Goal: Task Accomplishment & Management: Manage account settings

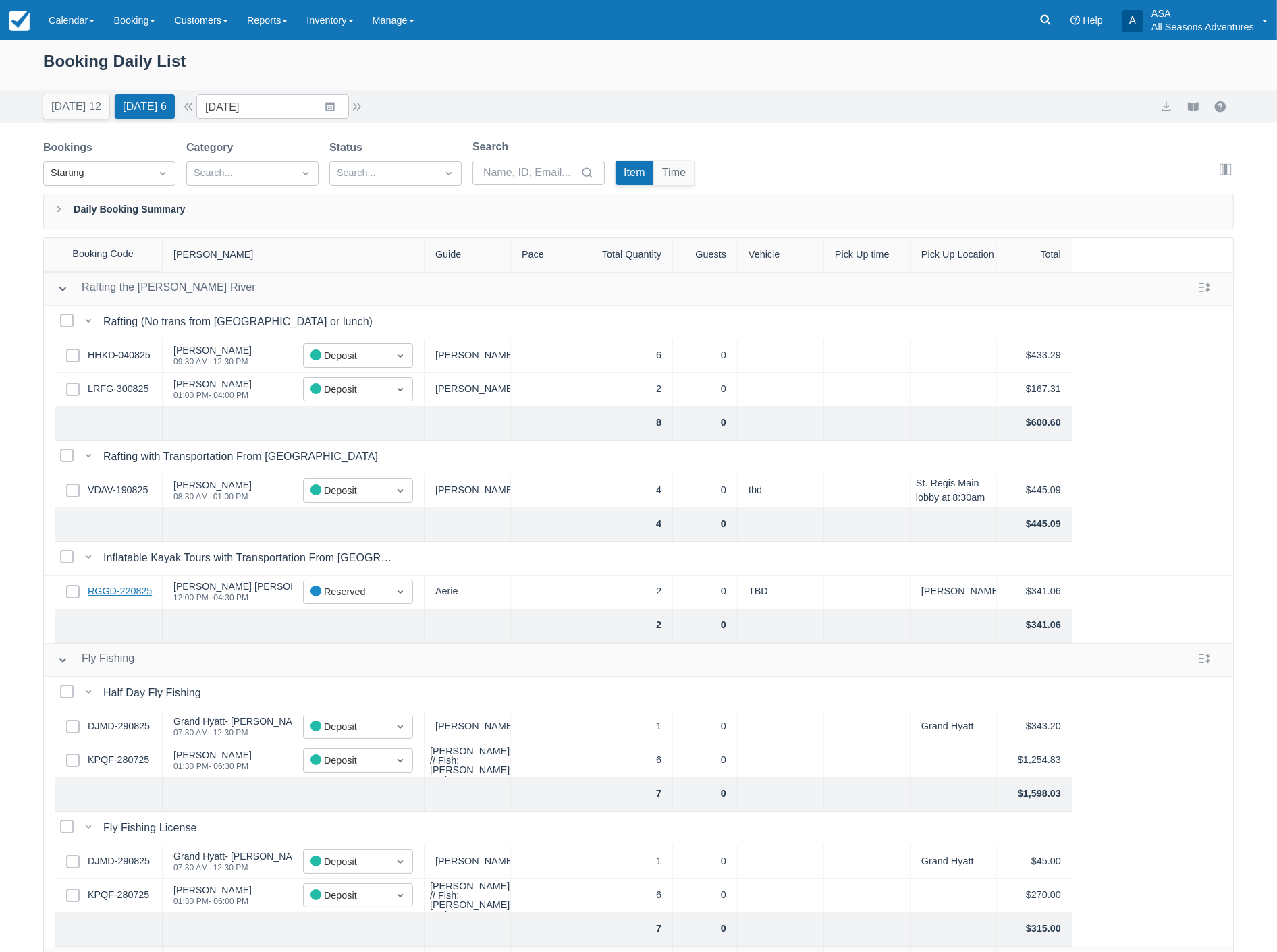
click at [132, 590] on link "RGGD-220825" at bounding box center [120, 592] width 64 height 15
click at [75, 104] on button "Today 12" at bounding box center [76, 107] width 66 height 24
type input "08/31/25"
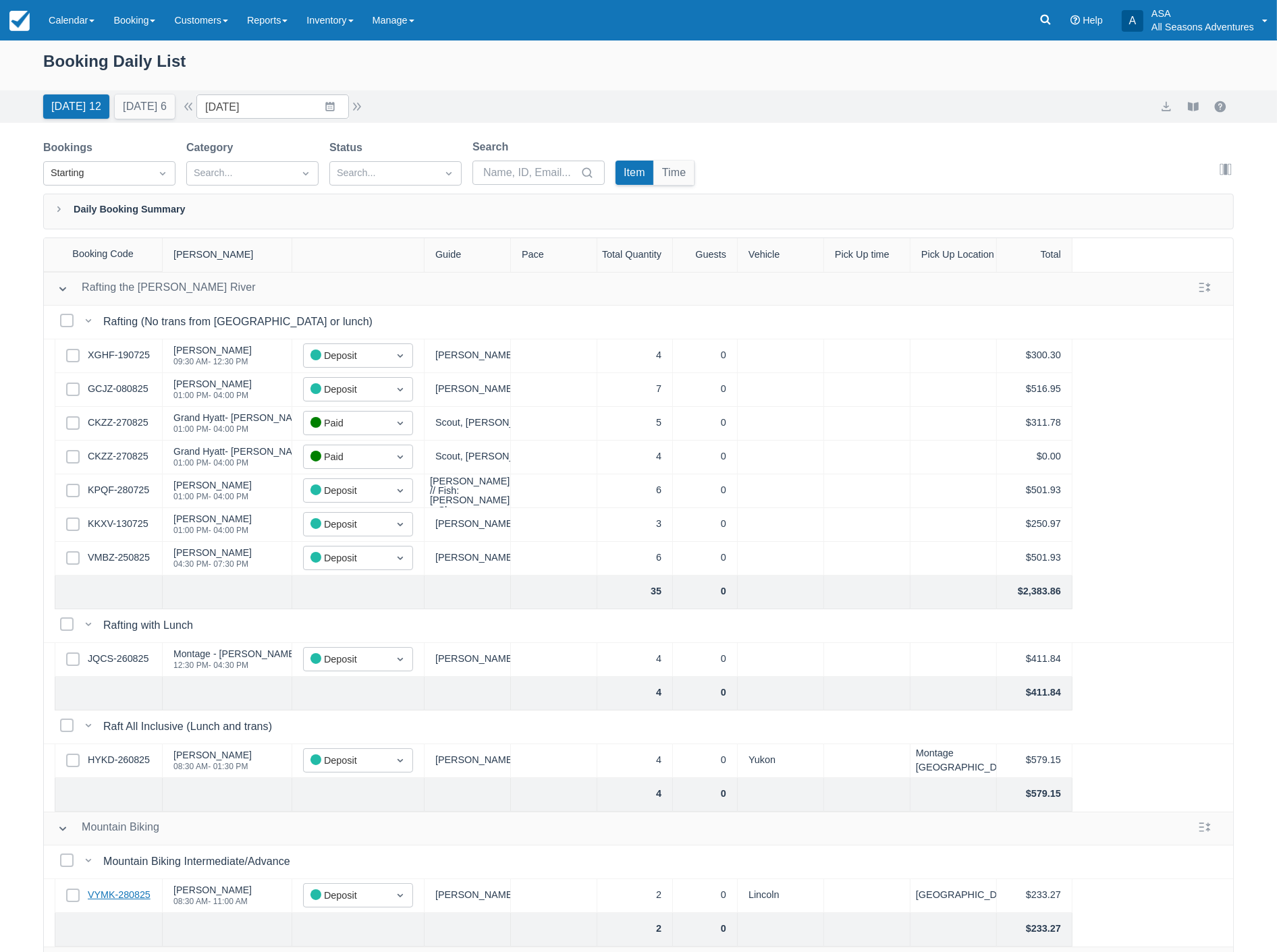
click at [118, 896] on link "VYMK-280825" at bounding box center [119, 896] width 63 height 15
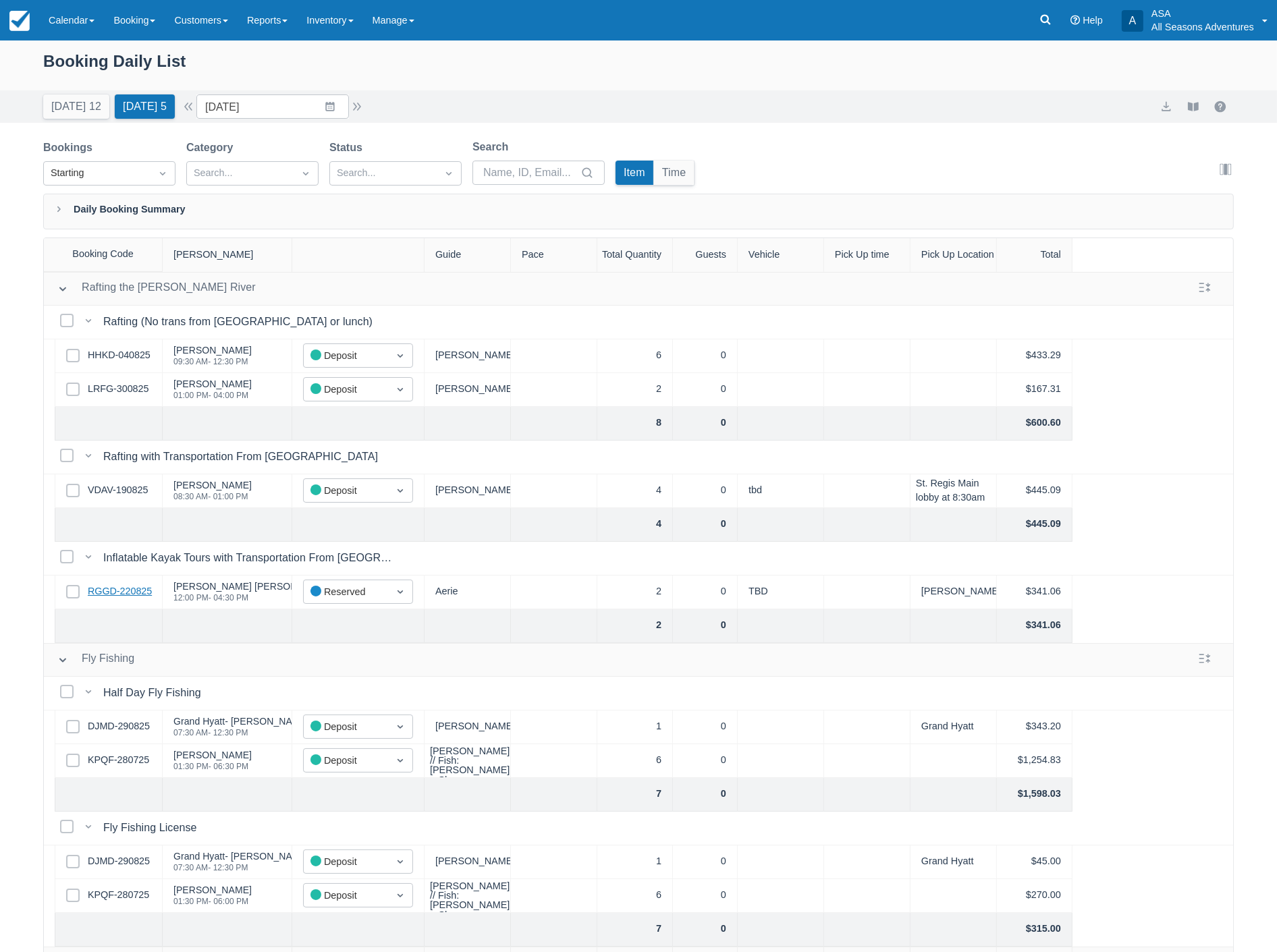
click at [118, 588] on link "RGGD-220825" at bounding box center [120, 592] width 64 height 15
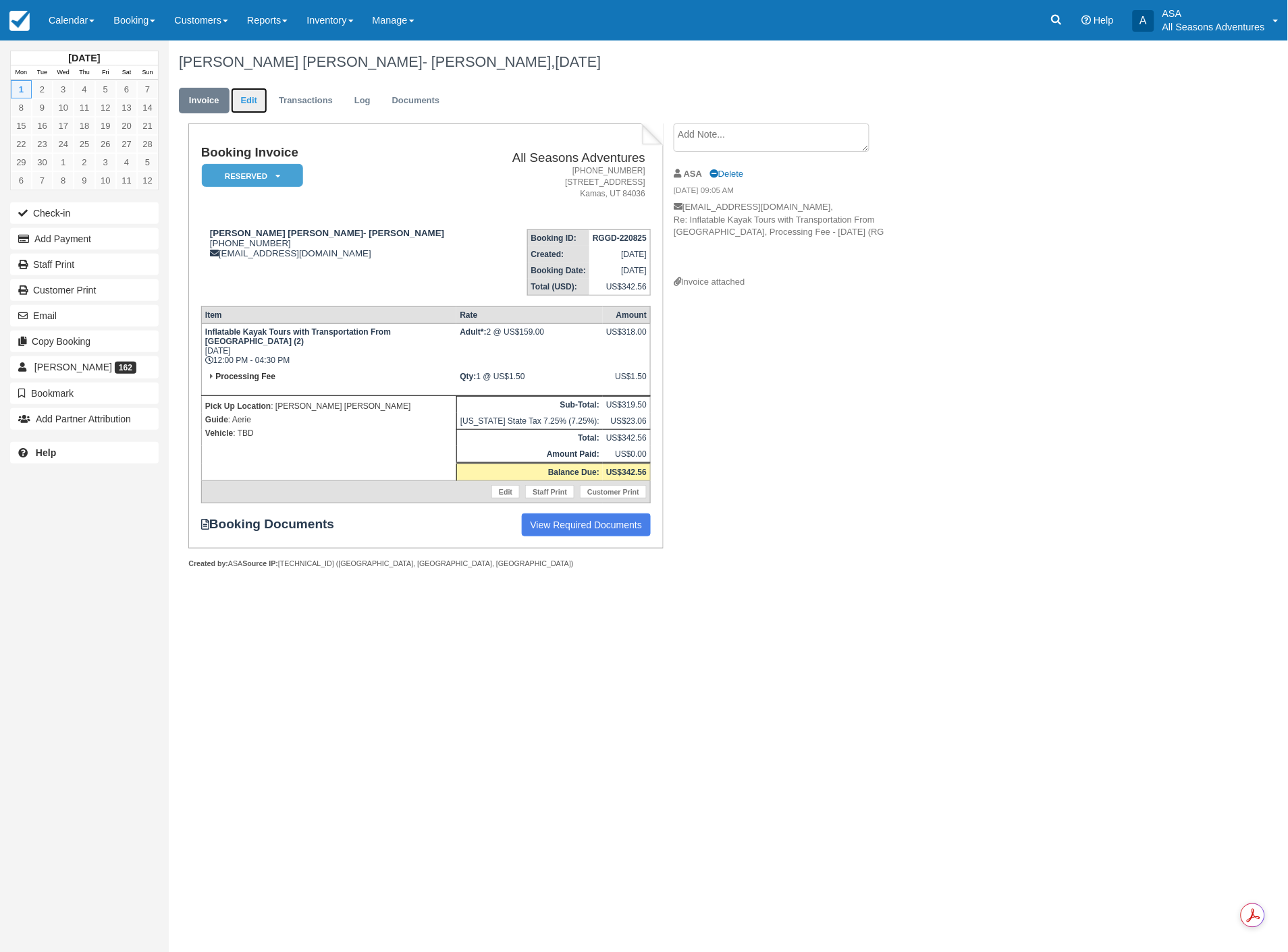
click at [251, 102] on link "Edit" at bounding box center [249, 101] width 36 height 26
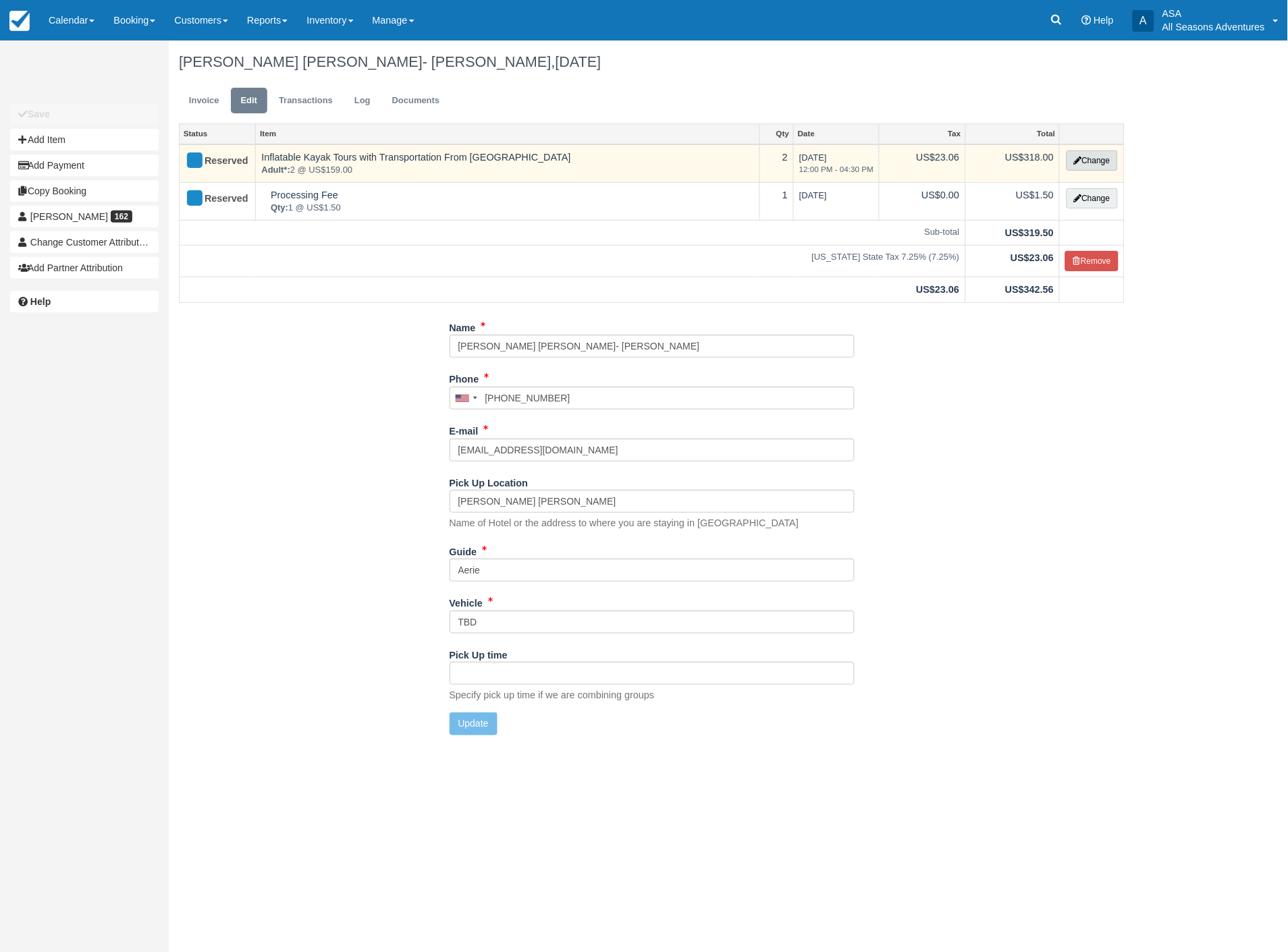
click at [1101, 158] on button "Change" at bounding box center [1092, 160] width 51 height 20
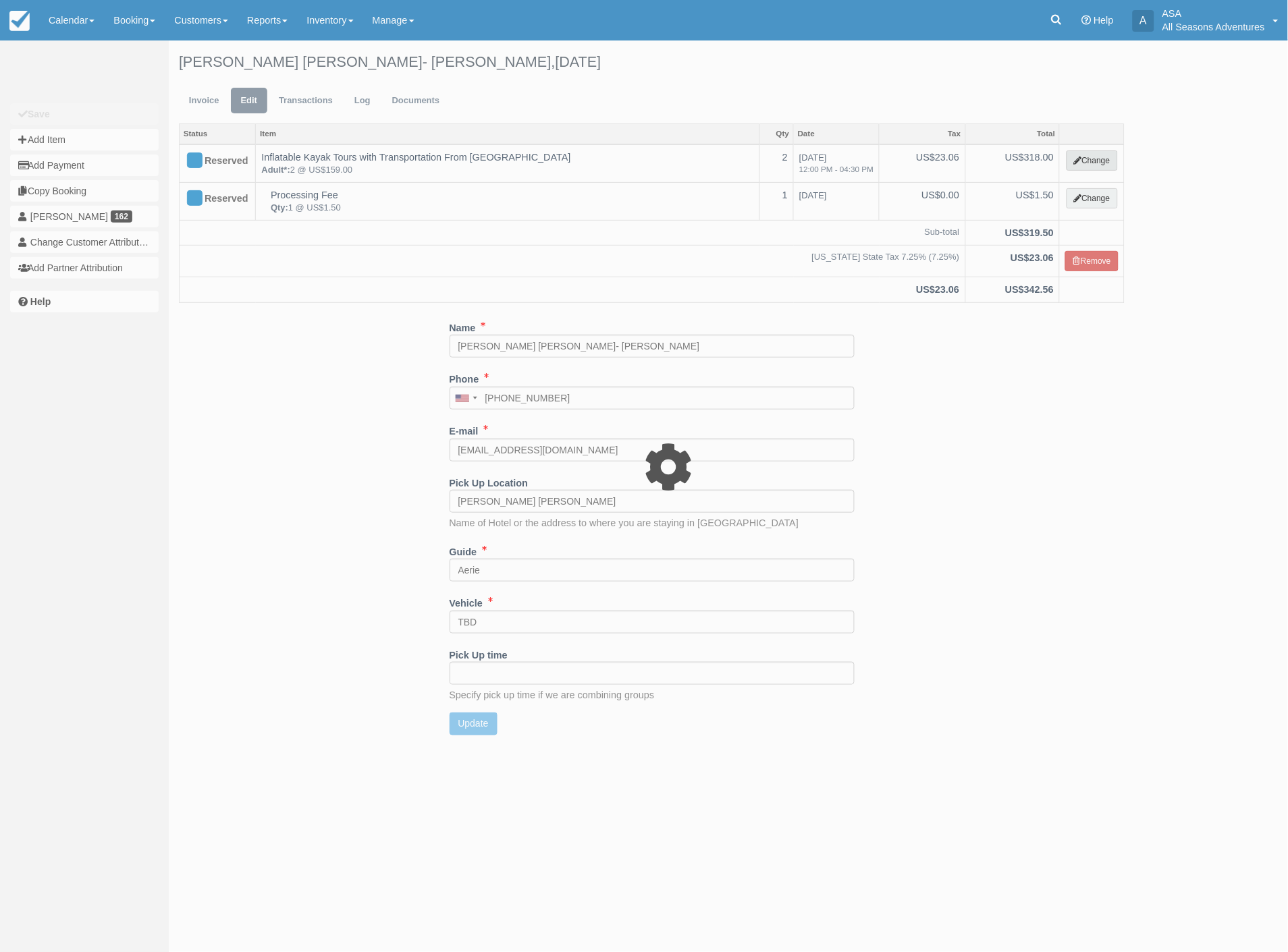
type input "318.00"
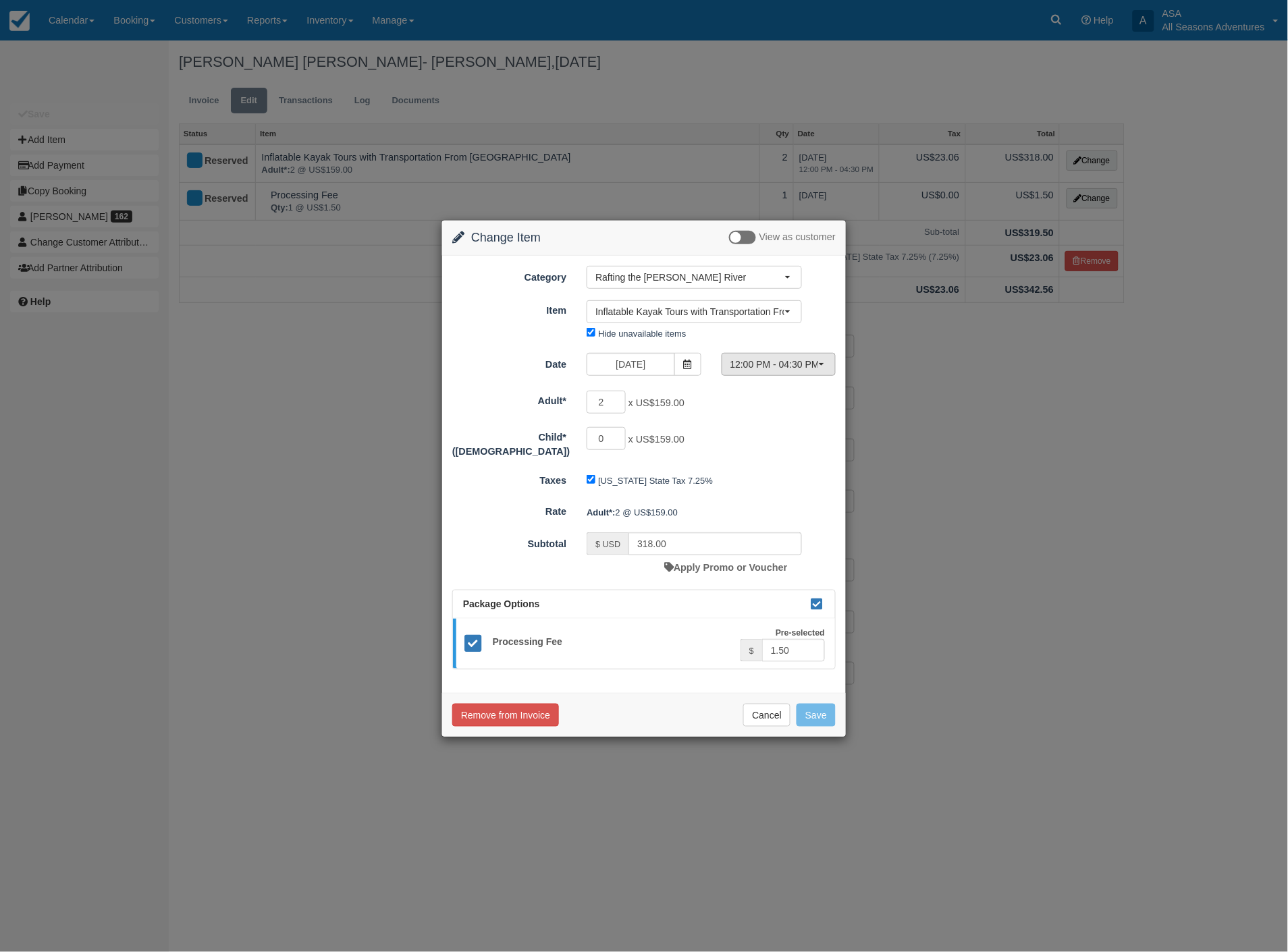
click at [760, 360] on span "12:00 PM - 04:30 PM" at bounding box center [774, 364] width 88 height 13
click at [763, 387] on span "08:30 AM - 01:00 PM" at bounding box center [778, 390] width 82 height 13
select select "0"
click at [819, 713] on button "Save" at bounding box center [816, 715] width 39 height 23
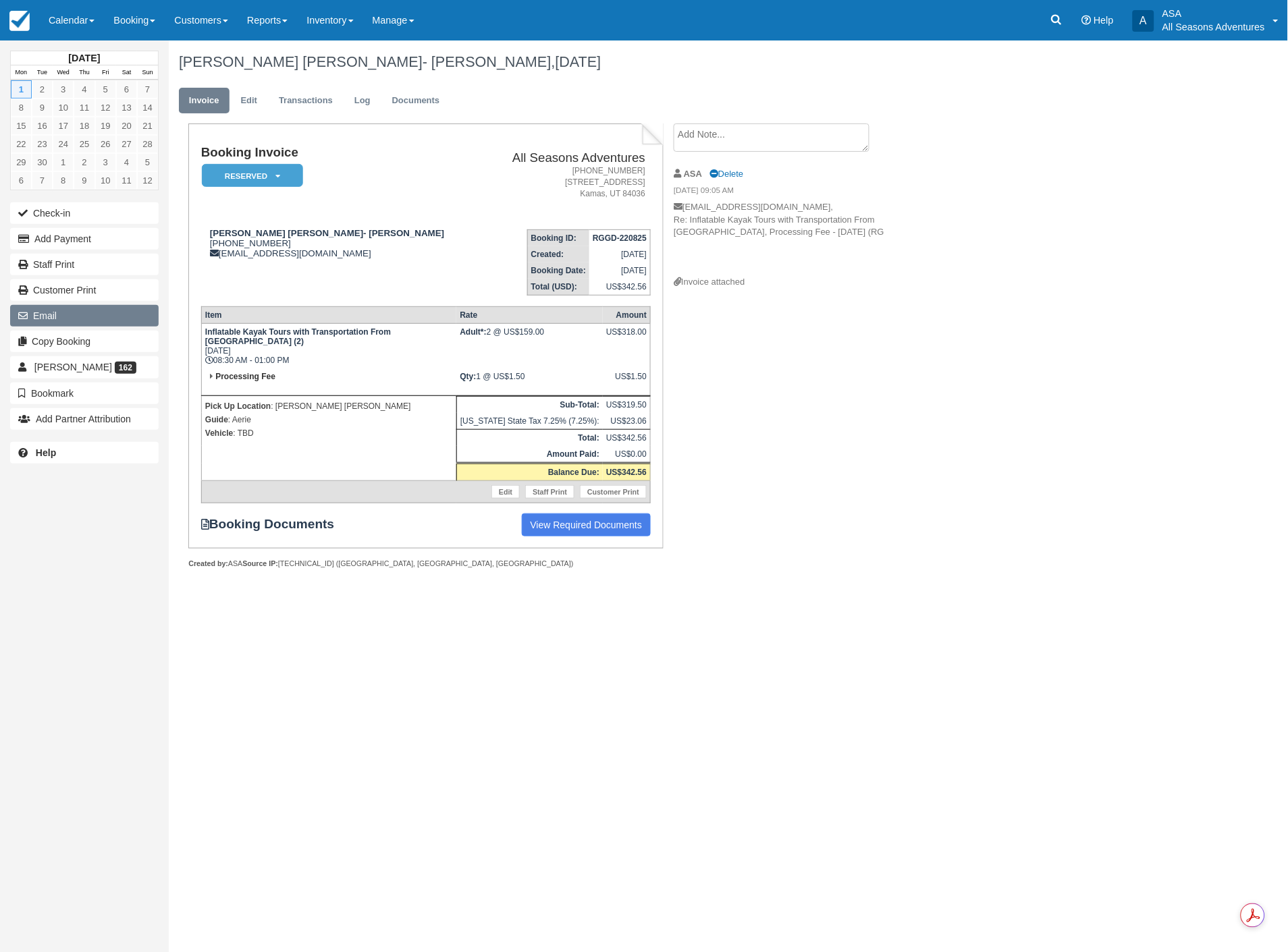
click at [64, 311] on button "Email" at bounding box center [84, 316] width 149 height 22
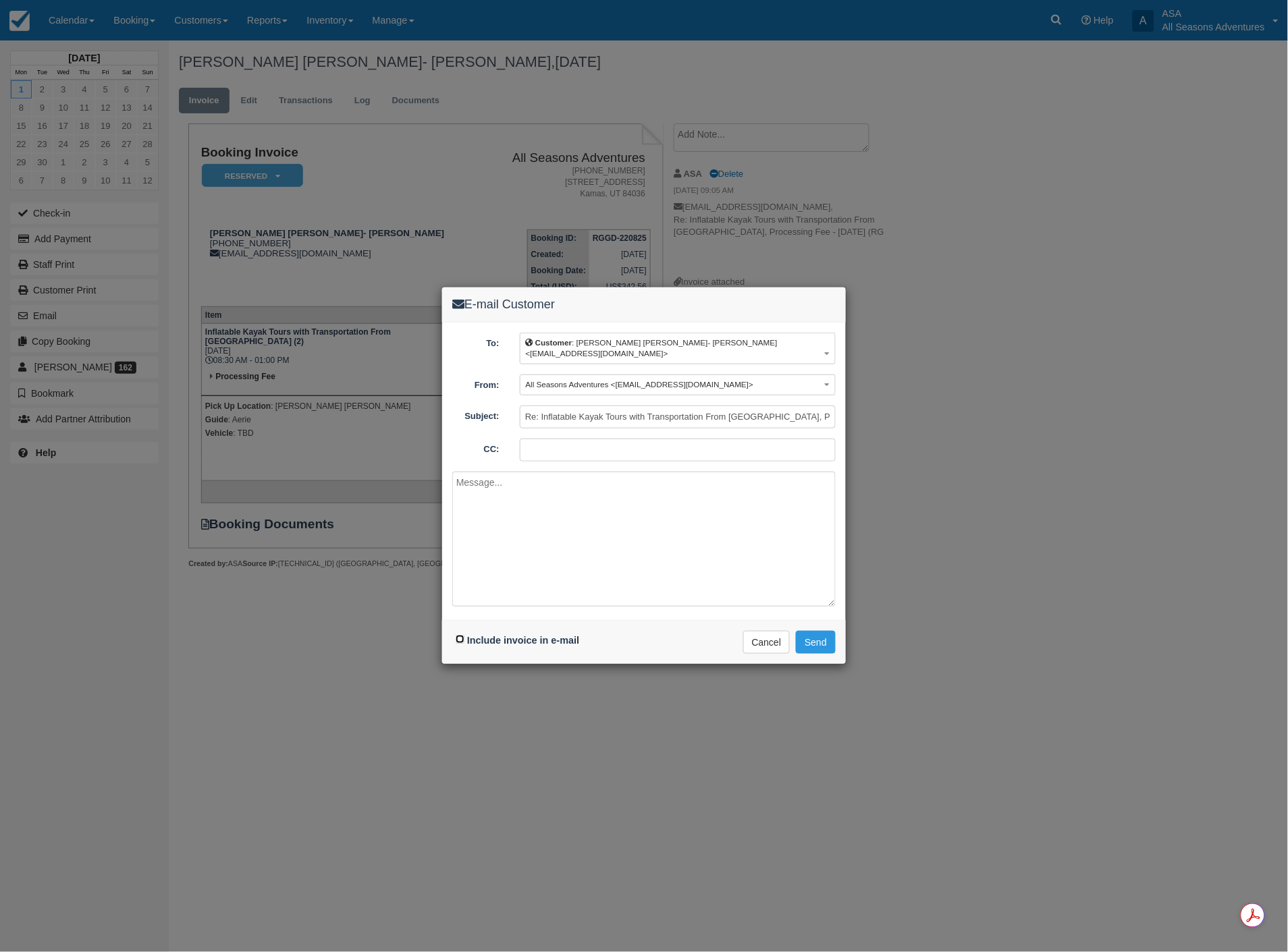
click at [463, 639] on input "Include invoice in e-mail" at bounding box center [460, 640] width 8 height 8
checkbox input "true"
click at [814, 640] on button "Send" at bounding box center [815, 642] width 39 height 23
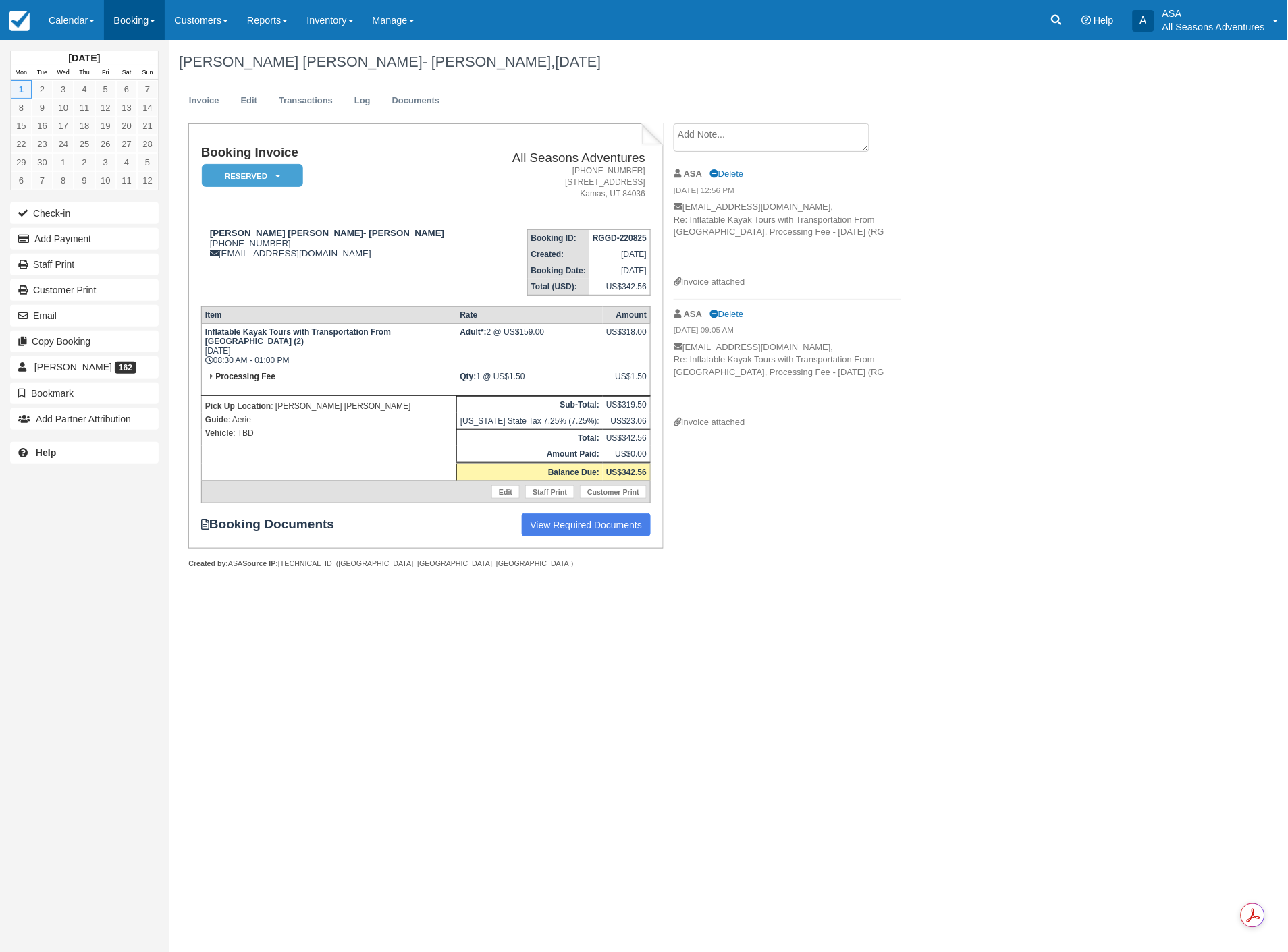
click at [126, 23] on link "Booking" at bounding box center [134, 20] width 60 height 40
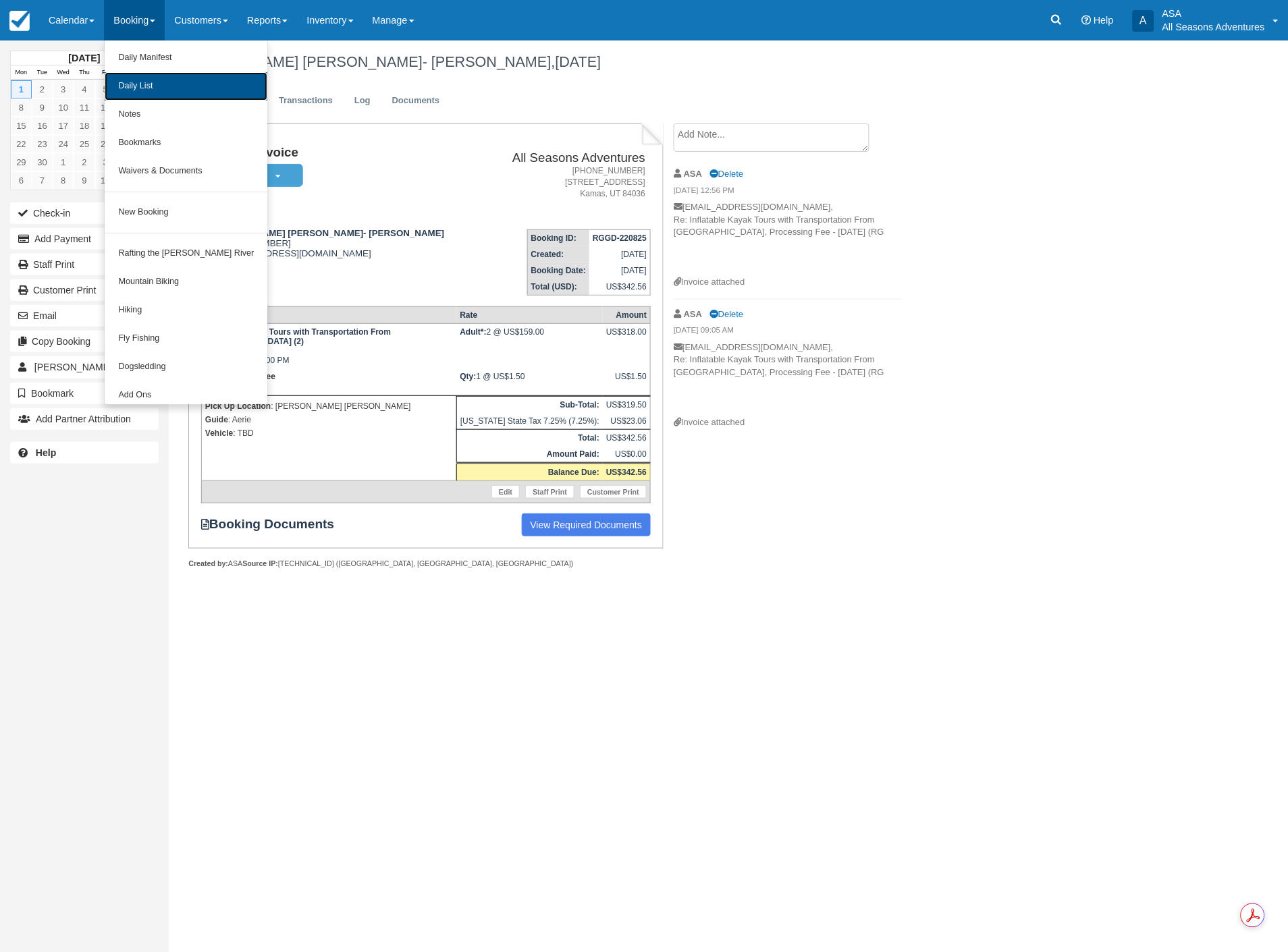
click at [138, 85] on link "Daily List" at bounding box center [186, 86] width 163 height 29
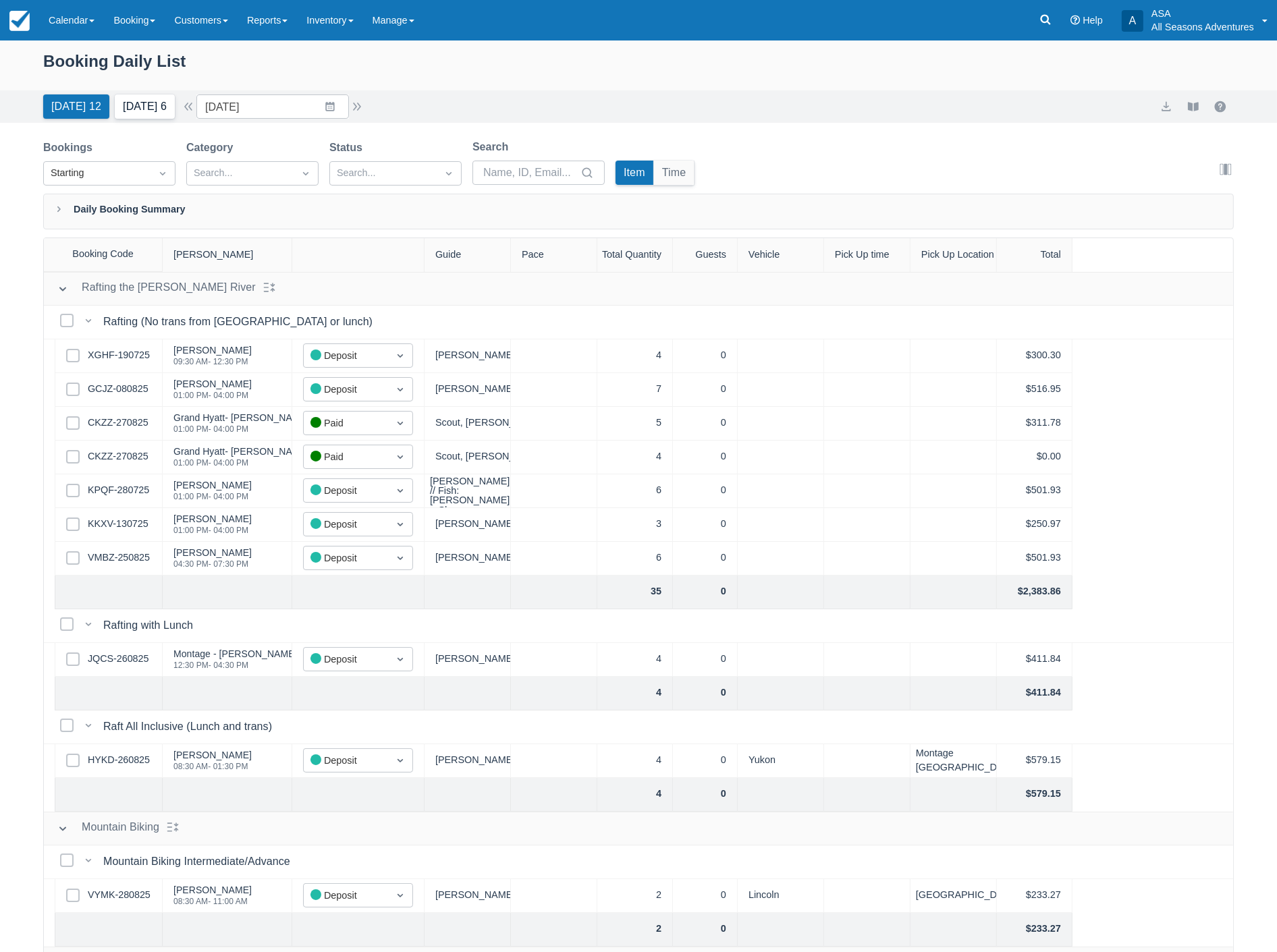
click at [146, 104] on button "Tomorrow 6" at bounding box center [145, 107] width 60 height 24
type input "09/01/25"
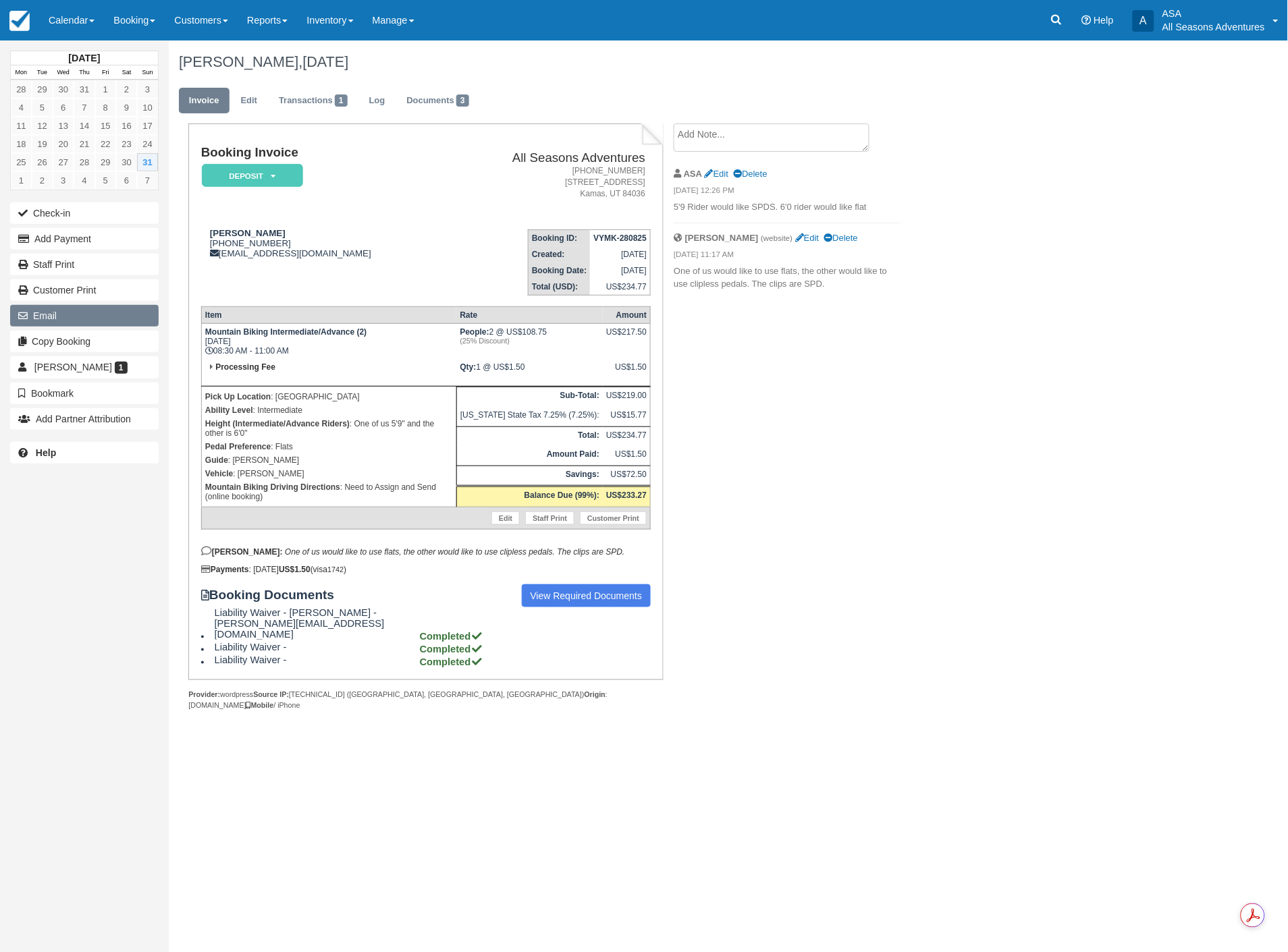
click at [35, 315] on button "Email" at bounding box center [84, 316] width 149 height 22
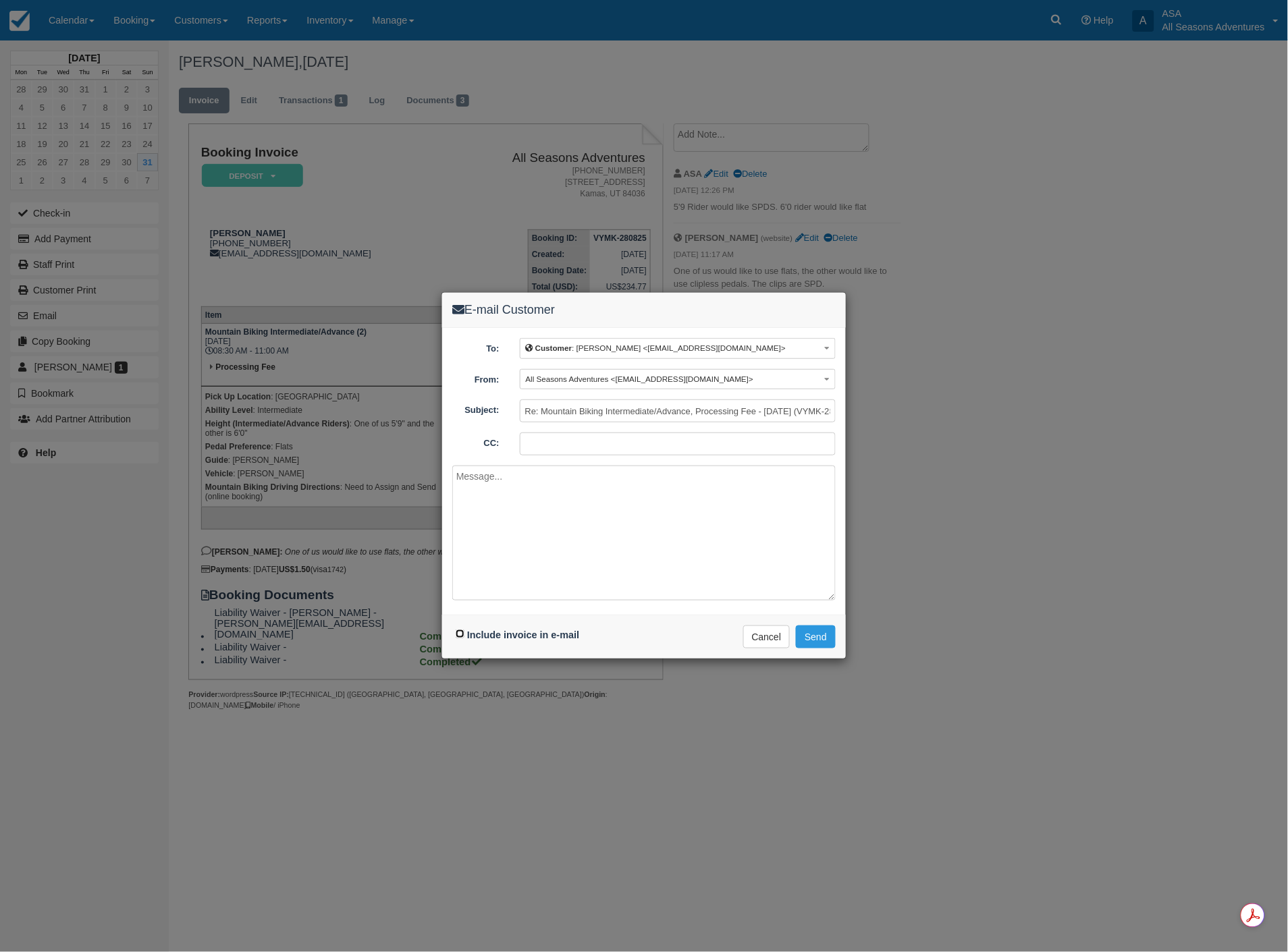
click at [458, 636] on input "Include invoice in e-mail" at bounding box center [460, 634] width 8 height 8
checkbox input "true"
click at [521, 489] on textarea at bounding box center [644, 533] width 384 height 135
click at [476, 477] on textarea "My Apologies for the inconvenience of the delayed trip [DATE]" at bounding box center [644, 533] width 384 height 135
click at [708, 476] on textarea "My apologies for the inconvenience of the delayed trip [DATE]" at bounding box center [644, 533] width 384 height 135
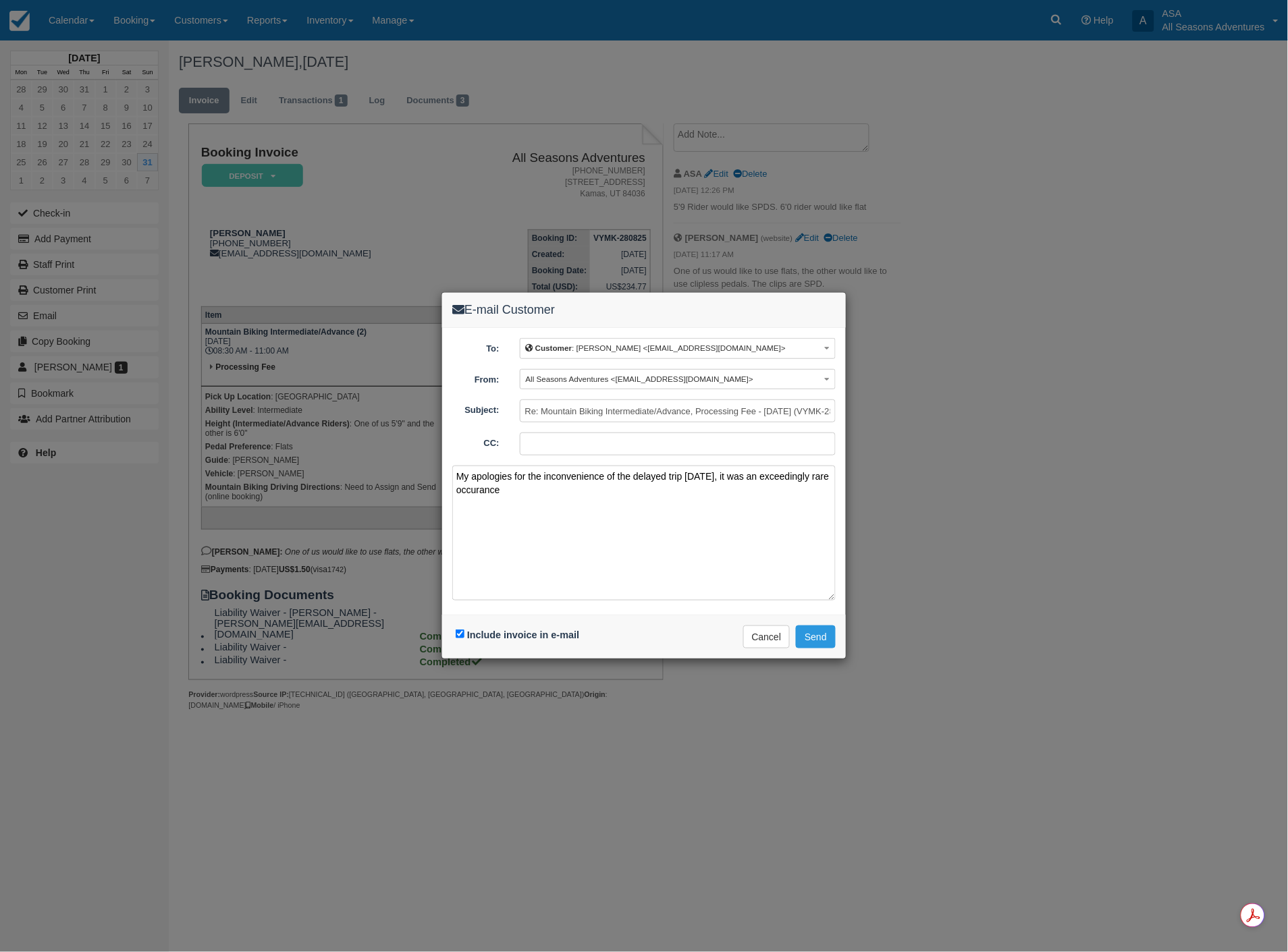
click at [480, 489] on textarea "My apologies for the inconvenience of the delayed trip [DATE], it was an exceed…" at bounding box center [644, 533] width 384 height 135
click at [507, 489] on textarea "My apologies for the inconvenience of the delayed trip today, it was an exceedi…" at bounding box center [644, 533] width 384 height 135
click at [711, 475] on textarea "My apologies for the inconvenience of the delayed trip today, it was an exceedi…" at bounding box center [644, 533] width 384 height 135
click at [656, 489] on textarea "My apologies for the inconvenience of the delayed trip today. It was an exceedi…" at bounding box center [644, 533] width 384 height 135
click at [660, 502] on textarea "My apologies for the inconvenience of the delayed trip today. It was an exceedi…" at bounding box center [644, 533] width 384 height 135
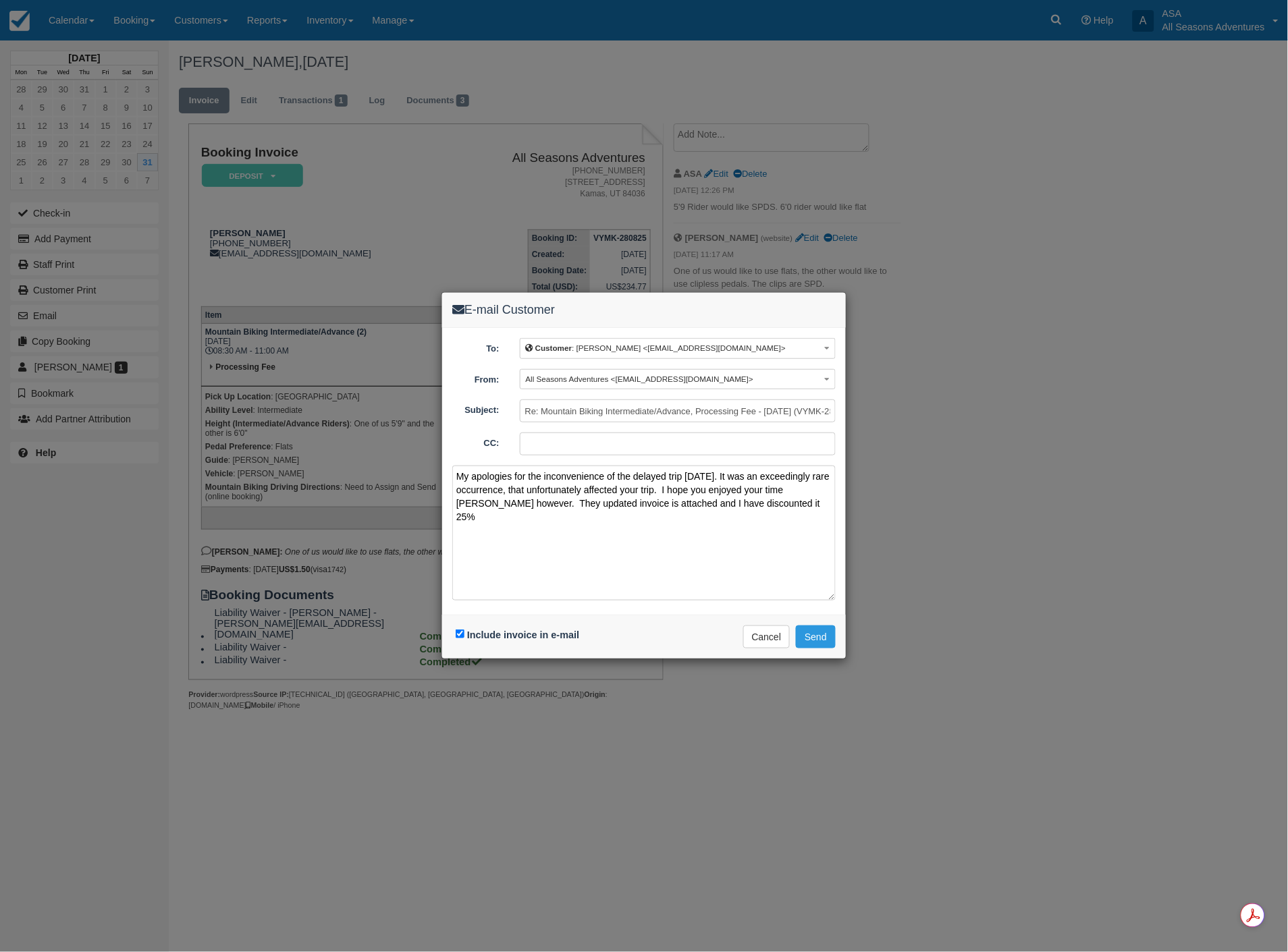
click at [766, 502] on textarea "My apologies for the inconvenience of the delayed trip today. It was an exceedi…" at bounding box center [644, 533] width 384 height 135
click at [586, 530] on textarea "My apologies for the inconvenience of the delayed trip today. It was an exceedi…" at bounding box center [644, 533] width 384 height 135
click at [662, 526] on textarea "My apologies for the inconvenience of the delayed trip today. It was an exceedi…" at bounding box center [644, 533] width 384 height 135
click at [728, 530] on textarea "My apologies for the inconvenience of the delayed trip today. It was an exceedi…" at bounding box center [644, 533] width 384 height 135
click at [505, 487] on textarea "My apologies for the inconvenience of the delayed trip today. It was an exceedi…" at bounding box center [644, 533] width 384 height 135
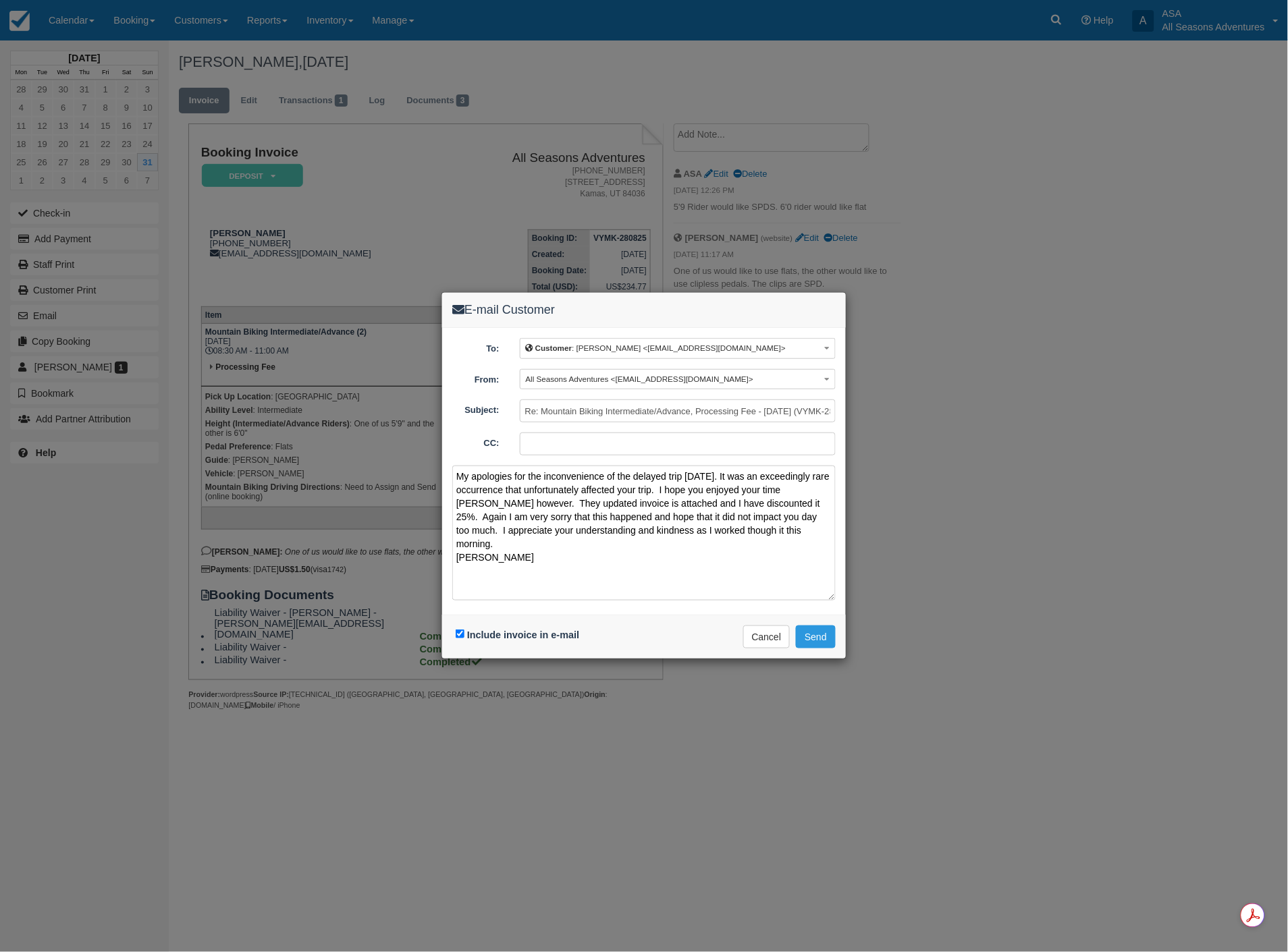
drag, startPoint x: 780, startPoint y: 484, endPoint x: 790, endPoint y: 484, distance: 10.0
click at [780, 484] on textarea "My apologies for the inconvenience of the delayed trip today. It was an exceedi…" at bounding box center [644, 533] width 384 height 135
click at [725, 515] on textarea "My apologies for the inconvenience of the delayed trip today. It was an exceedi…" at bounding box center [644, 533] width 384 height 135
type textarea "My apologies for the inconvenience of the delayed trip today. It was an exceedi…"
click at [825, 636] on button "Send" at bounding box center [815, 636] width 39 height 23
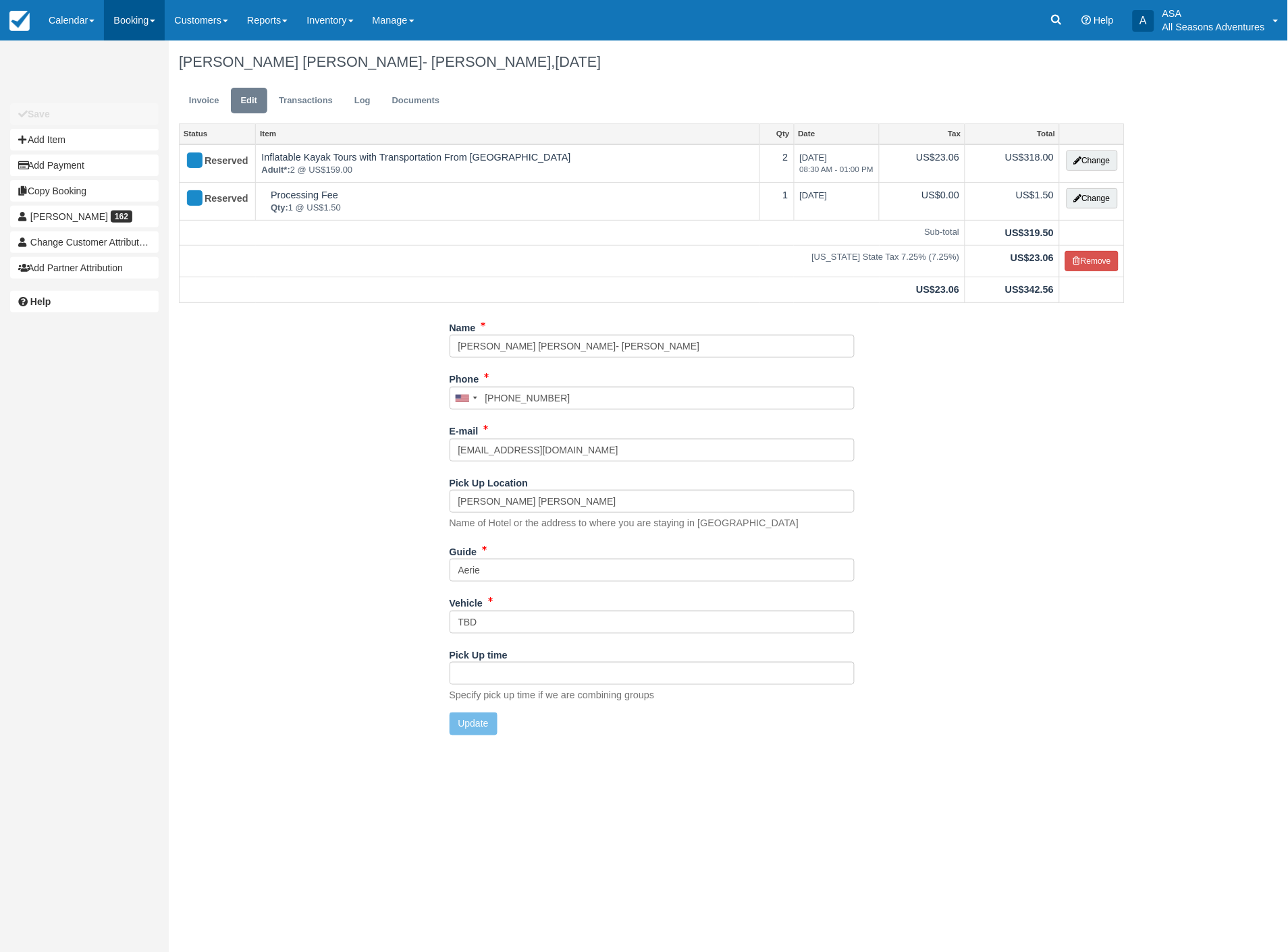
click at [138, 27] on link "Booking" at bounding box center [134, 20] width 60 height 40
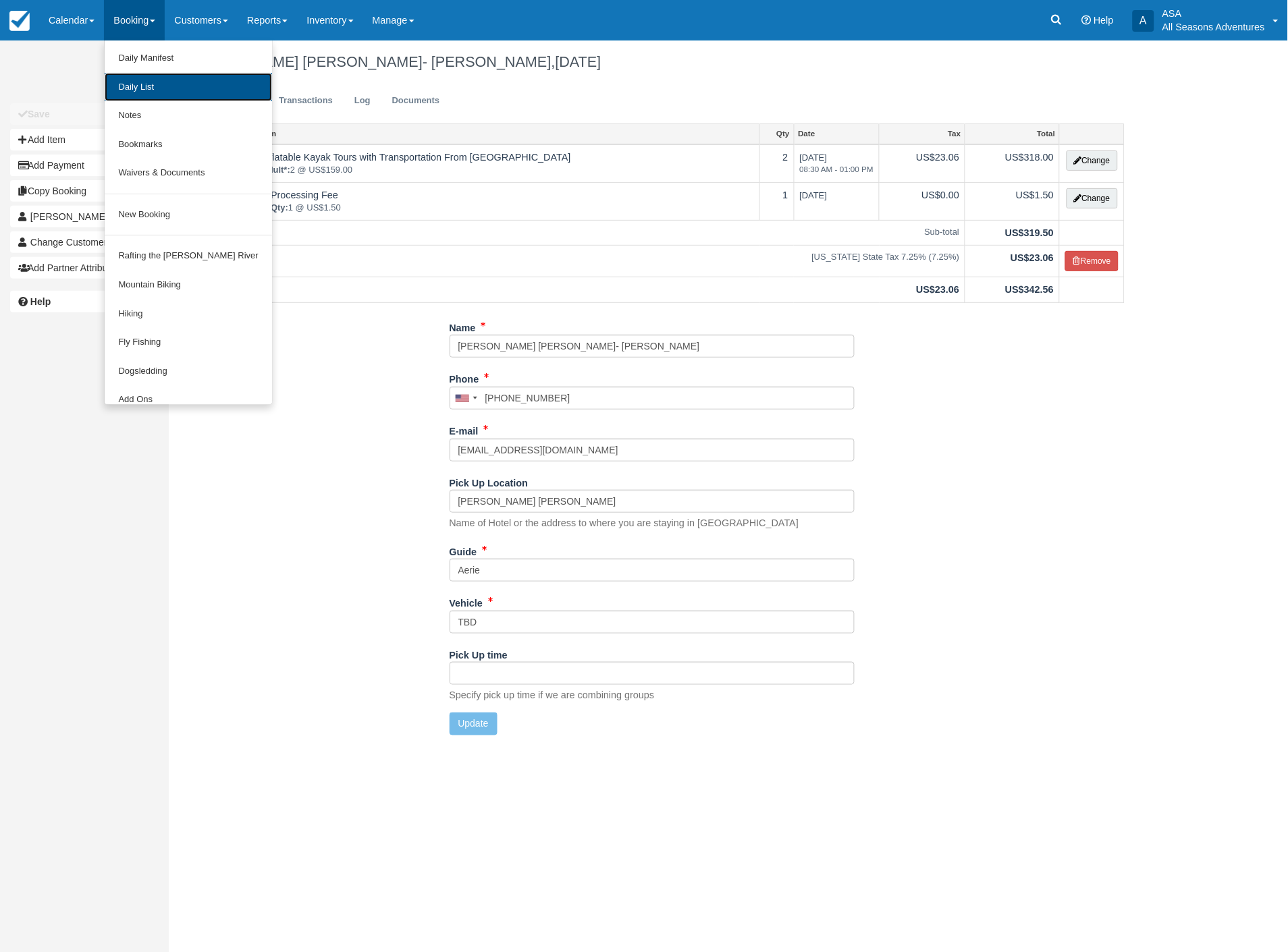
click at [136, 81] on link "Daily List" at bounding box center [188, 87] width 167 height 29
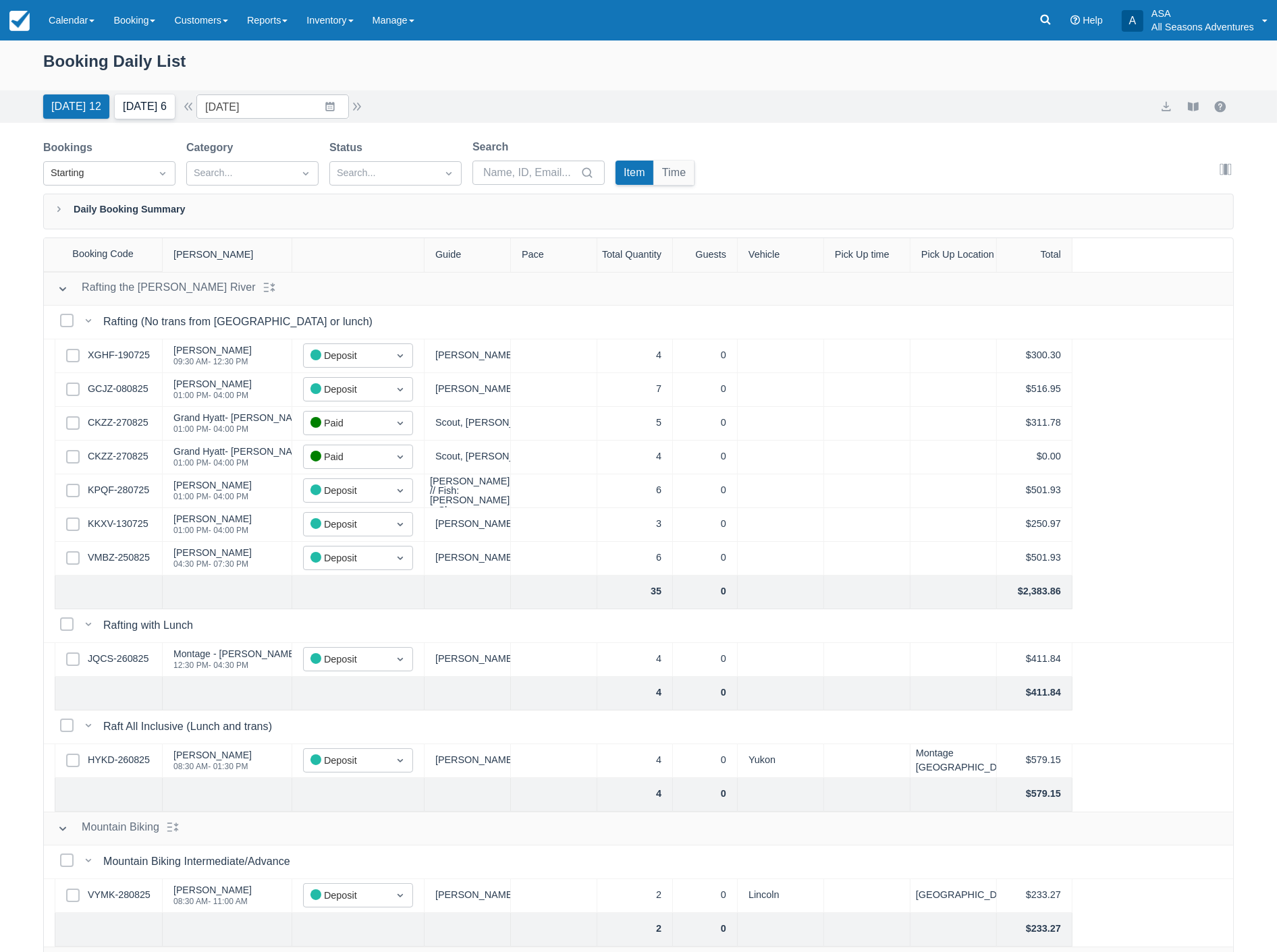
click at [144, 109] on button "Tomorrow 6" at bounding box center [145, 107] width 60 height 24
type input "09/01/25"
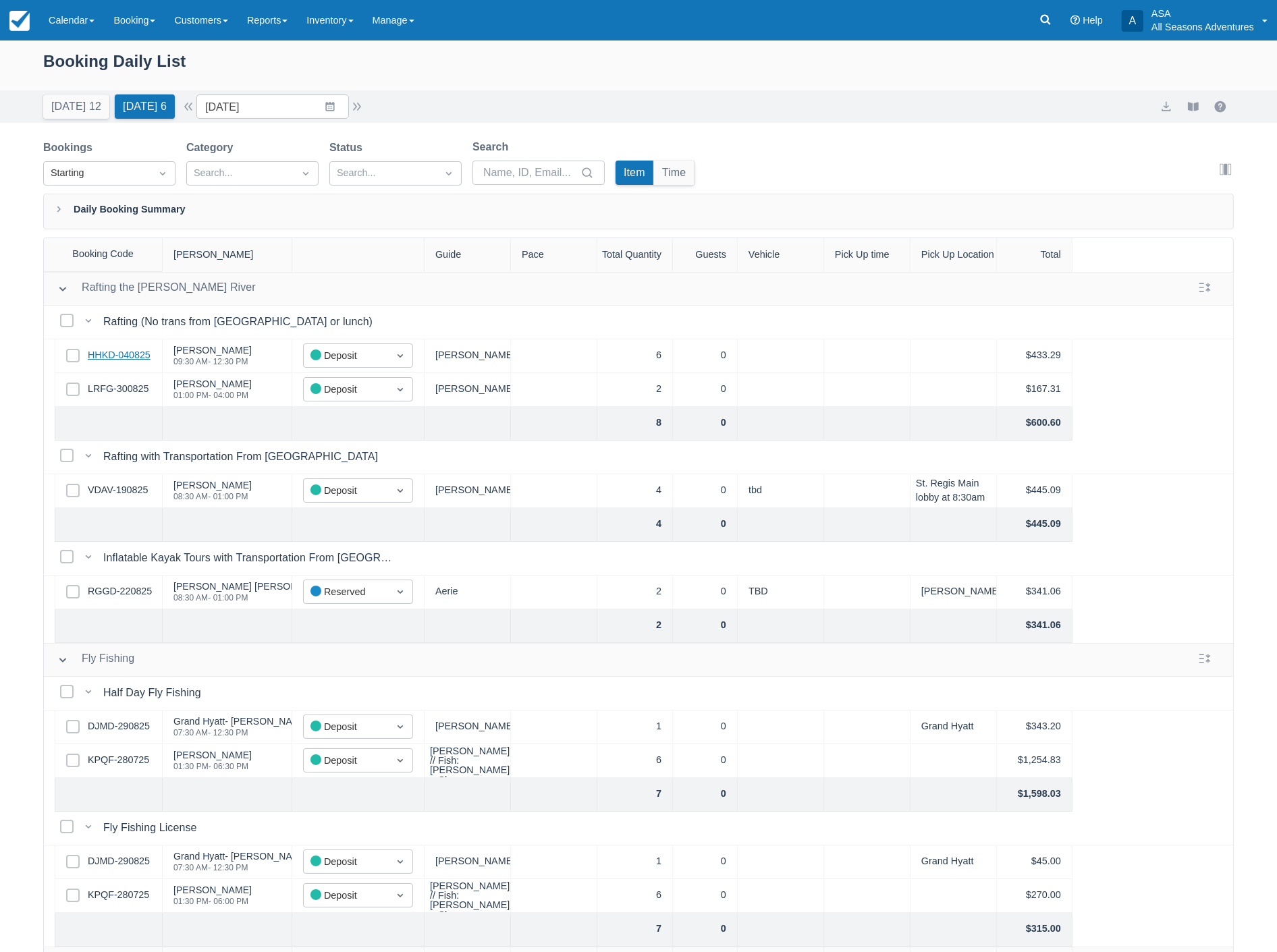
click at [133, 352] on link "HHKD-040825" at bounding box center [119, 356] width 63 height 15
click at [137, 12] on link "Booking" at bounding box center [134, 20] width 60 height 40
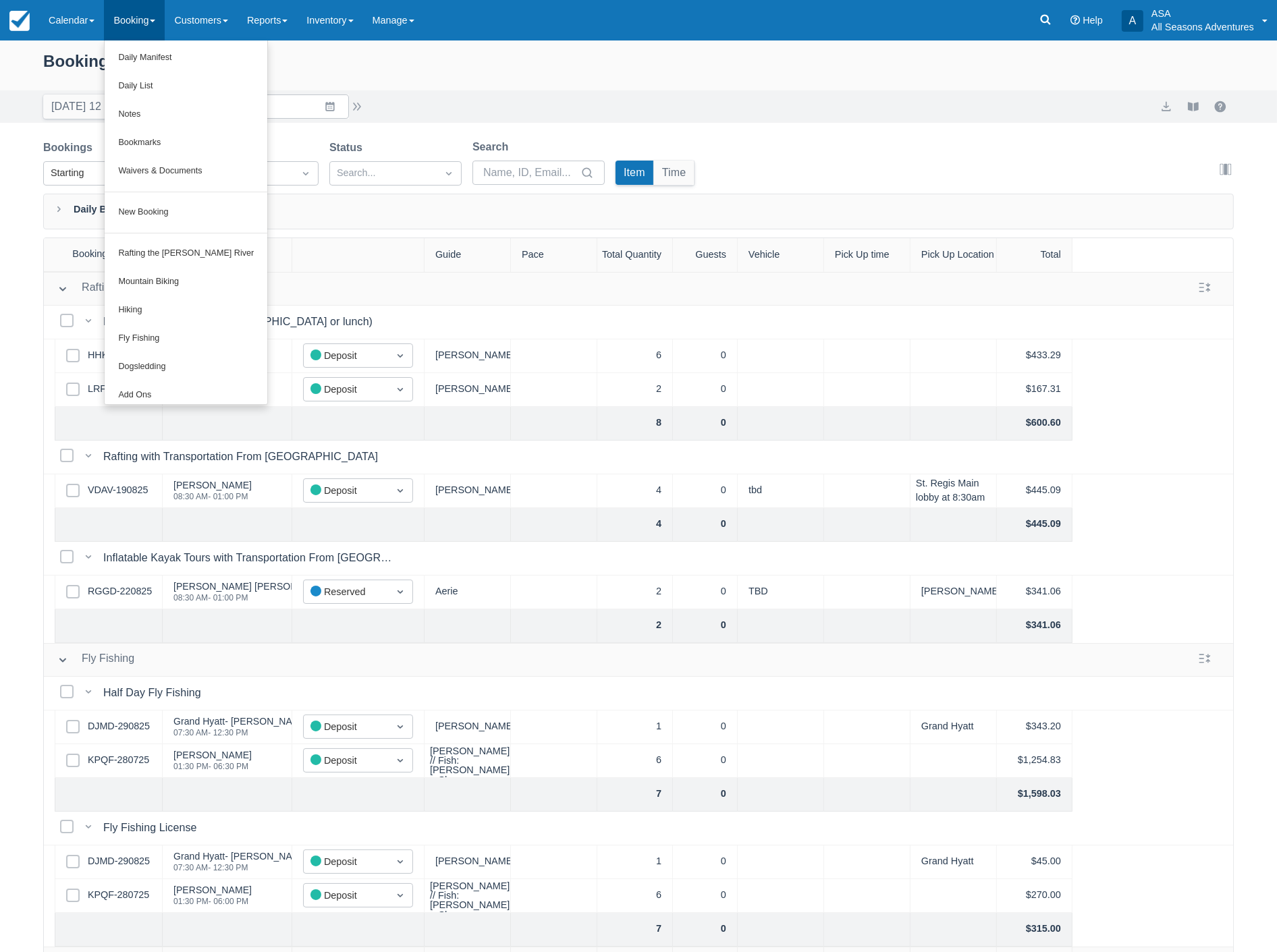
click at [429, 72] on div "Booking Daily List" at bounding box center [638, 68] width 1191 height 39
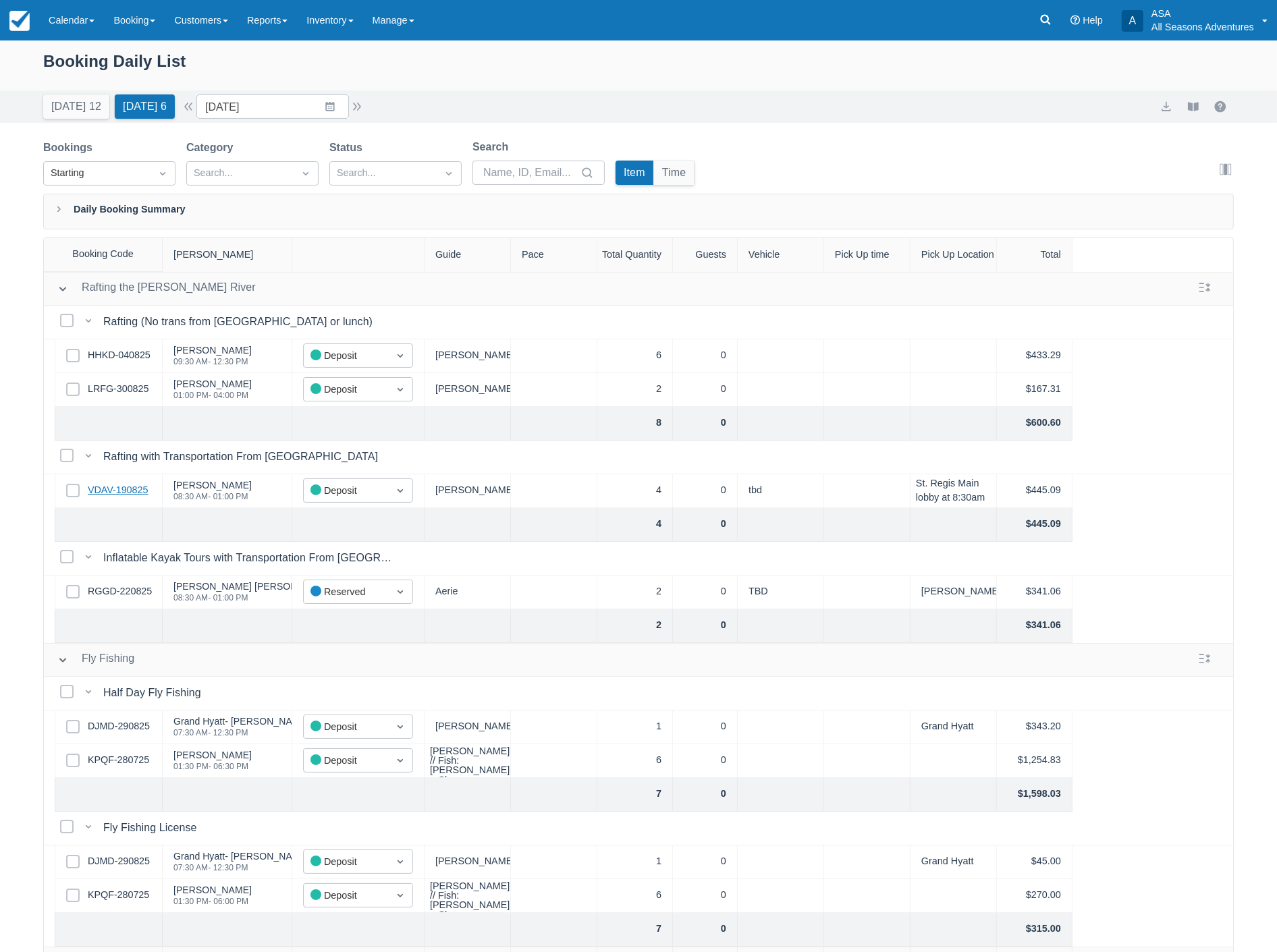
click at [113, 493] on link "VDAV-190825" at bounding box center [118, 491] width 60 height 15
click at [112, 383] on link "LRFG-300825" at bounding box center [118, 390] width 60 height 15
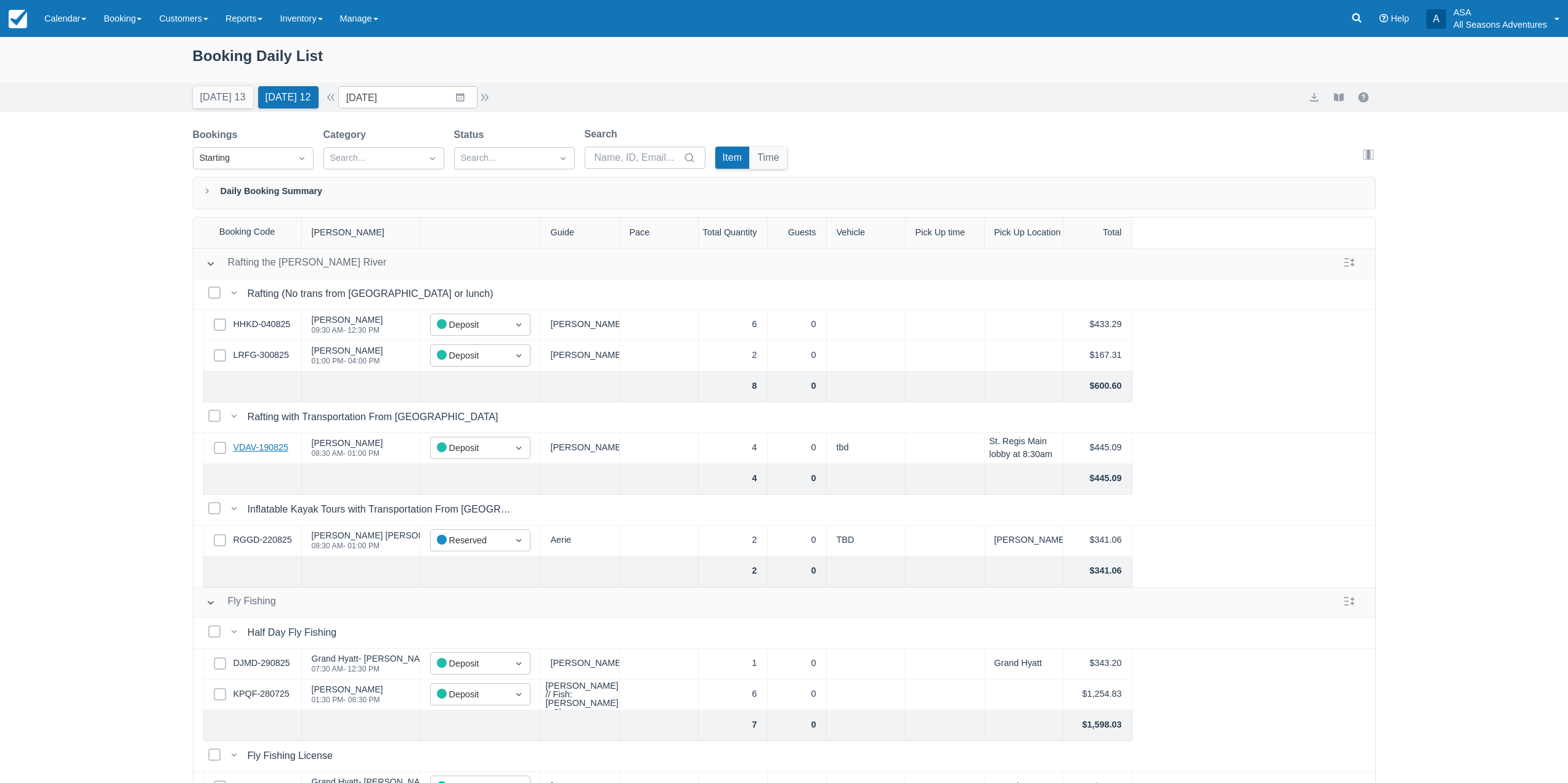
click at [247, 447] on link "VDAV-190825" at bounding box center [261, 448] width 55 height 14
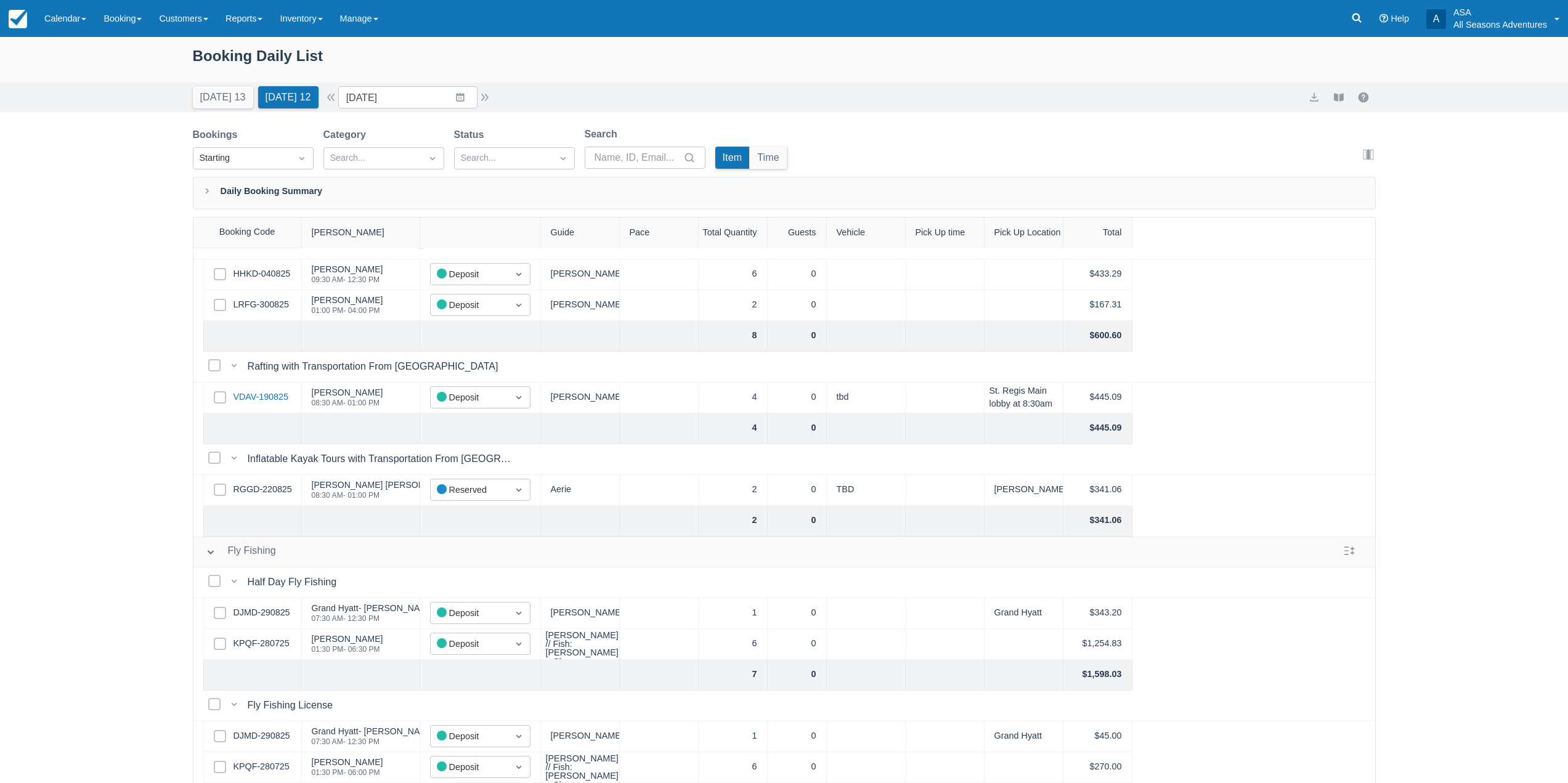
scroll to position [63, 0]
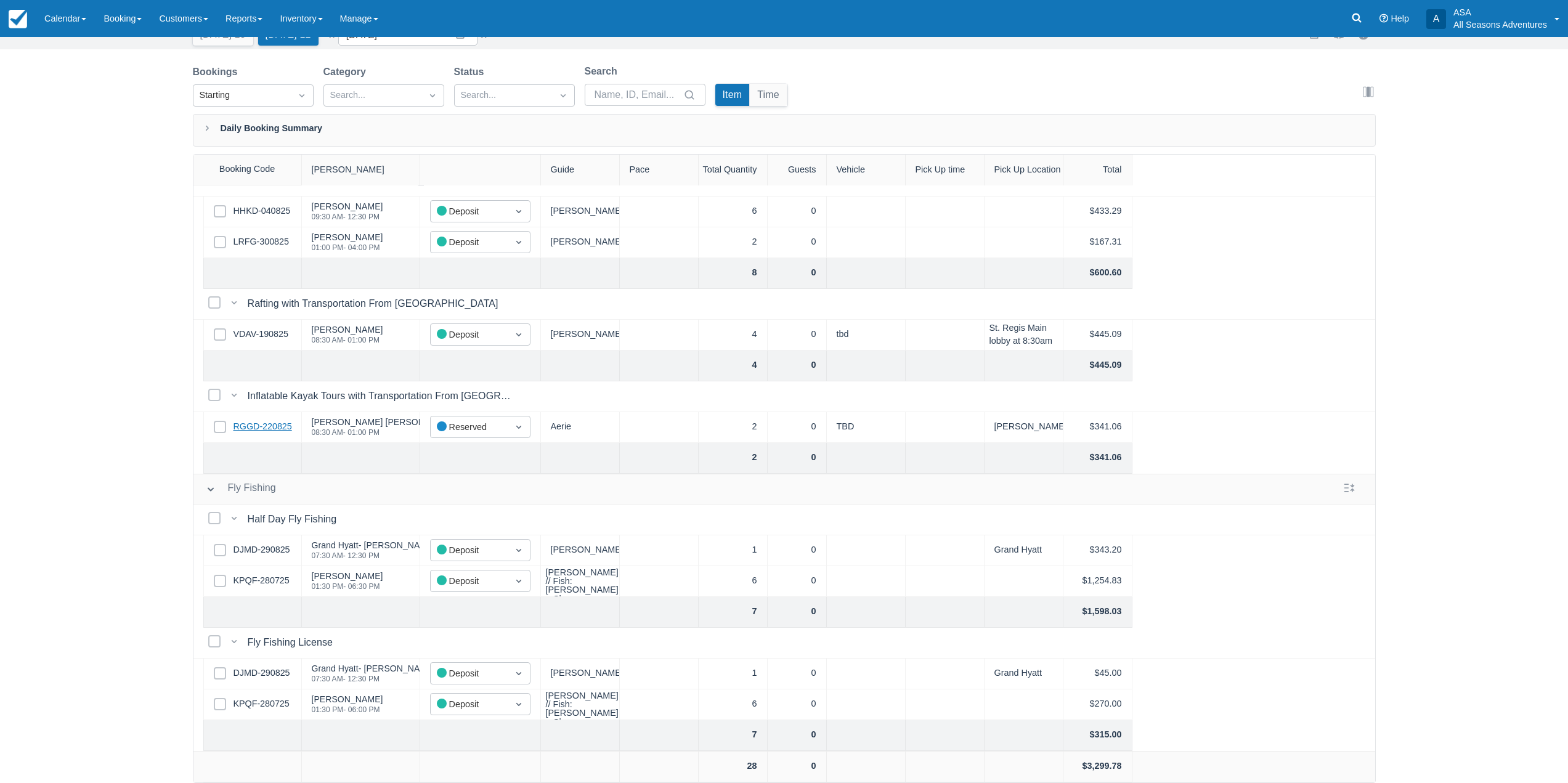
click at [267, 423] on link "RGGD-220825" at bounding box center [263, 427] width 58 height 14
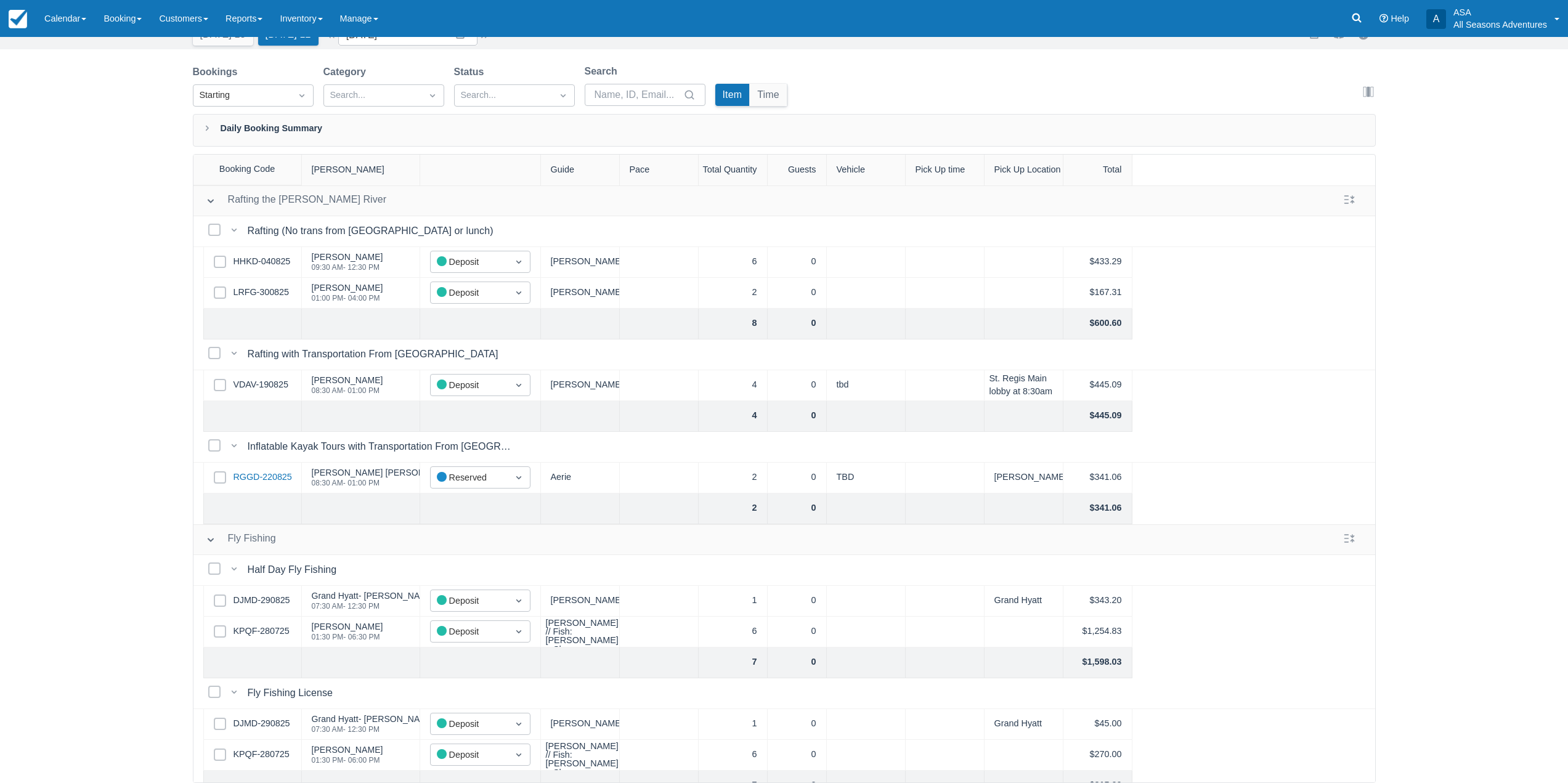
scroll to position [60, 0]
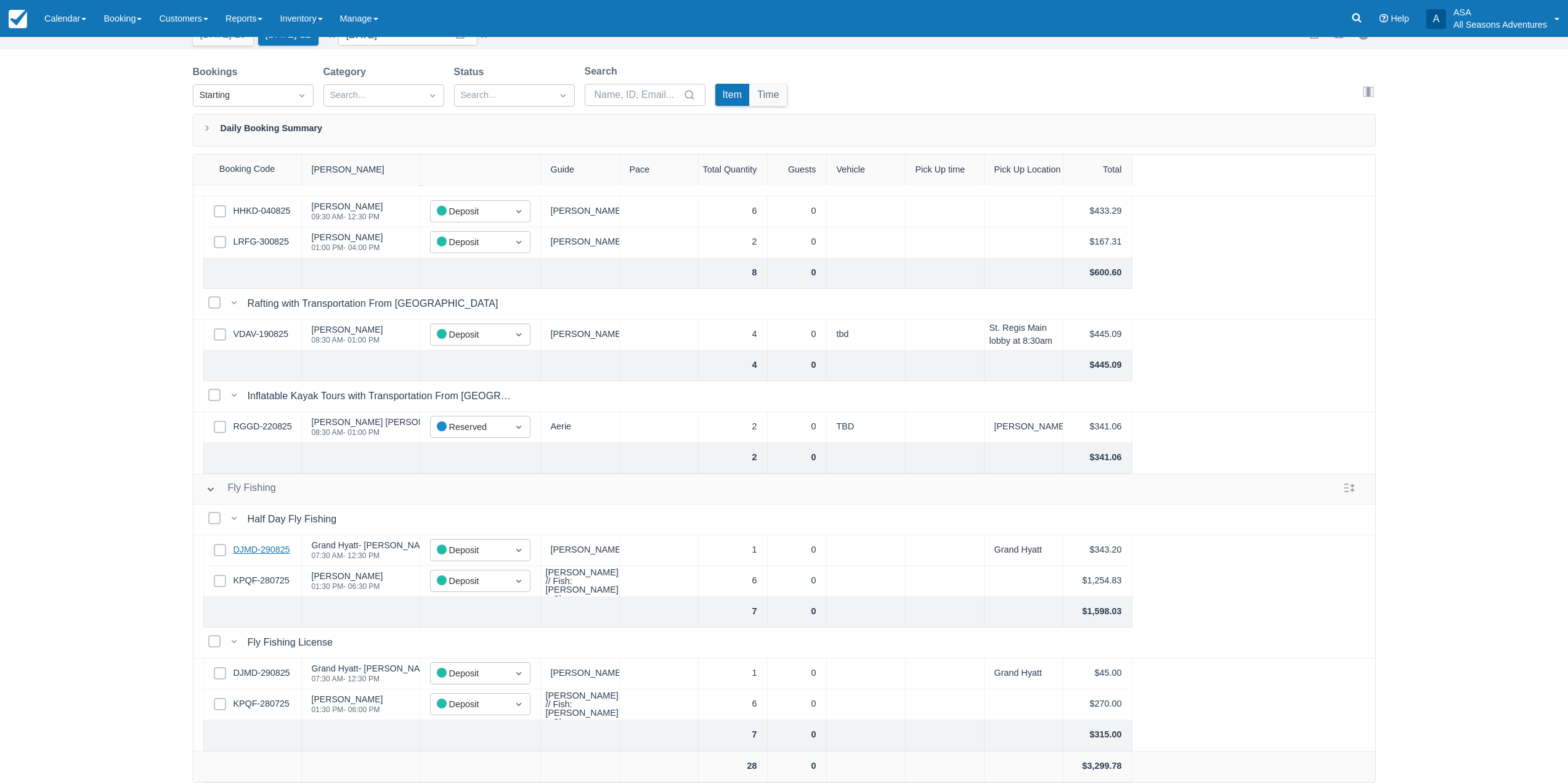
click at [260, 543] on link "DJMD-290825" at bounding box center [262, 550] width 57 height 14
click at [261, 574] on link "KPQF-280725" at bounding box center [261, 581] width 56 height 14
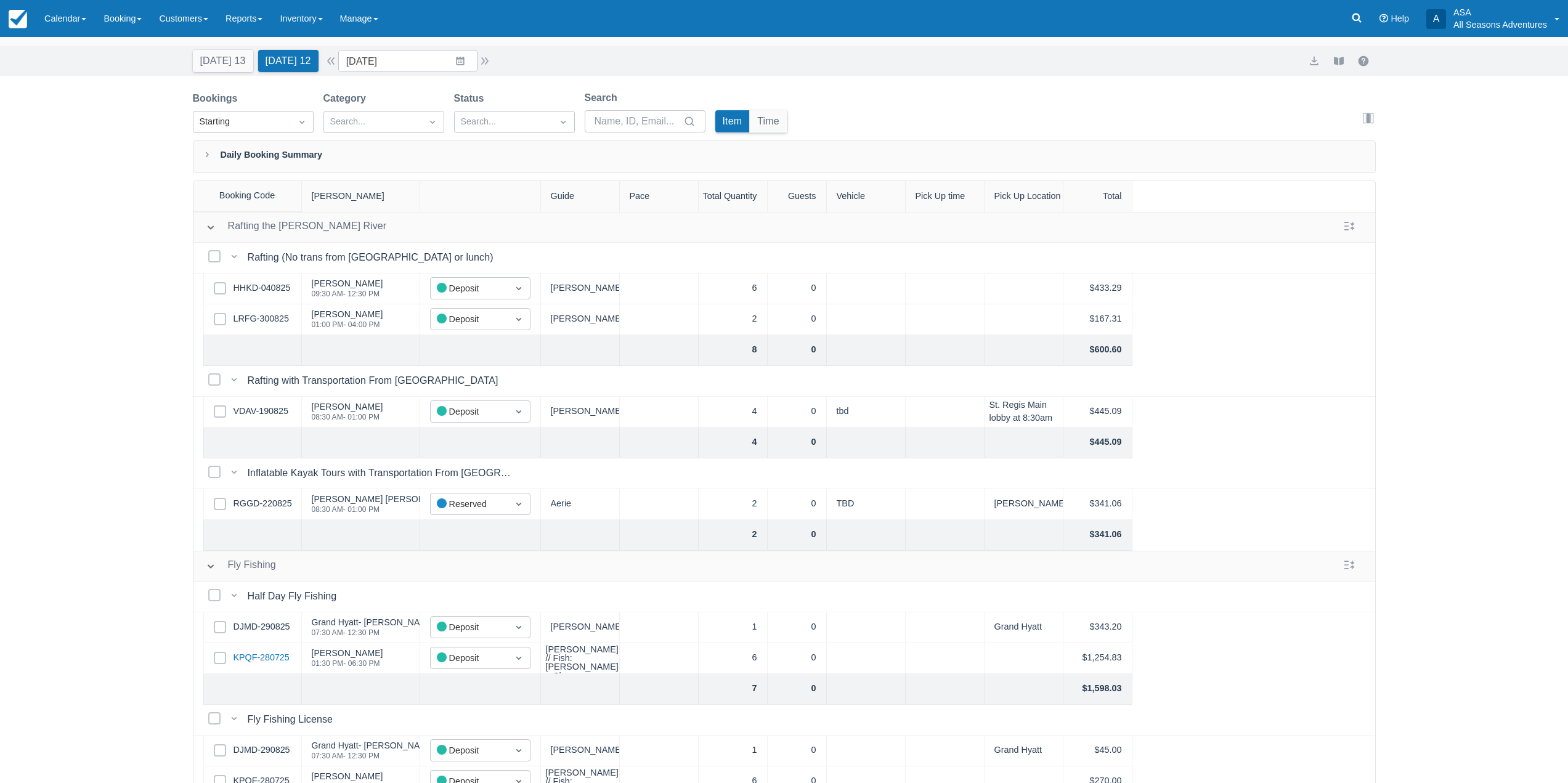
scroll to position [0, 0]
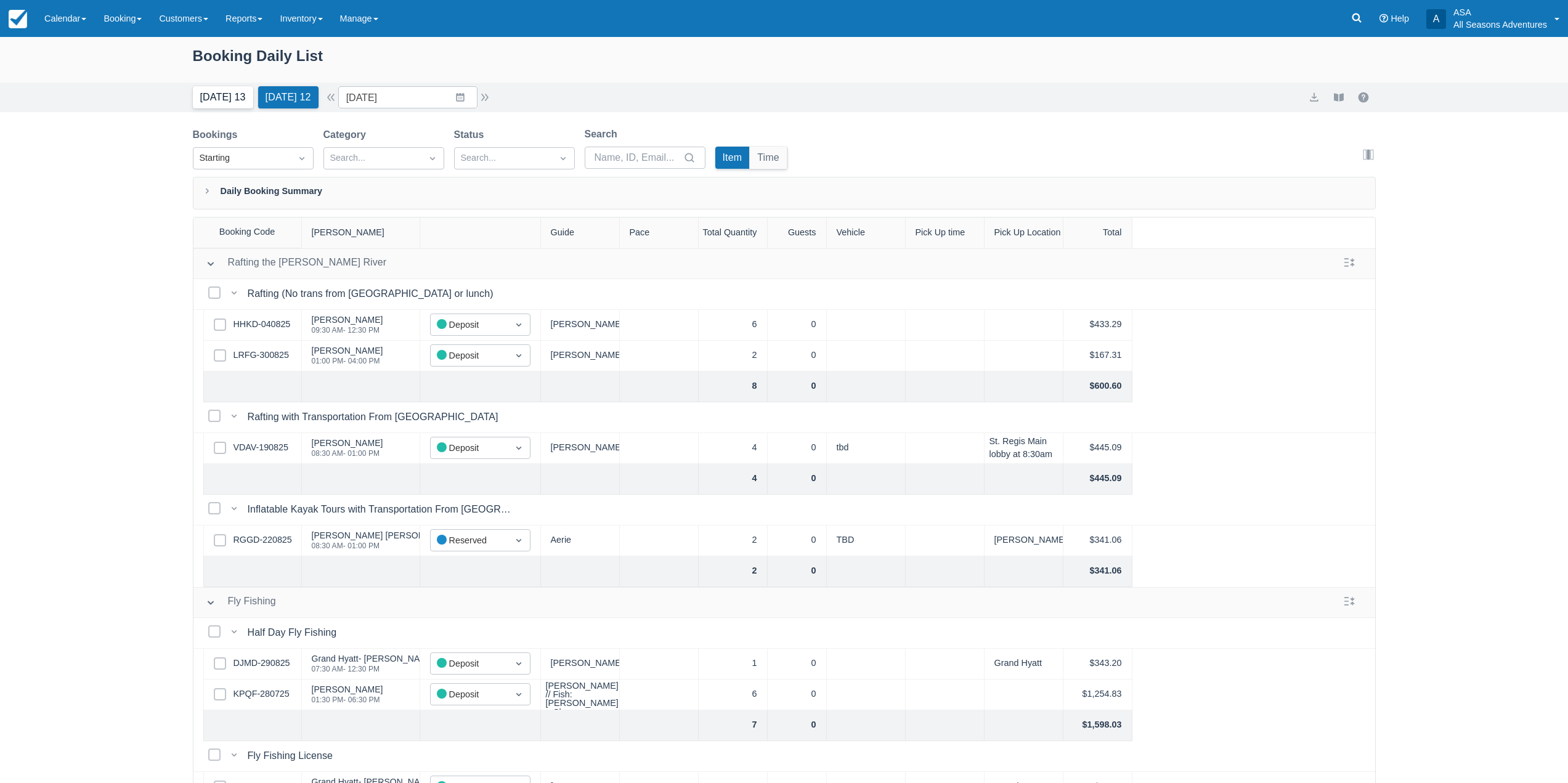
click at [225, 102] on button "Today 13" at bounding box center [223, 97] width 61 height 22
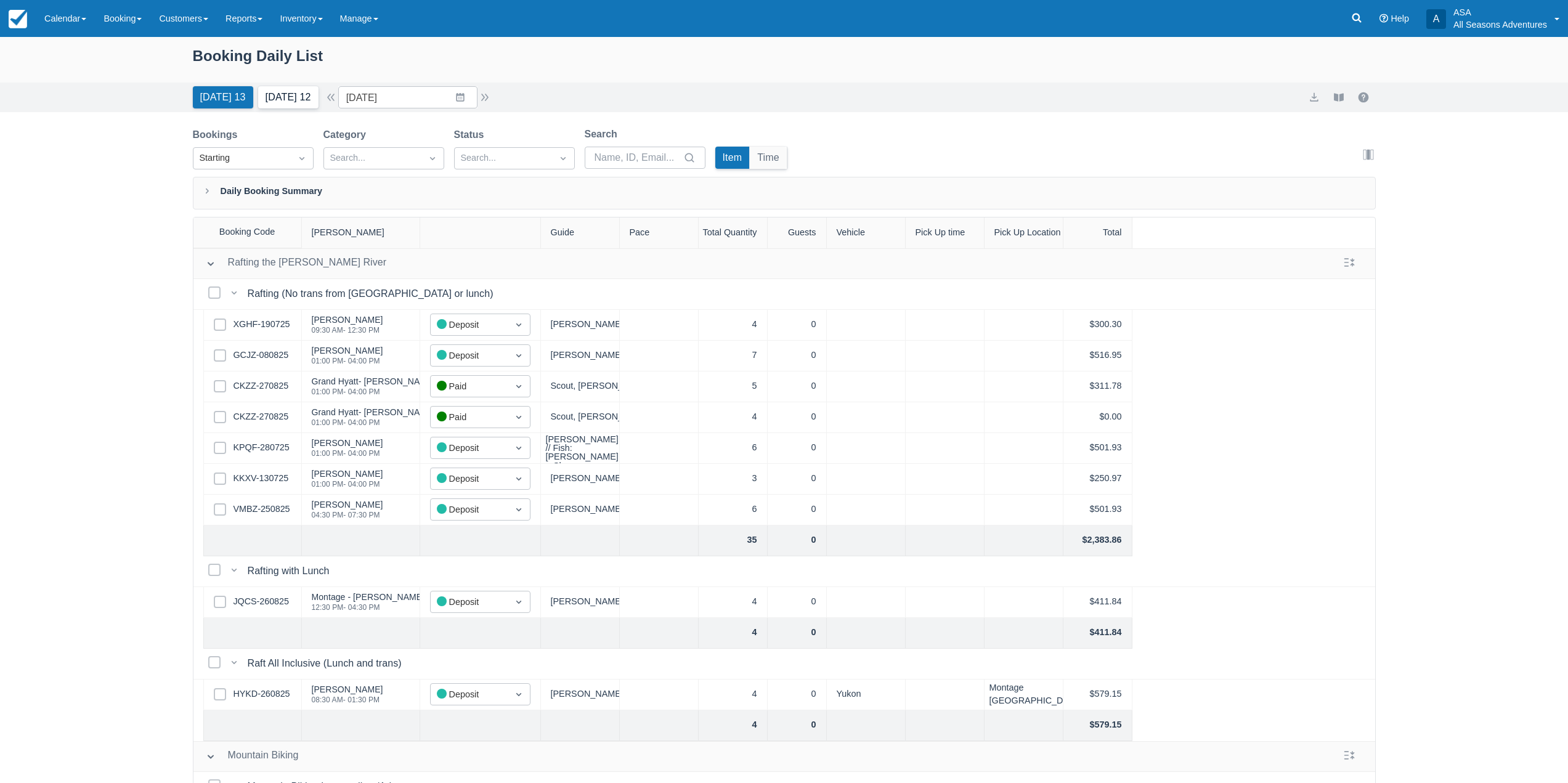
click at [277, 105] on button "Tomorrow 12" at bounding box center [288, 97] width 61 height 22
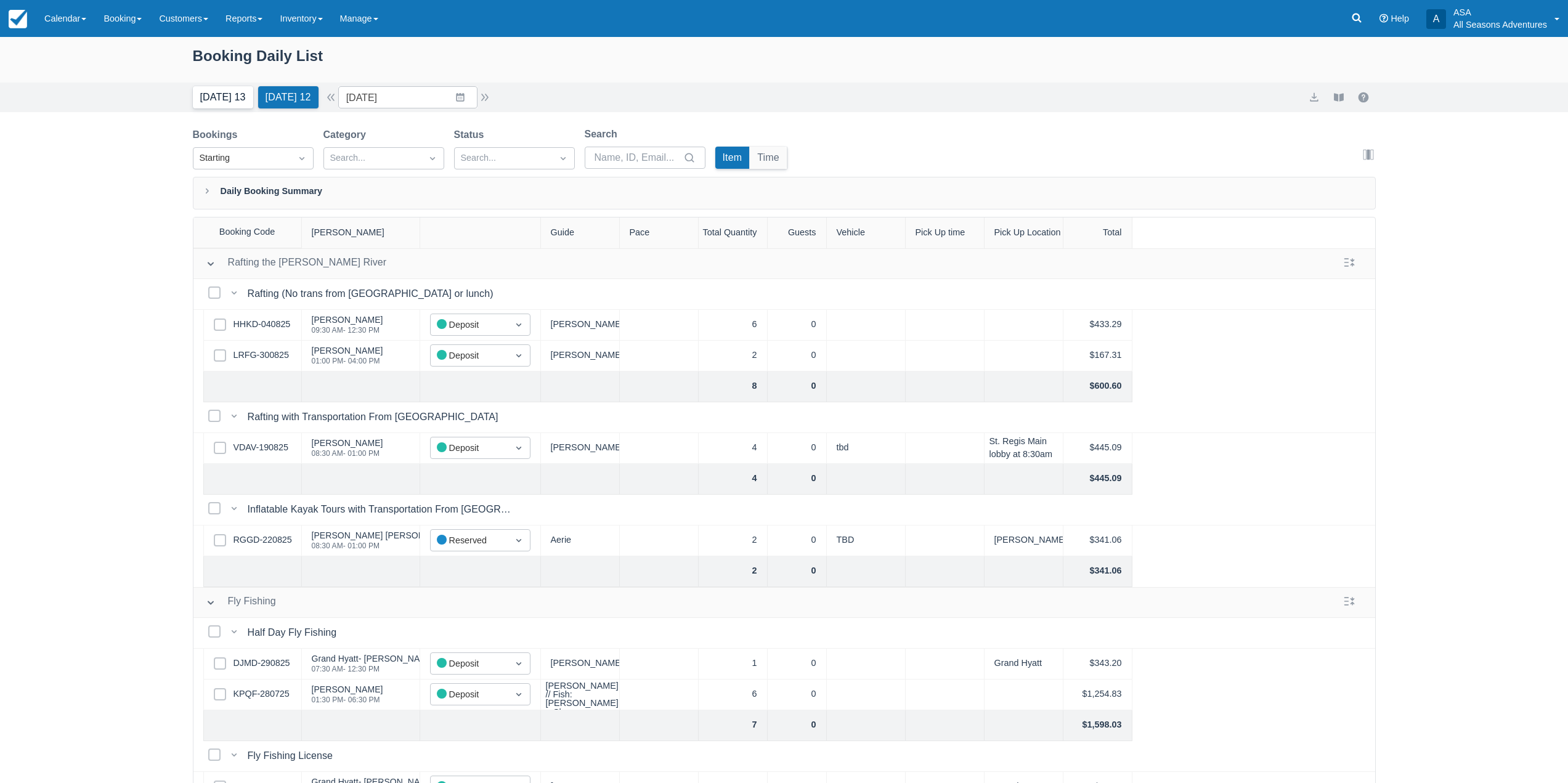
click at [218, 96] on button "Today 13" at bounding box center [223, 97] width 61 height 22
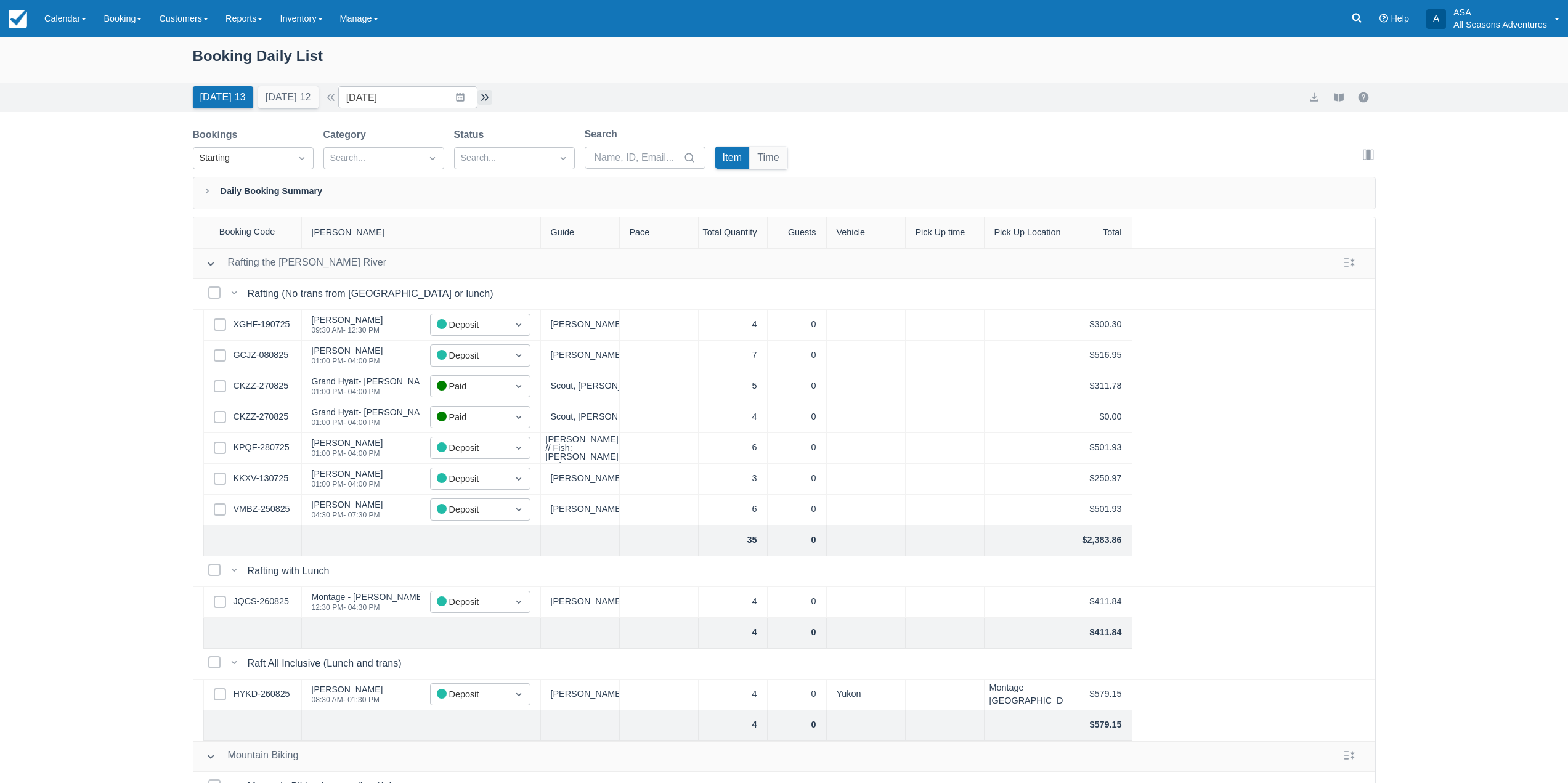
click at [487, 94] on button "button" at bounding box center [484, 97] width 15 height 15
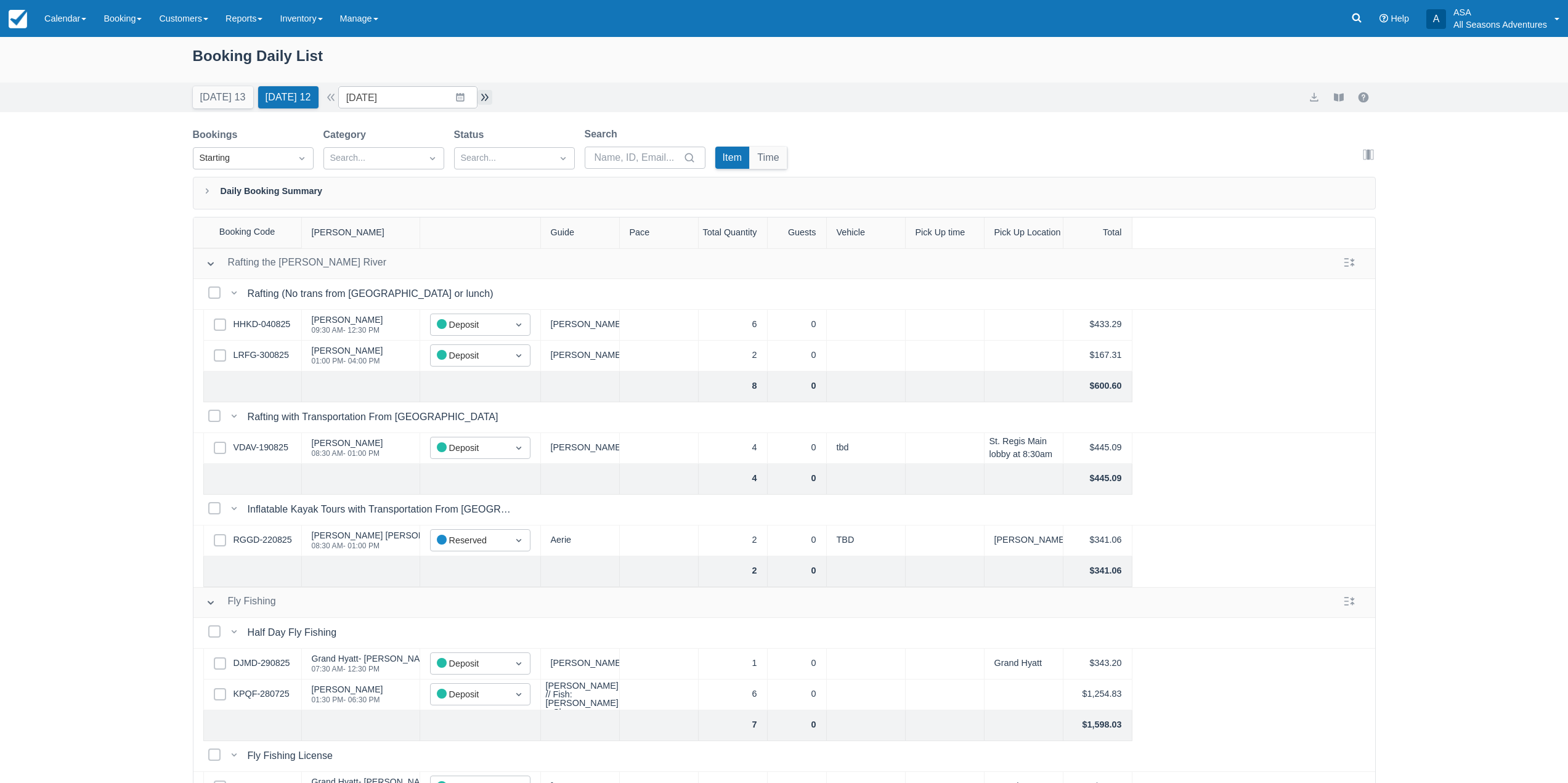
click at [487, 94] on button "button" at bounding box center [484, 97] width 15 height 15
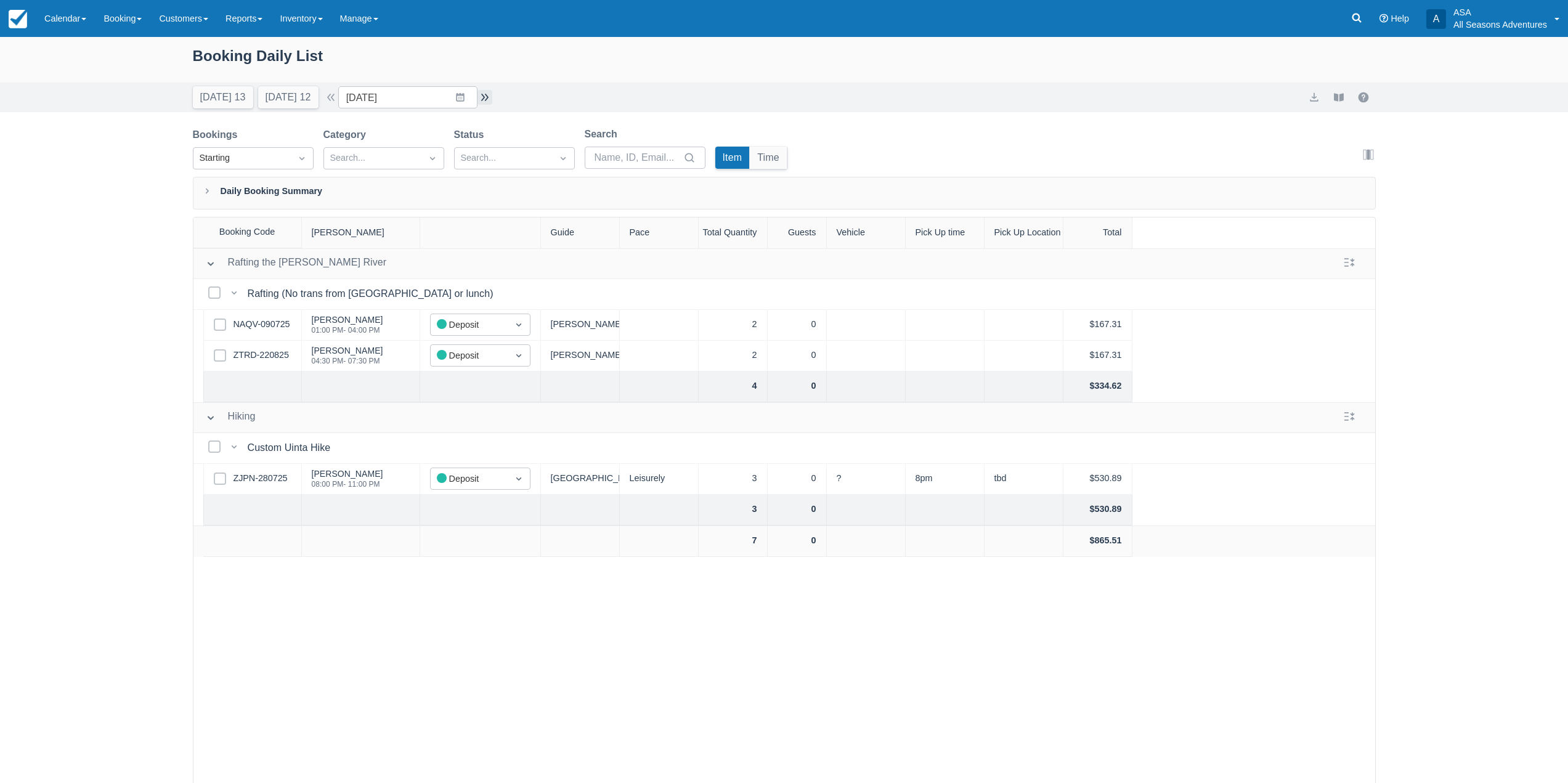
click at [487, 94] on button "button" at bounding box center [484, 97] width 15 height 15
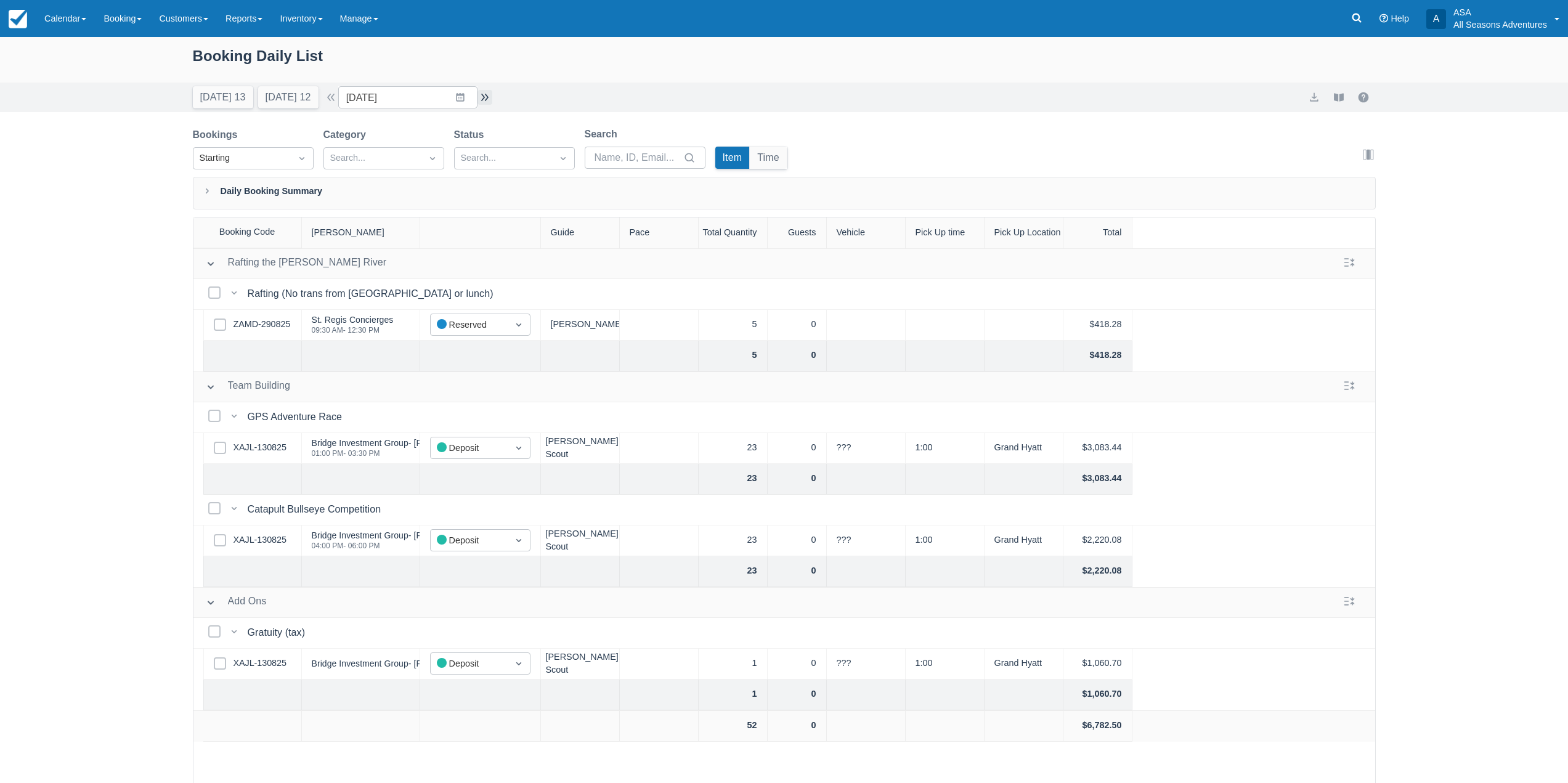
click at [487, 94] on button "button" at bounding box center [484, 97] width 15 height 15
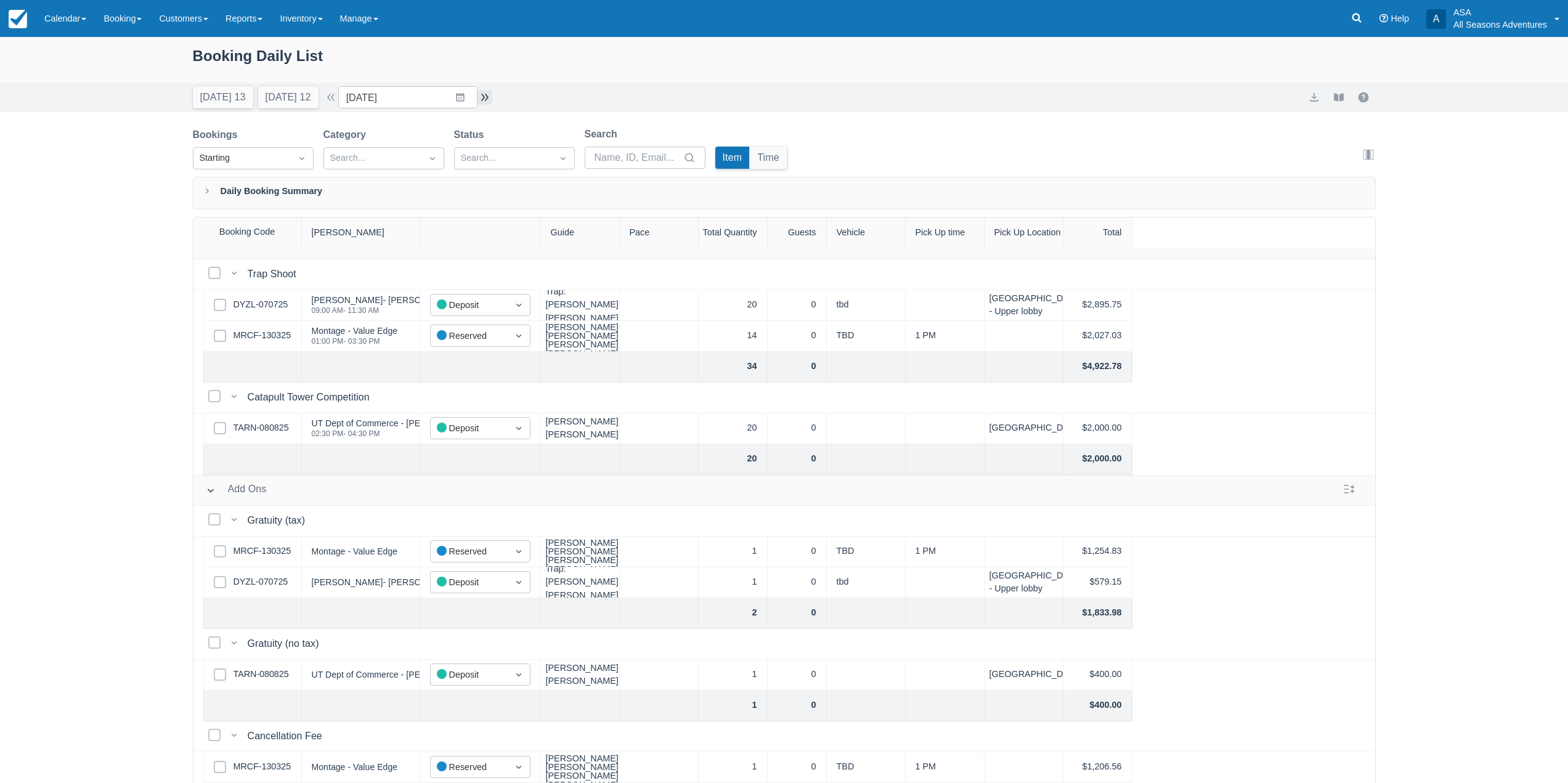
click at [487, 92] on button "button" at bounding box center [484, 97] width 15 height 15
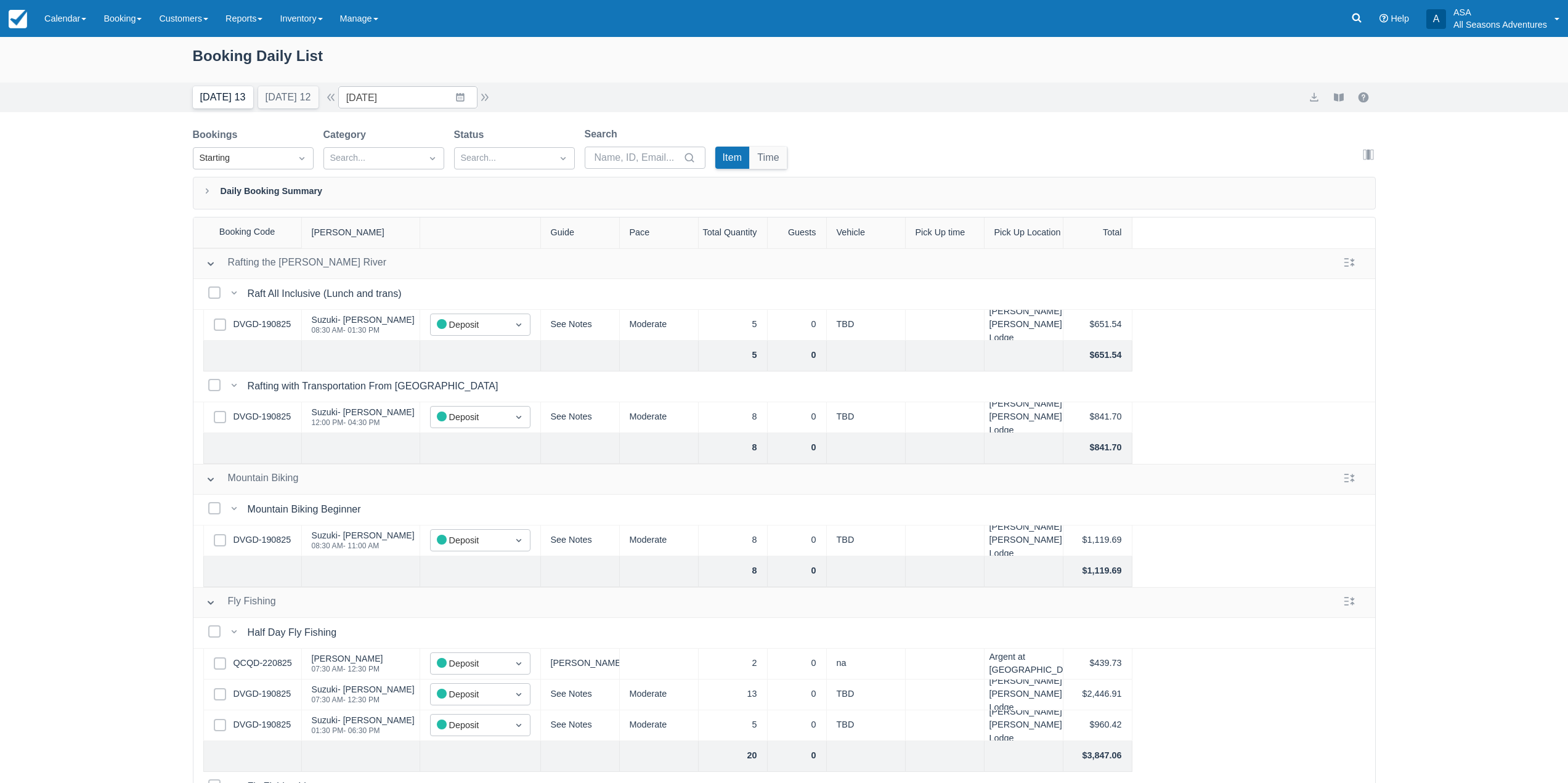
click at [216, 108] on button "Today 13" at bounding box center [223, 97] width 61 height 22
type input "08/31/25"
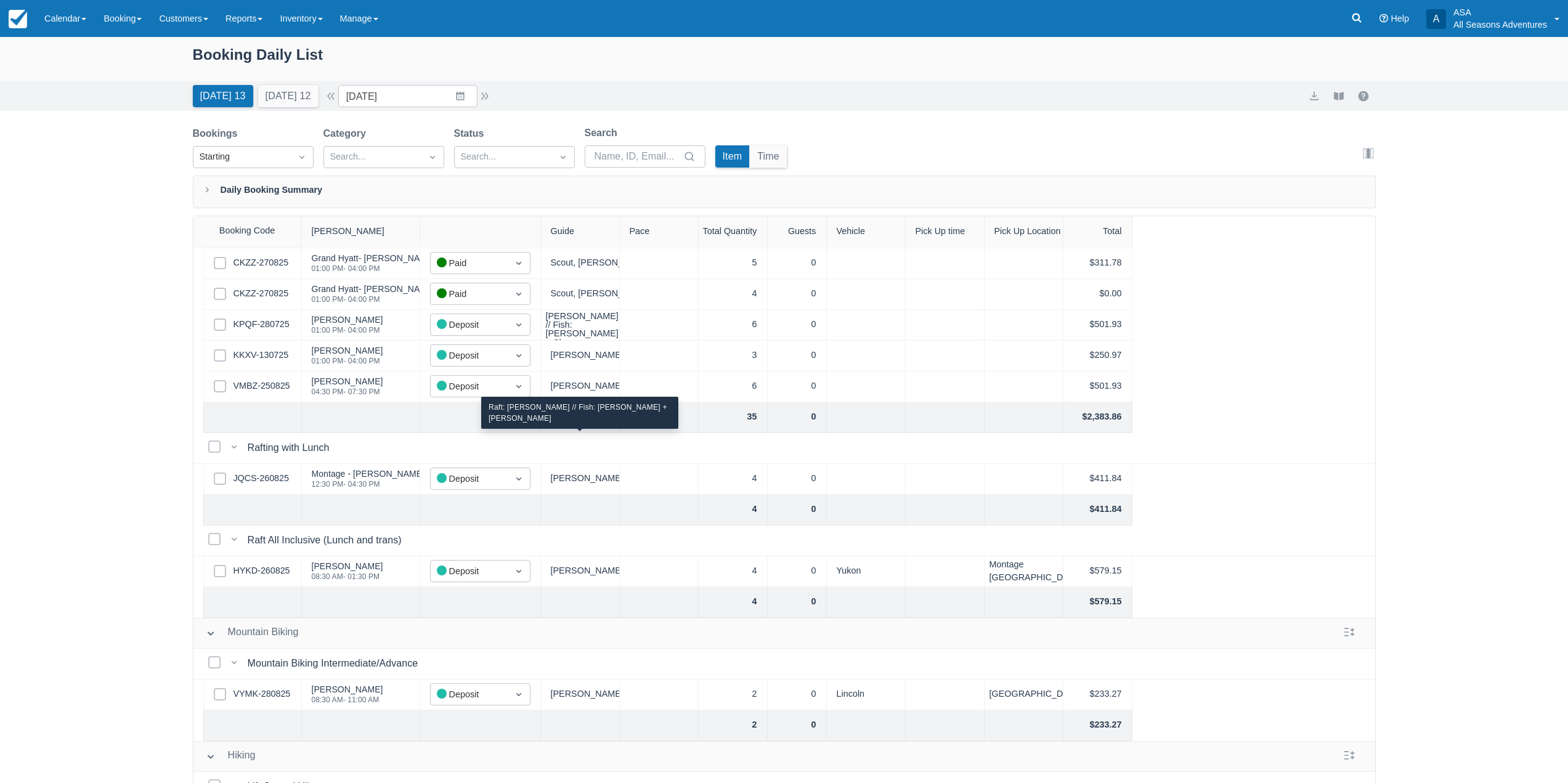
scroll to position [123, 0]
click at [276, 388] on link "VMBZ-250825" at bounding box center [262, 385] width 57 height 14
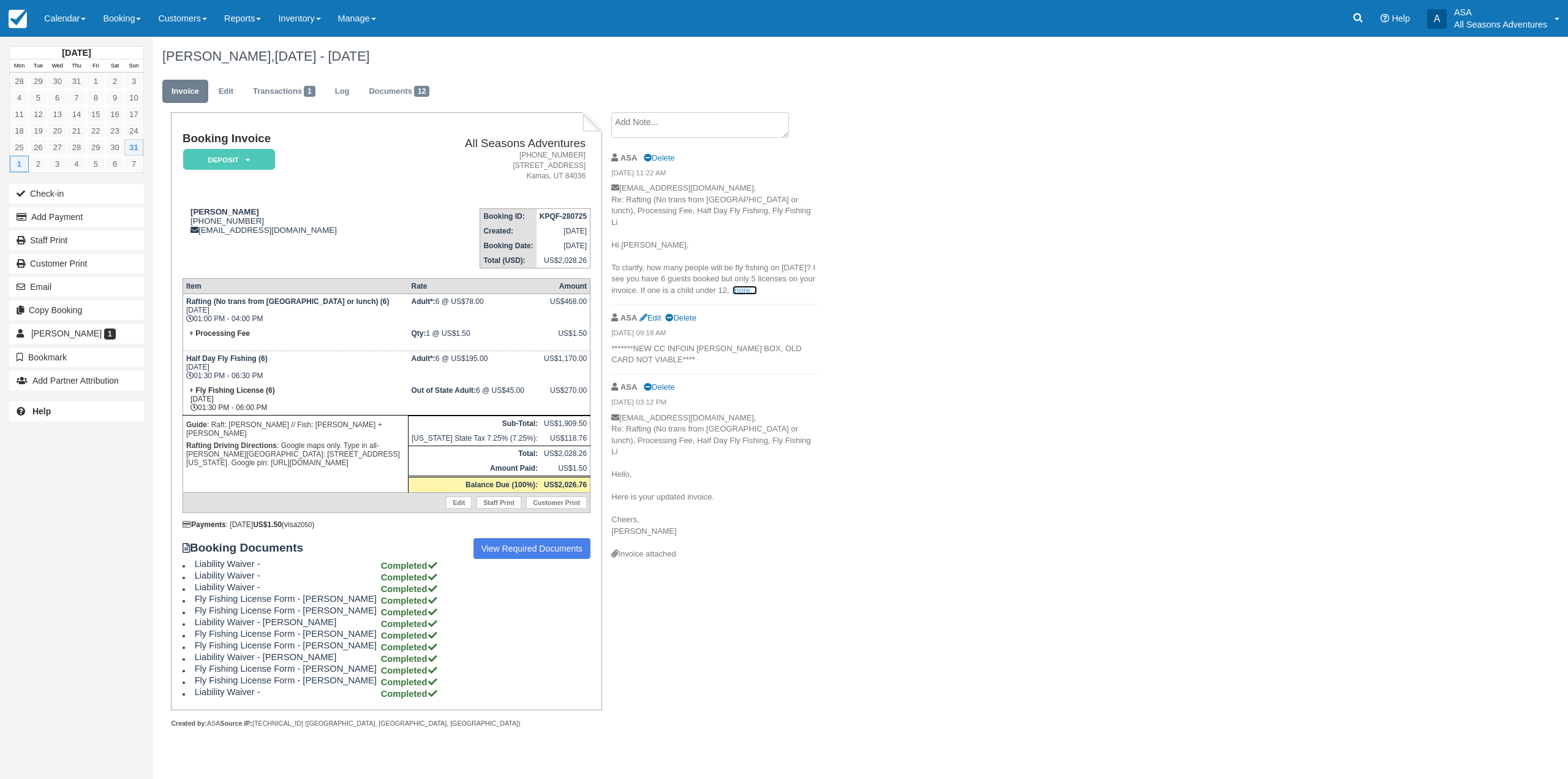
click at [733, 293] on link "more..." at bounding box center [745, 290] width 24 height 9
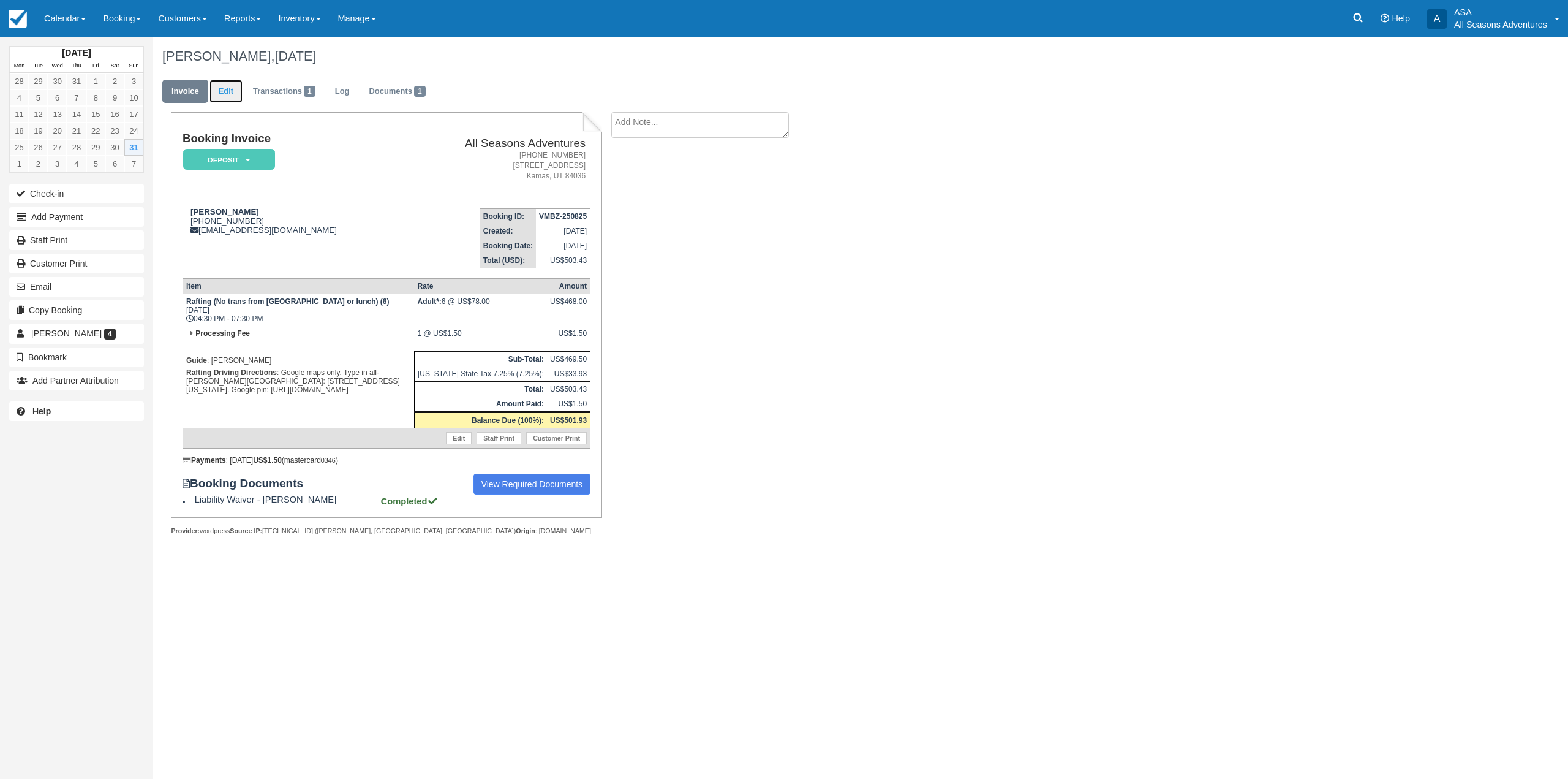
click at [223, 88] on link "Edit" at bounding box center [226, 91] width 33 height 24
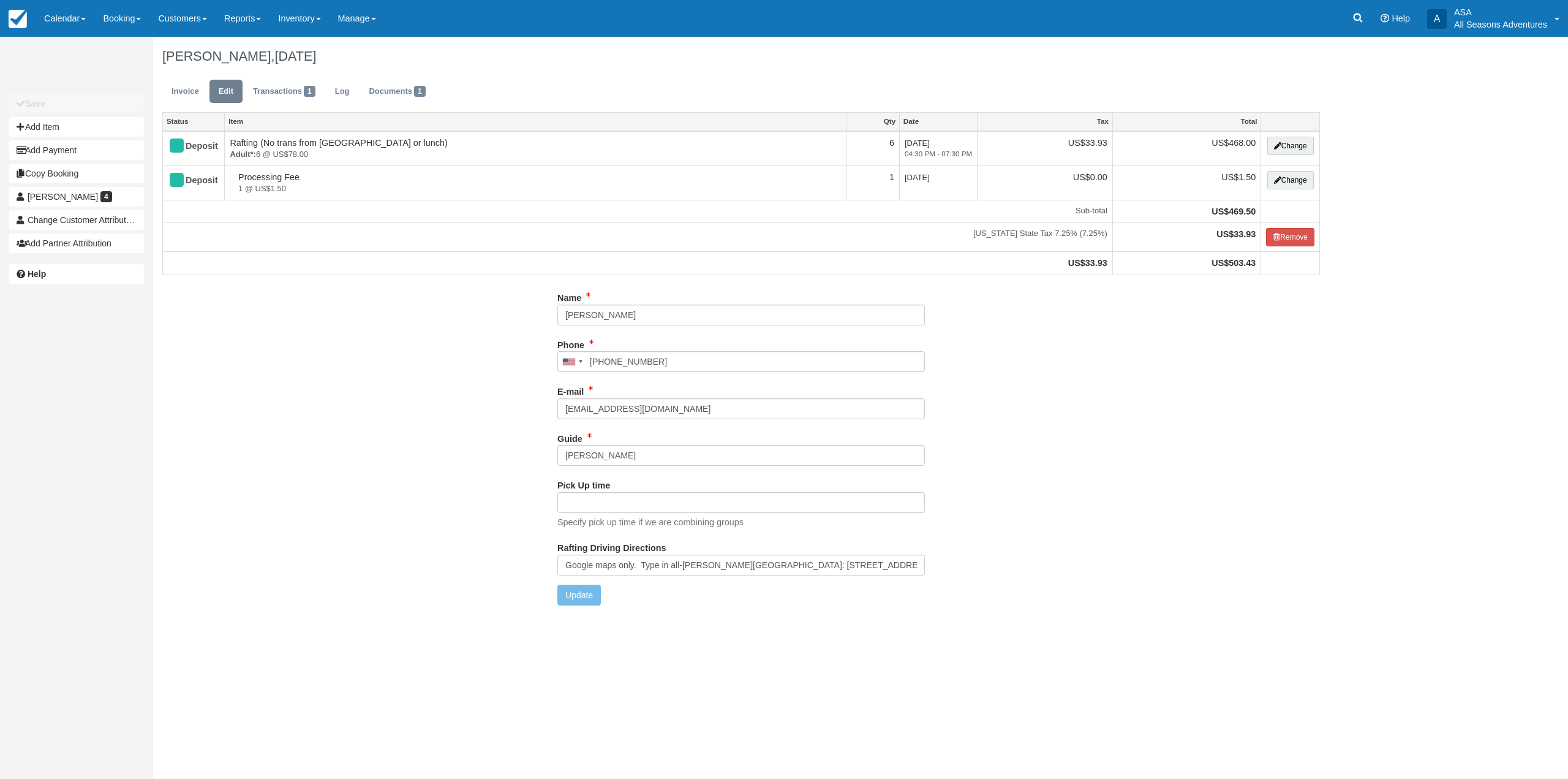
type input "(312) 371-9839"
click at [604, 456] on input "Dan S" at bounding box center [741, 455] width 367 height 21
type input "[PERSON_NAME], [PERSON_NAME]"
click at [595, 597] on button "Update" at bounding box center [579, 595] width 43 height 21
type input "+13123719839"
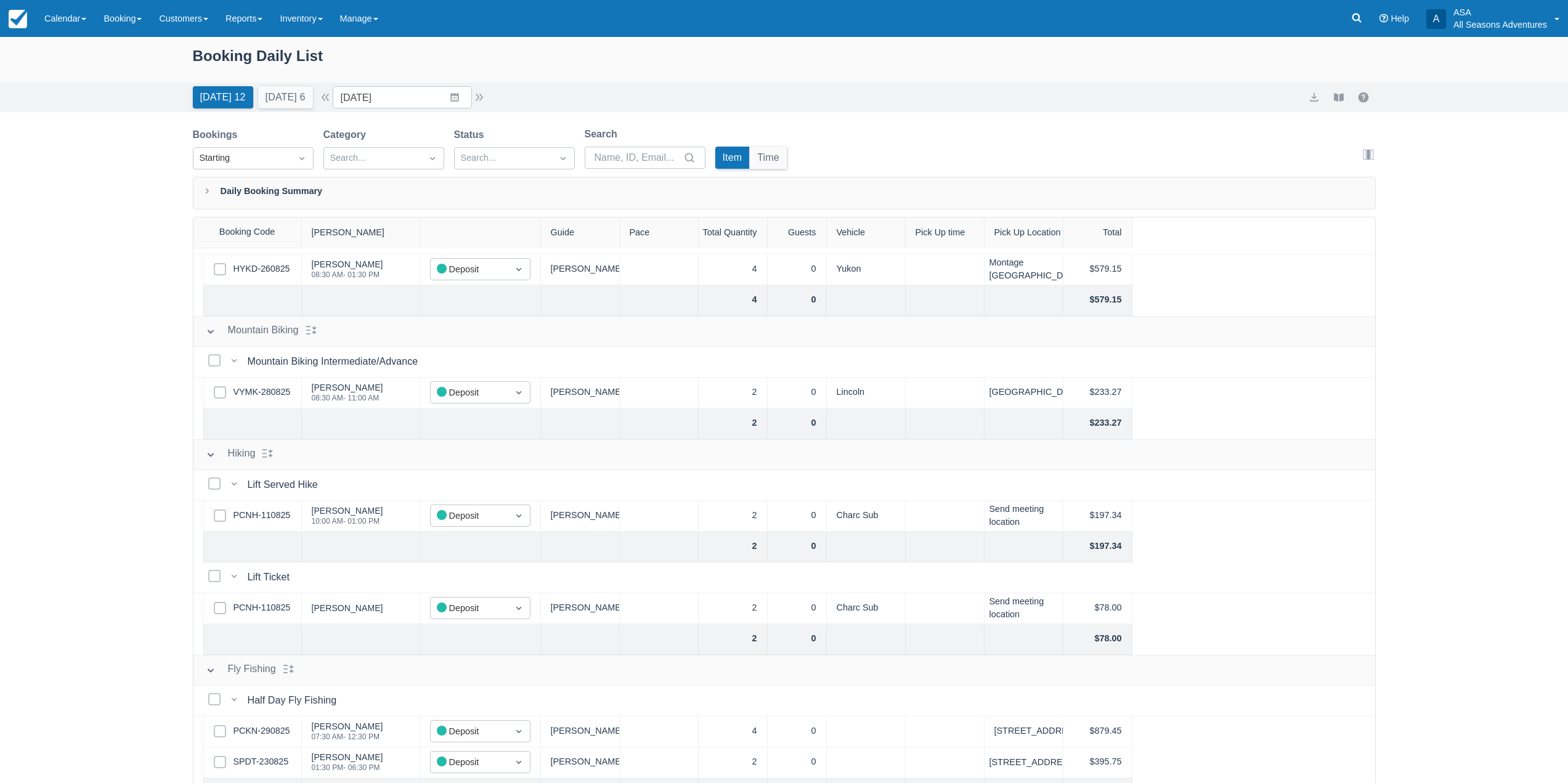
scroll to position [420, 0]
click at [118, 26] on link "Booking" at bounding box center [123, 18] width 55 height 37
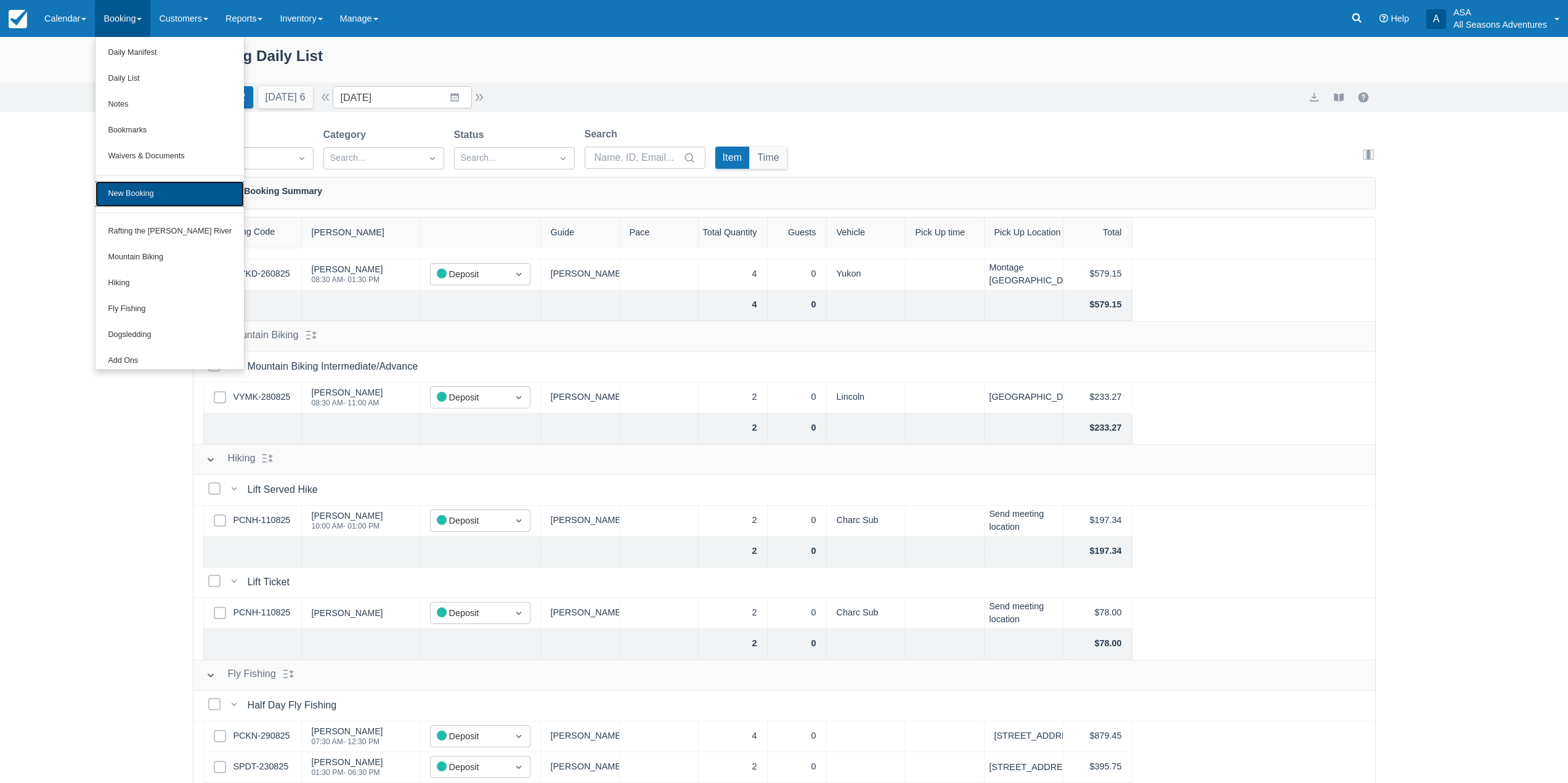
click at [159, 186] on link "New Booking" at bounding box center [170, 194] width 149 height 26
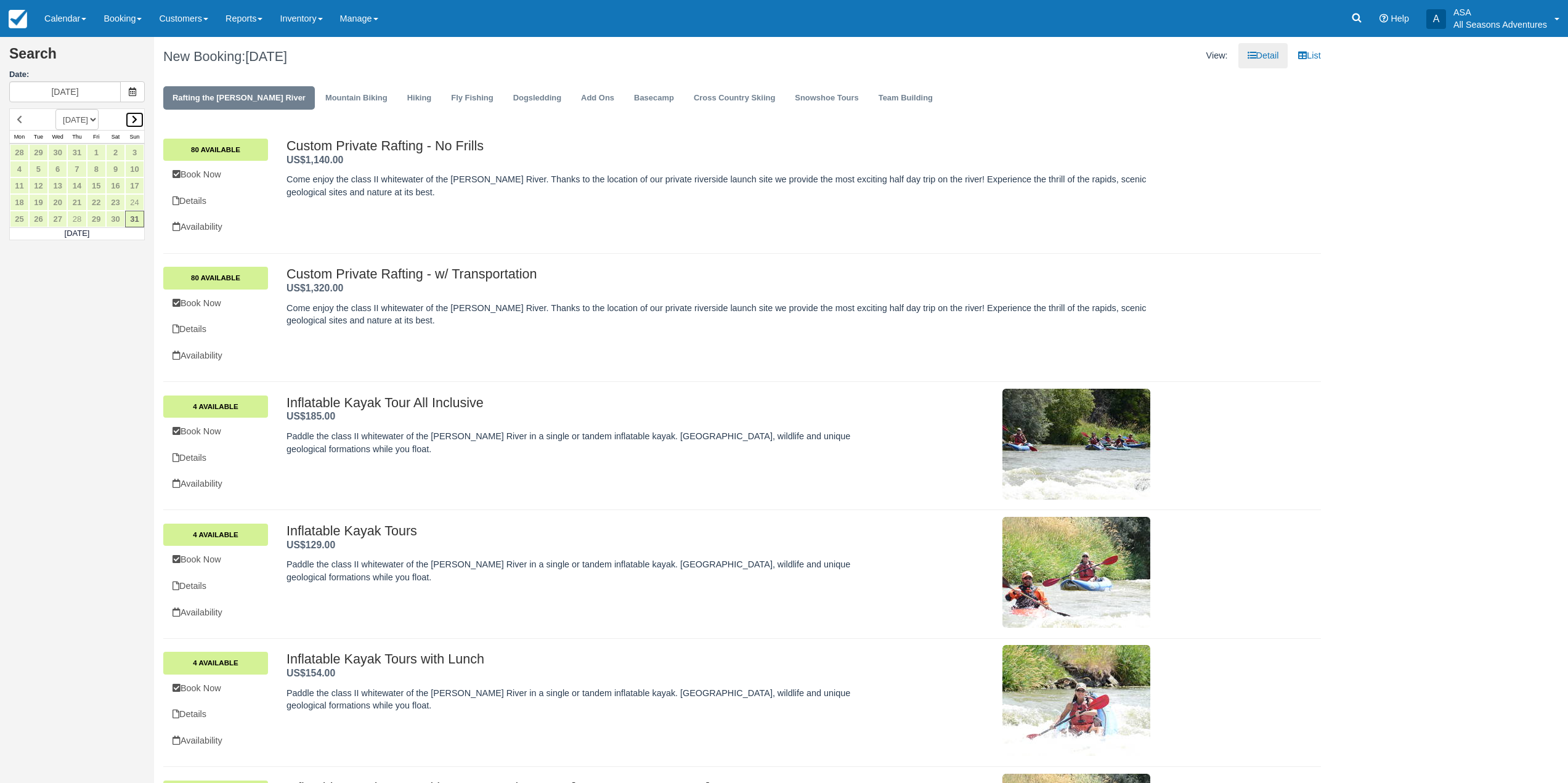
click at [130, 126] on link at bounding box center [134, 120] width 19 height 17
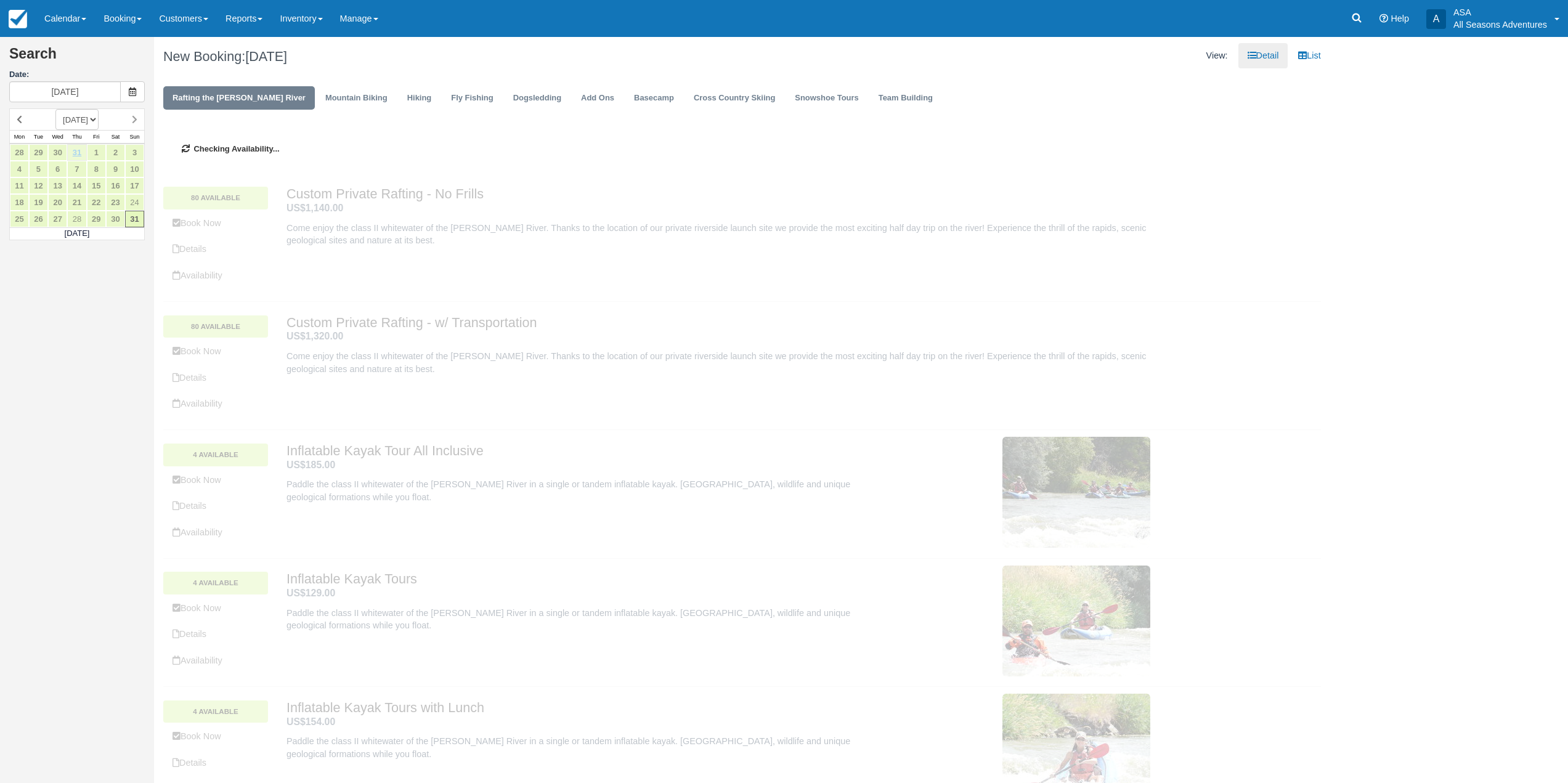
type input "09/01/25"
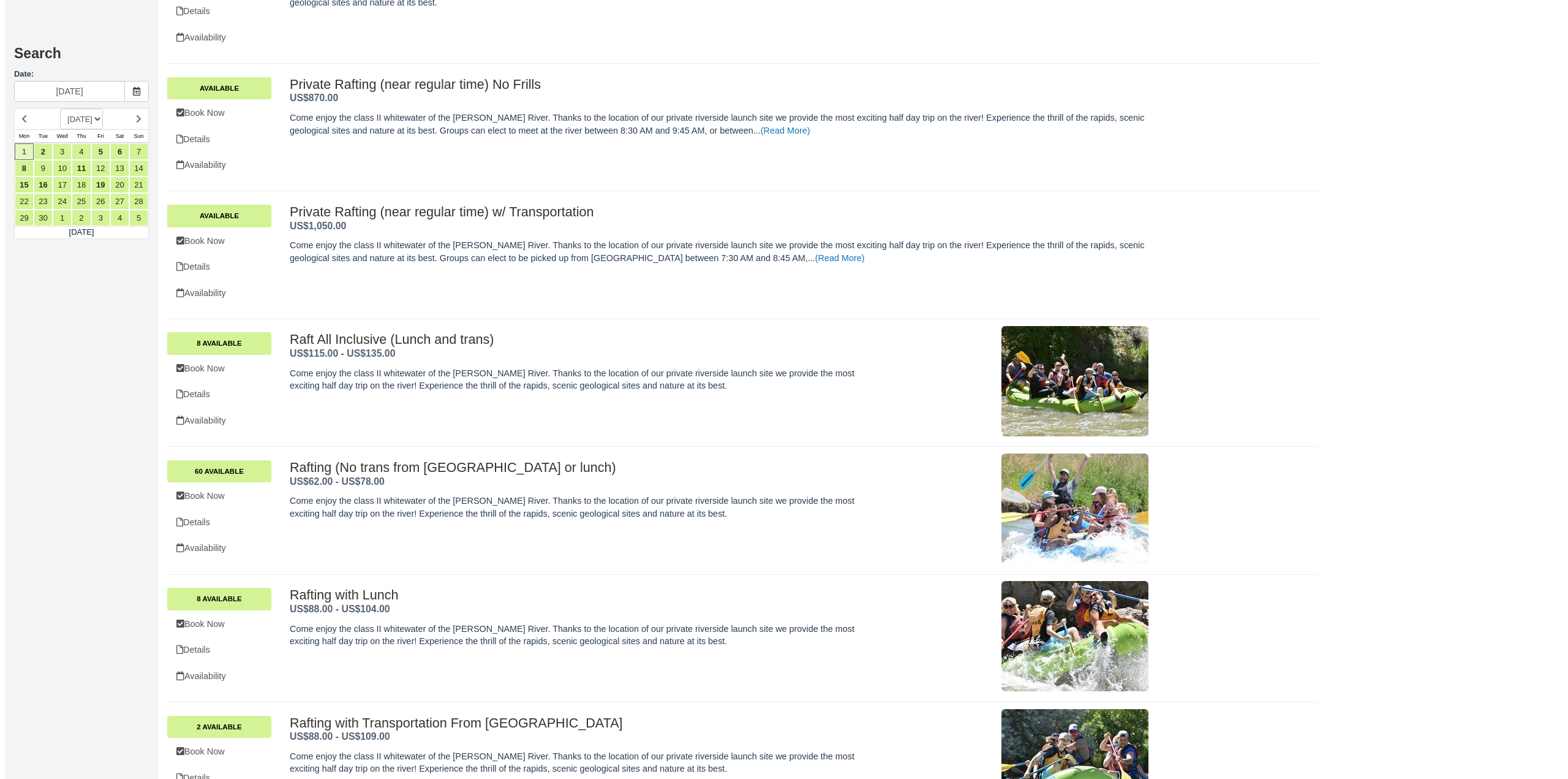
scroll to position [1103, 0]
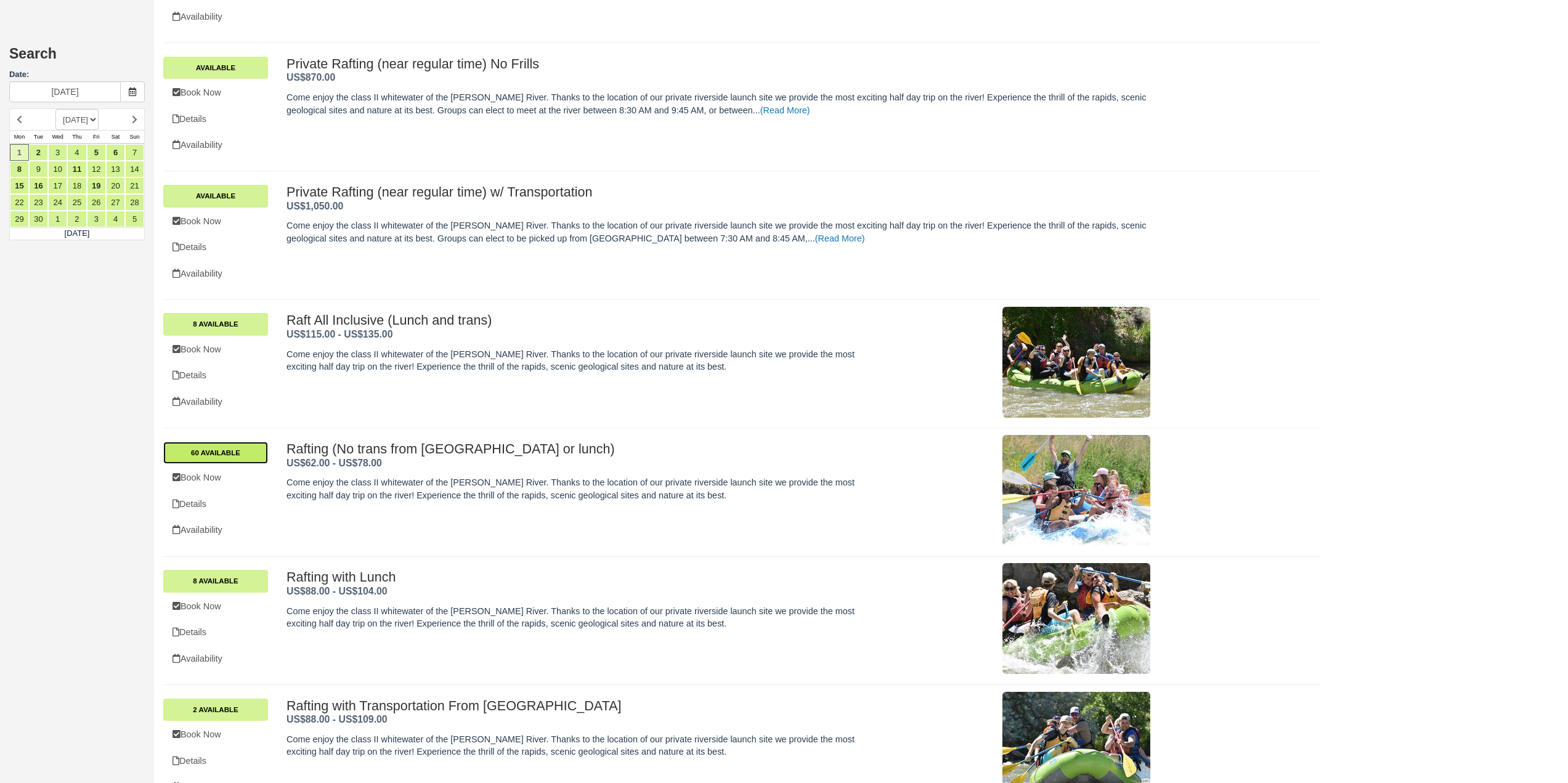
click at [235, 454] on link "60 Available" at bounding box center [215, 452] width 105 height 22
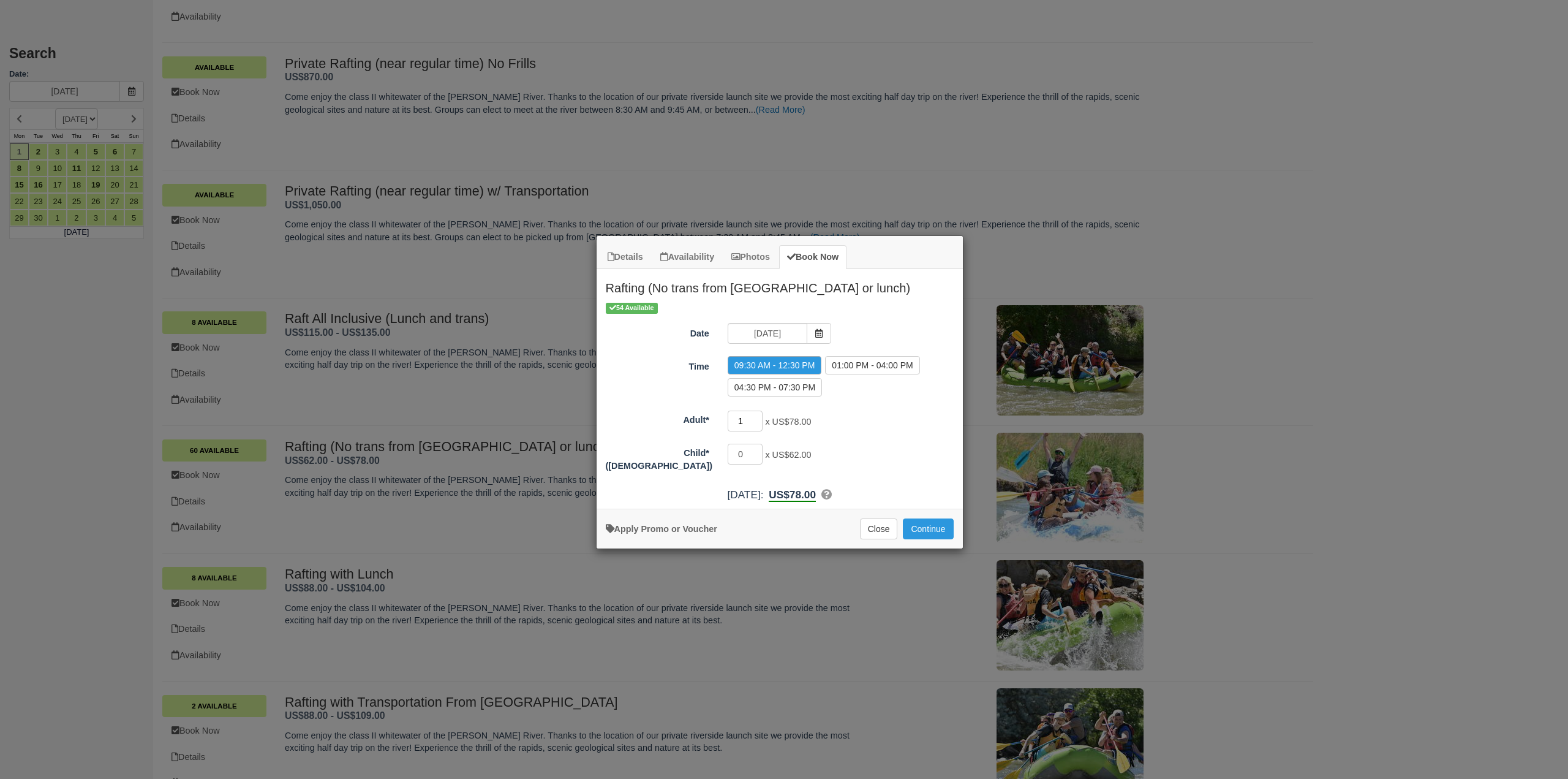
drag, startPoint x: 745, startPoint y: 418, endPoint x: 712, endPoint y: 432, distance: 35.8
click at [712, 432] on div "Adult* 1 x US$78.00 Required." at bounding box center [779, 421] width 366 height 24
type input "5"
click at [857, 364] on label "01:00 PM - 04:00 PM" at bounding box center [872, 365] width 94 height 18
radio input "true"
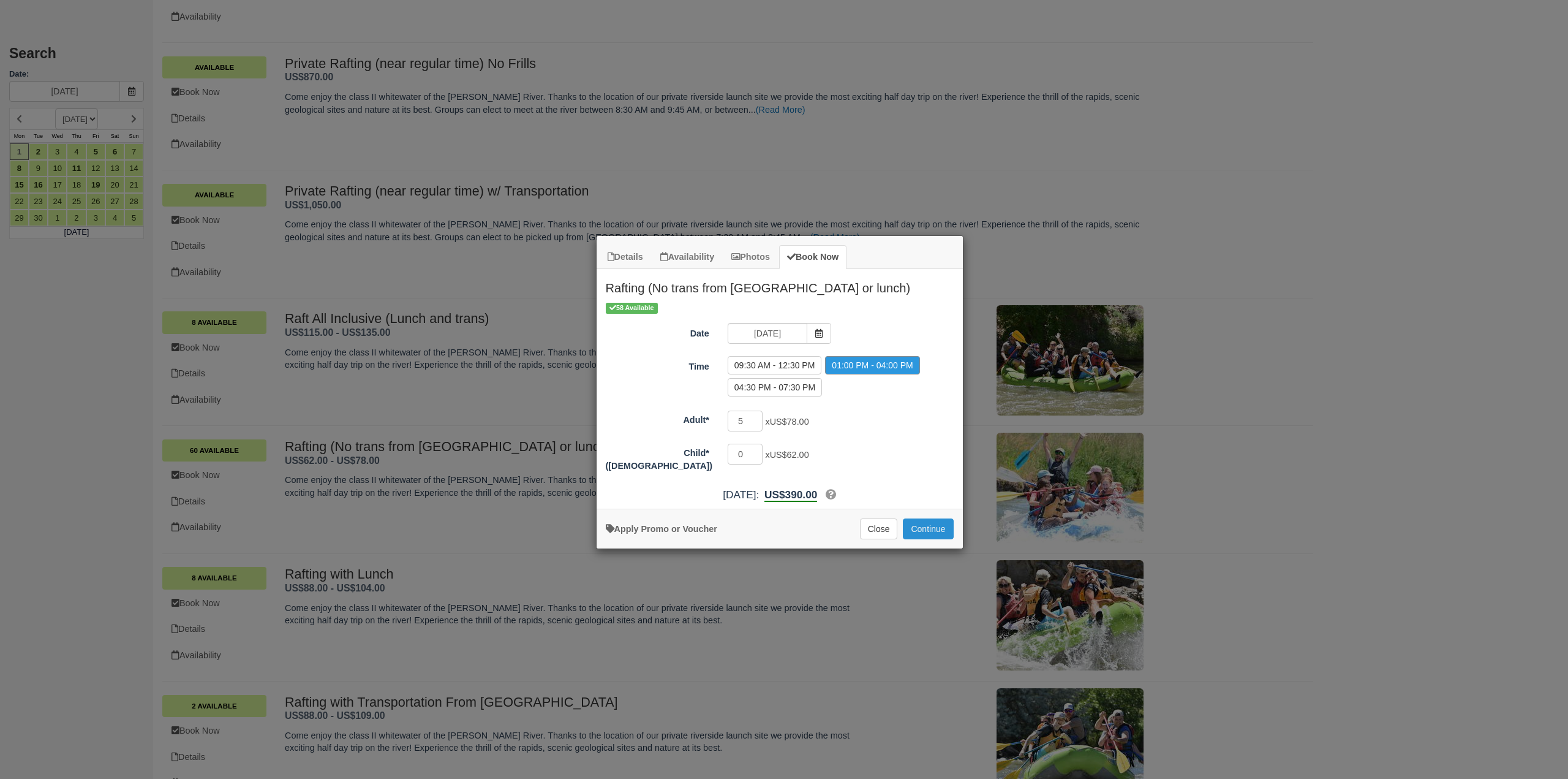
click at [934, 521] on button "Continue" at bounding box center [928, 528] width 50 height 21
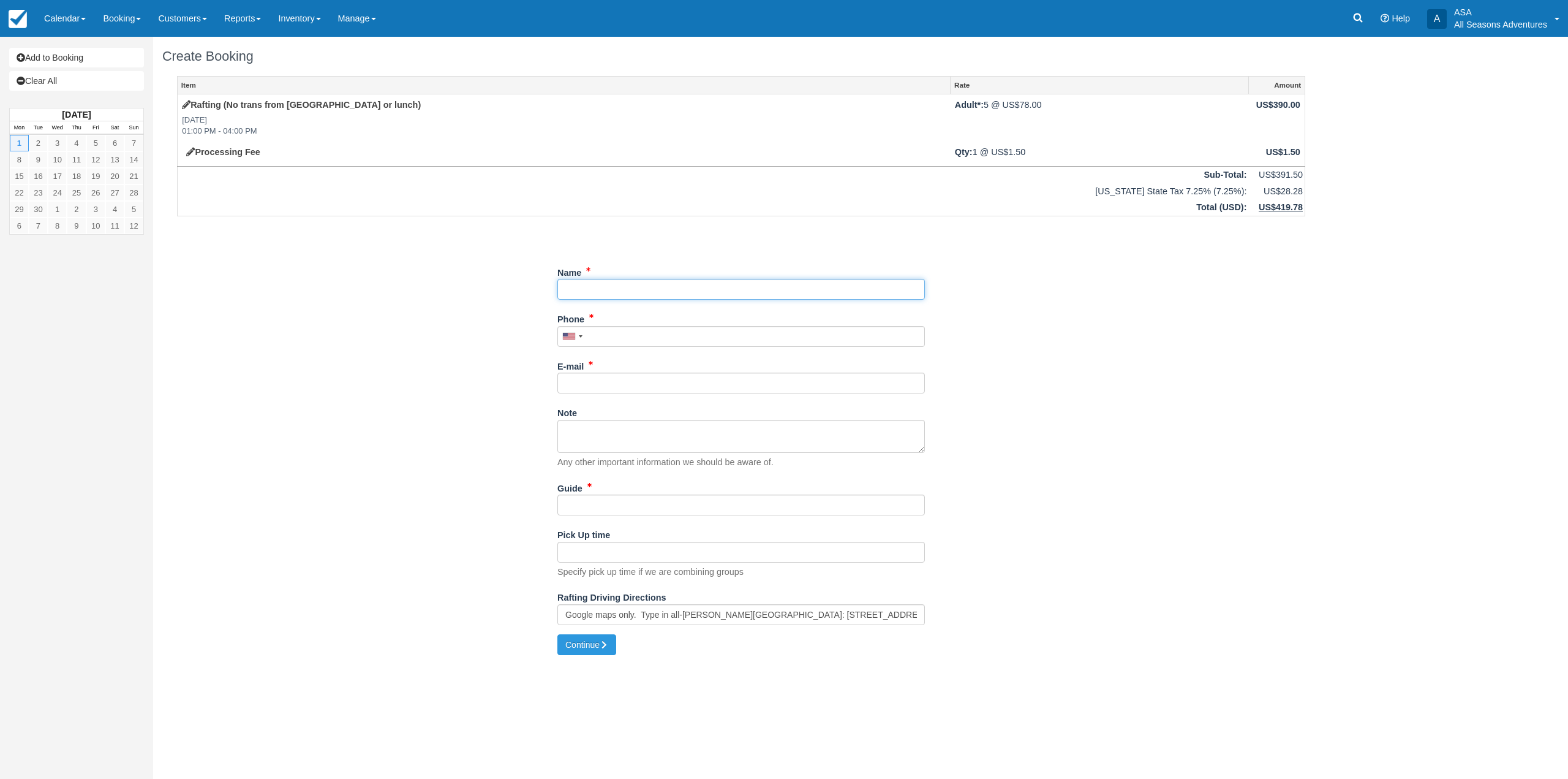
click at [633, 290] on input "Name" at bounding box center [741, 289] width 367 height 21
type input "Jeff Goldsberg"
click at [632, 331] on input "Phone" at bounding box center [738, 336] width 367 height 21
type input "(617) 797-3535"
click at [620, 383] on input "E-mail" at bounding box center [738, 383] width 367 height 21
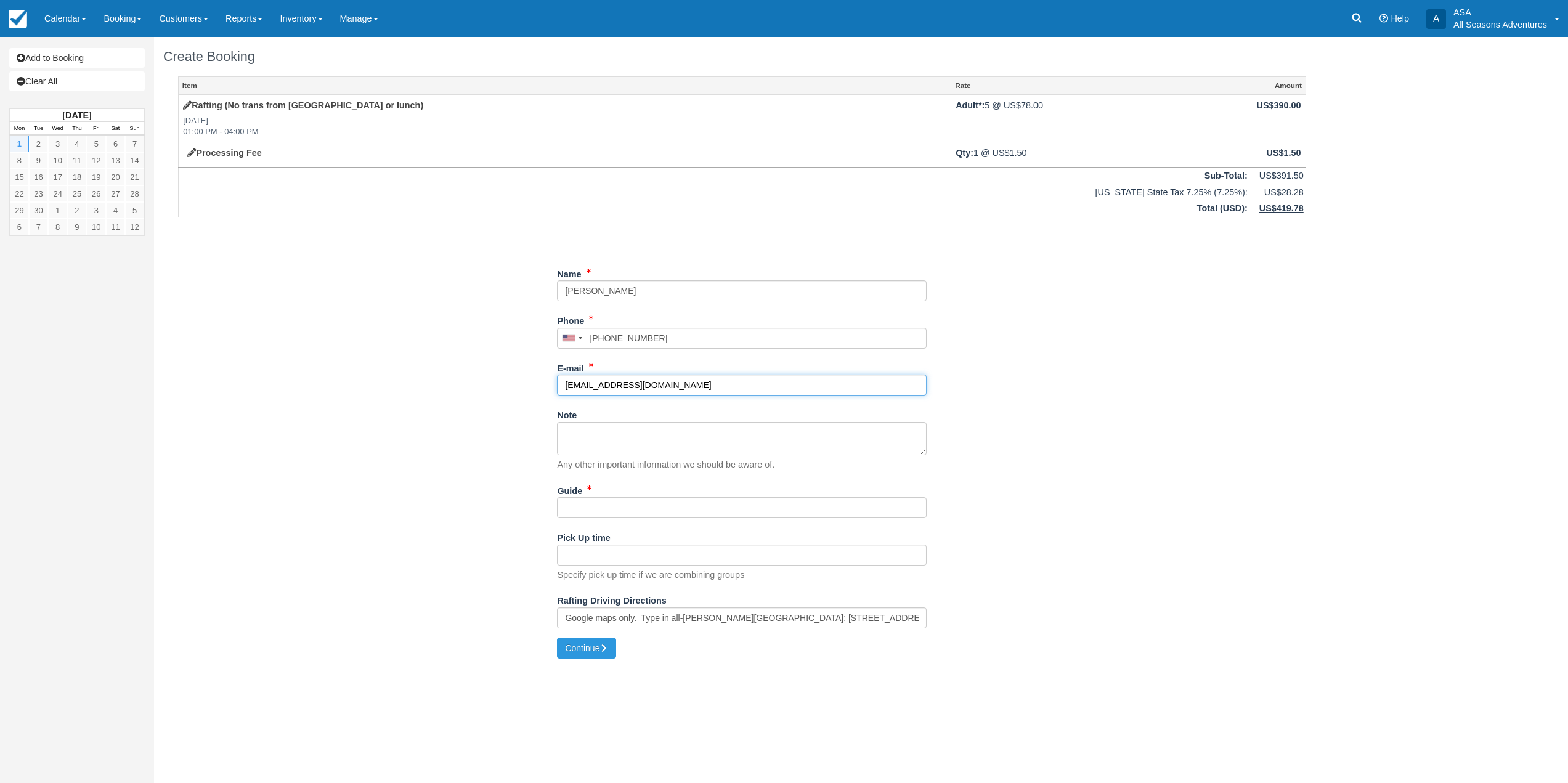
type input "jeffisgold@gmail.com"
click at [616, 512] on input "Guide" at bounding box center [742, 507] width 369 height 21
type input "Noah"
click at [599, 650] on button "Continue" at bounding box center [586, 647] width 59 height 21
type input "+16177973535"
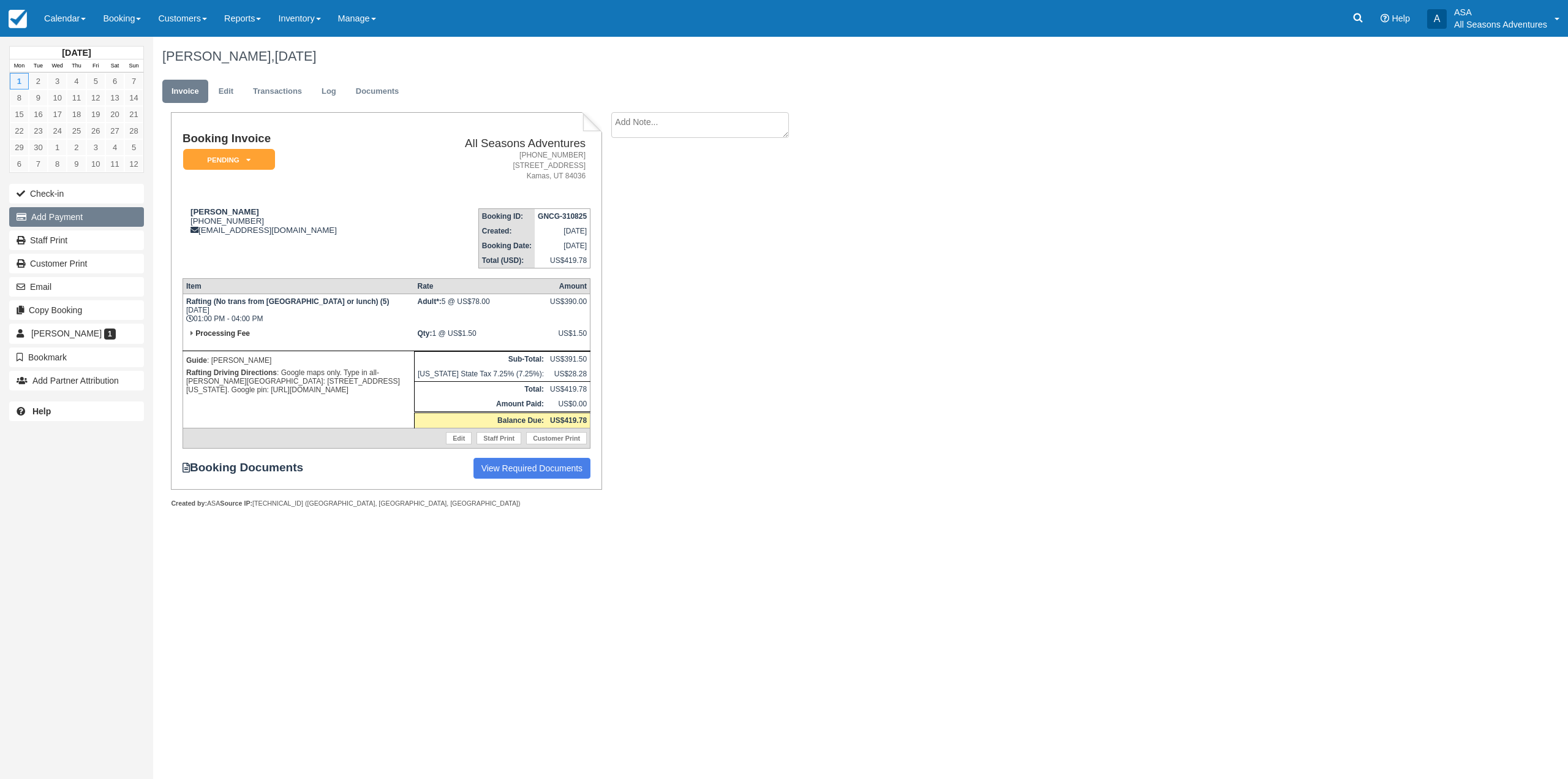
click at [122, 219] on button "Add Payment" at bounding box center [76, 217] width 135 height 20
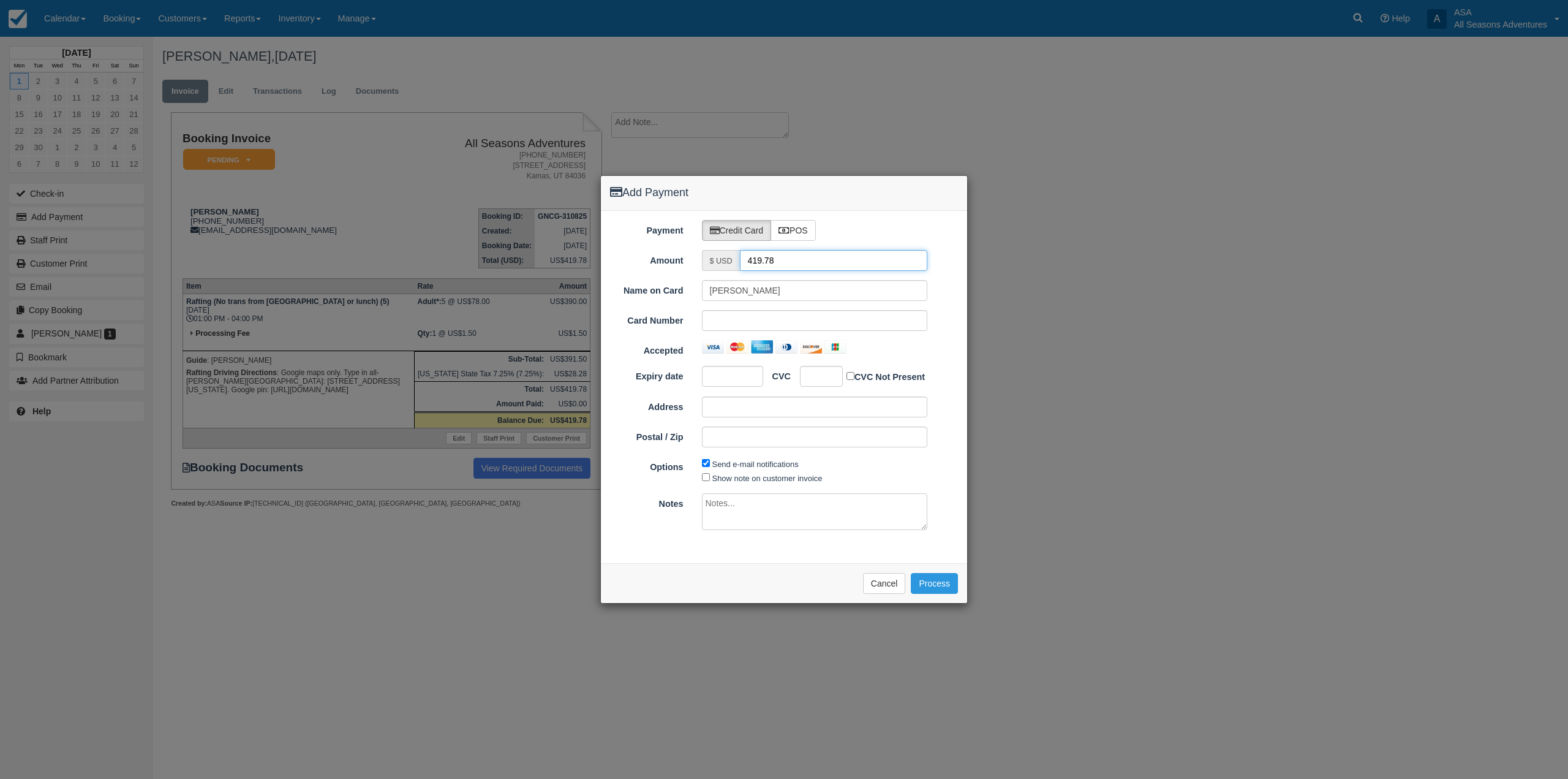
drag, startPoint x: 785, startPoint y: 259, endPoint x: 729, endPoint y: 268, distance: 56.7
click at [729, 268] on div "$ USD 419.78" at bounding box center [814, 260] width 226 height 21
type input "1.5"
click at [779, 329] on div at bounding box center [814, 320] width 226 height 21
click at [728, 383] on iframe at bounding box center [728, 377] width 36 height 12
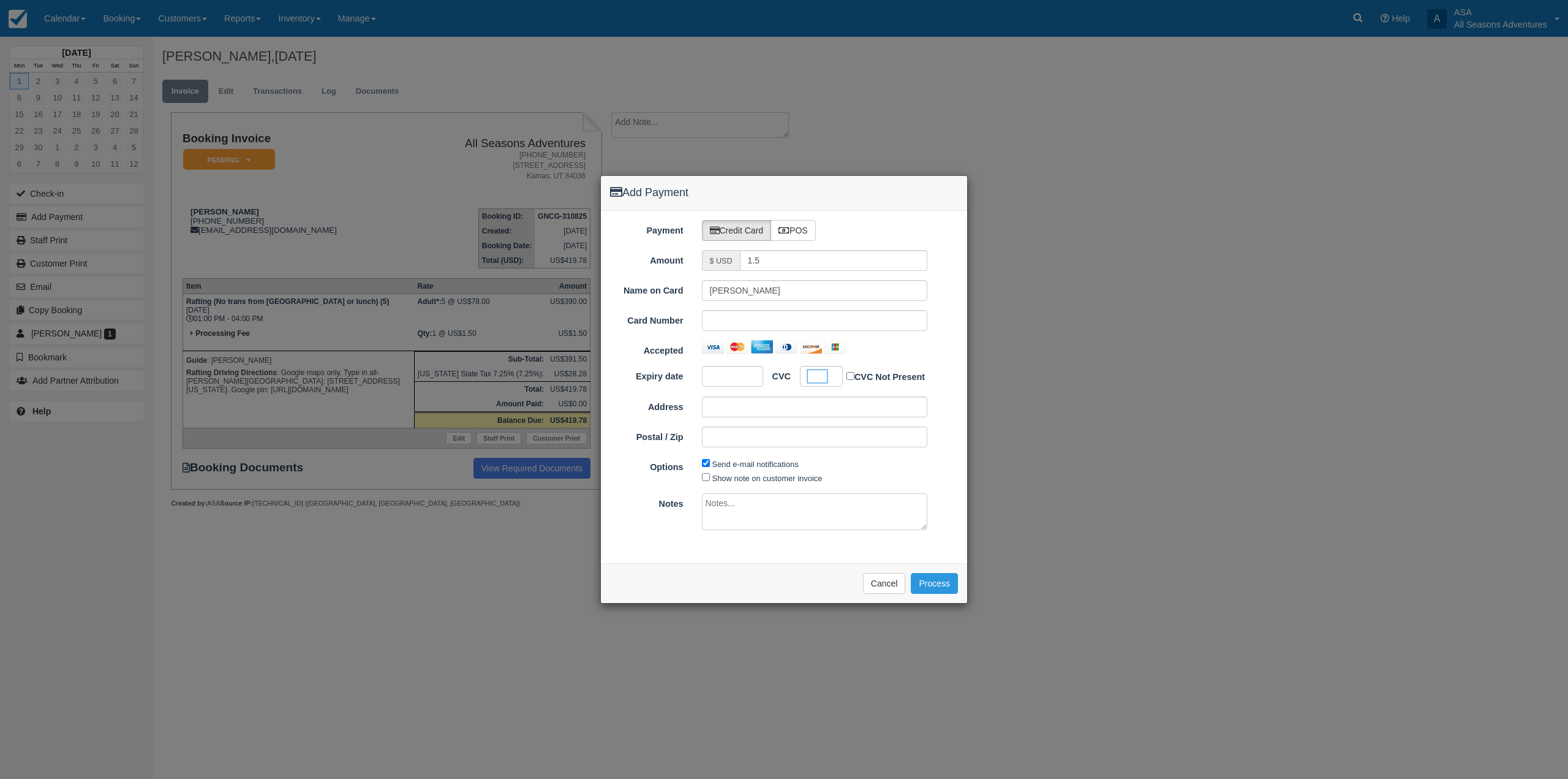
click at [746, 557] on div "Payment Credit Card POS Amount $ USD 1.5 Name on Card Jeff Goldsberg Card Numbe…" at bounding box center [784, 387] width 366 height 352
click at [914, 581] on button "Process" at bounding box center [935, 583] width 47 height 21
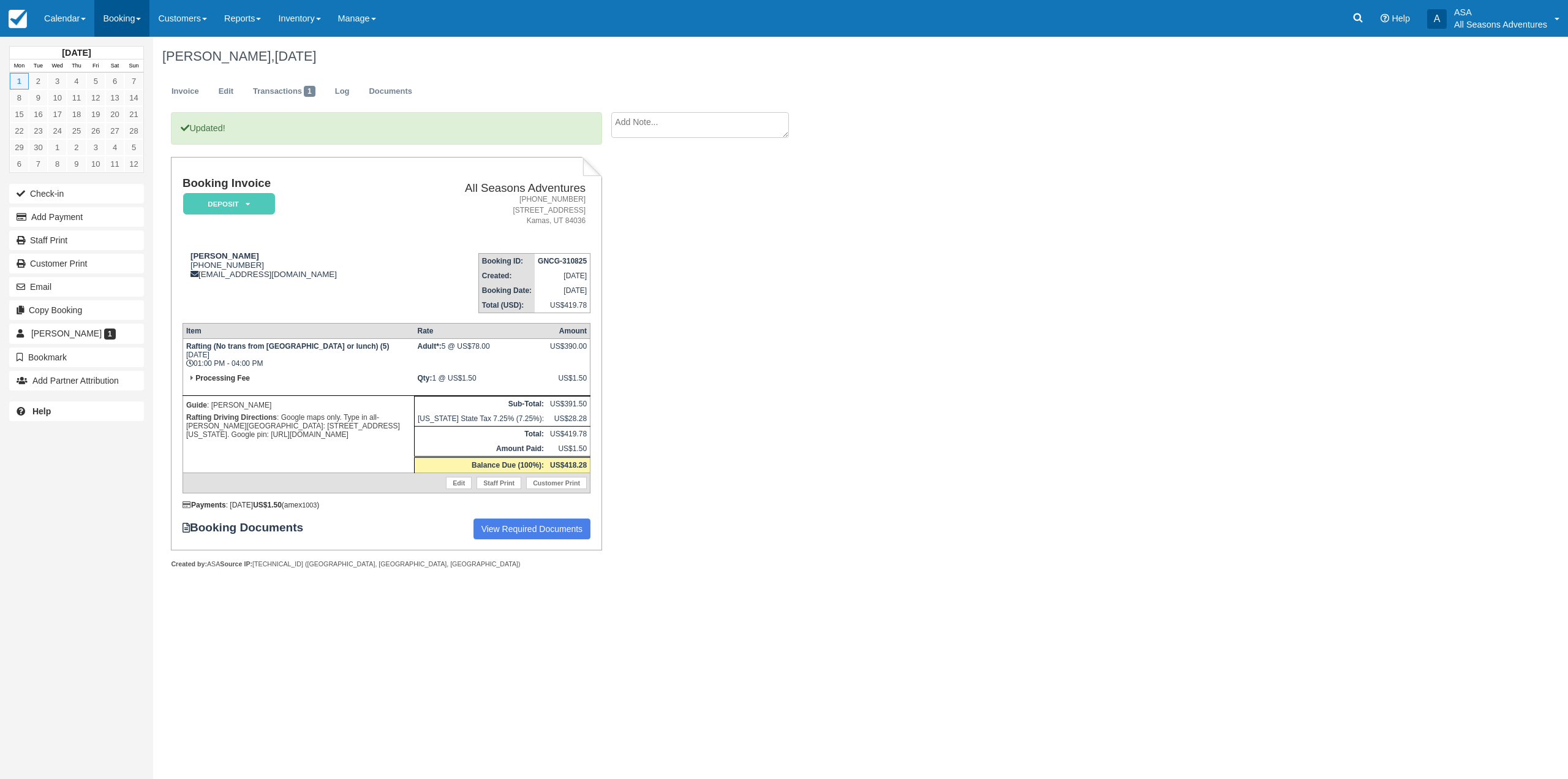
click at [139, 18] on link "Booking" at bounding box center [122, 18] width 55 height 37
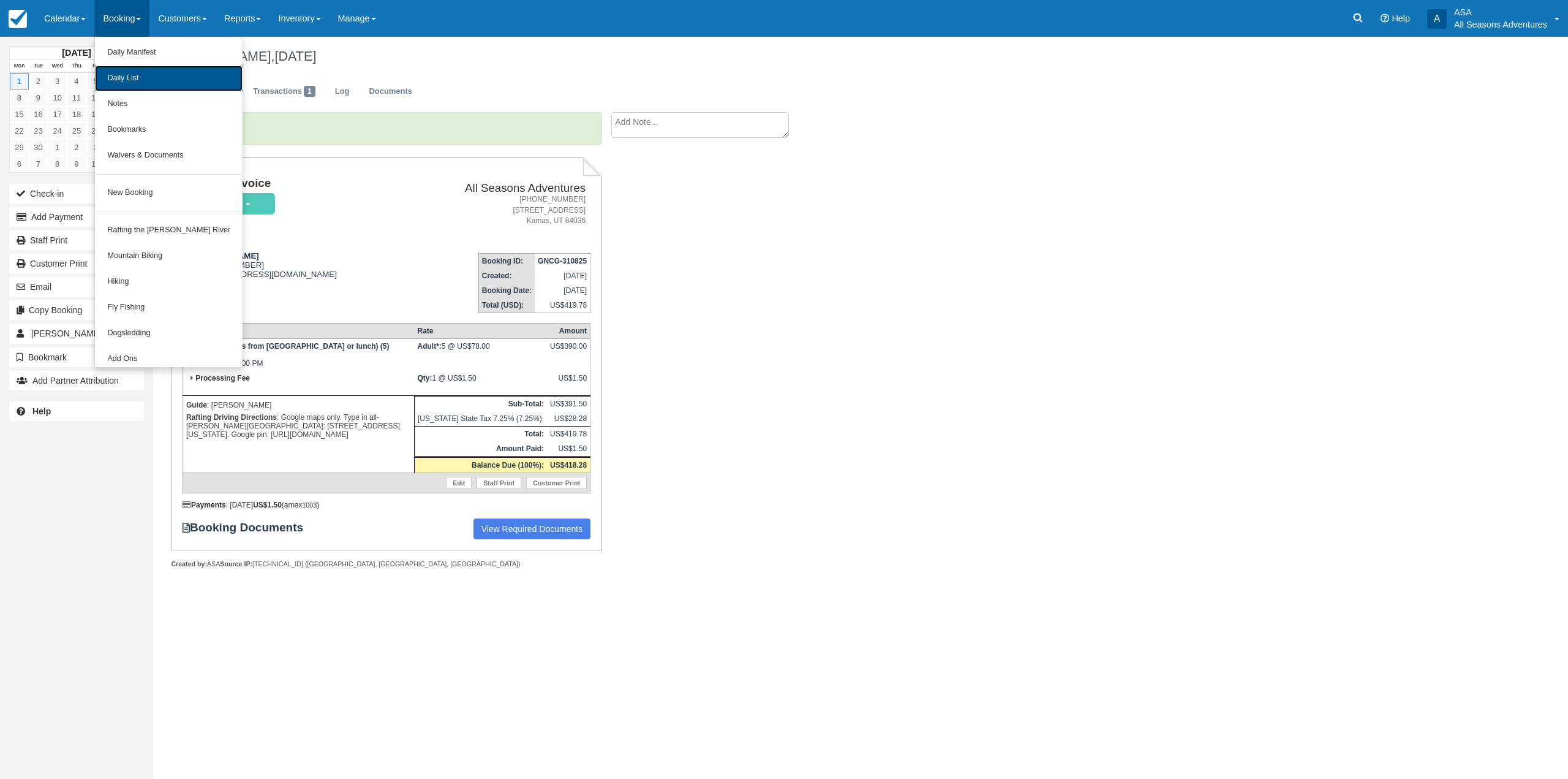
click at [140, 71] on link "Daily List" at bounding box center [169, 79] width 148 height 26
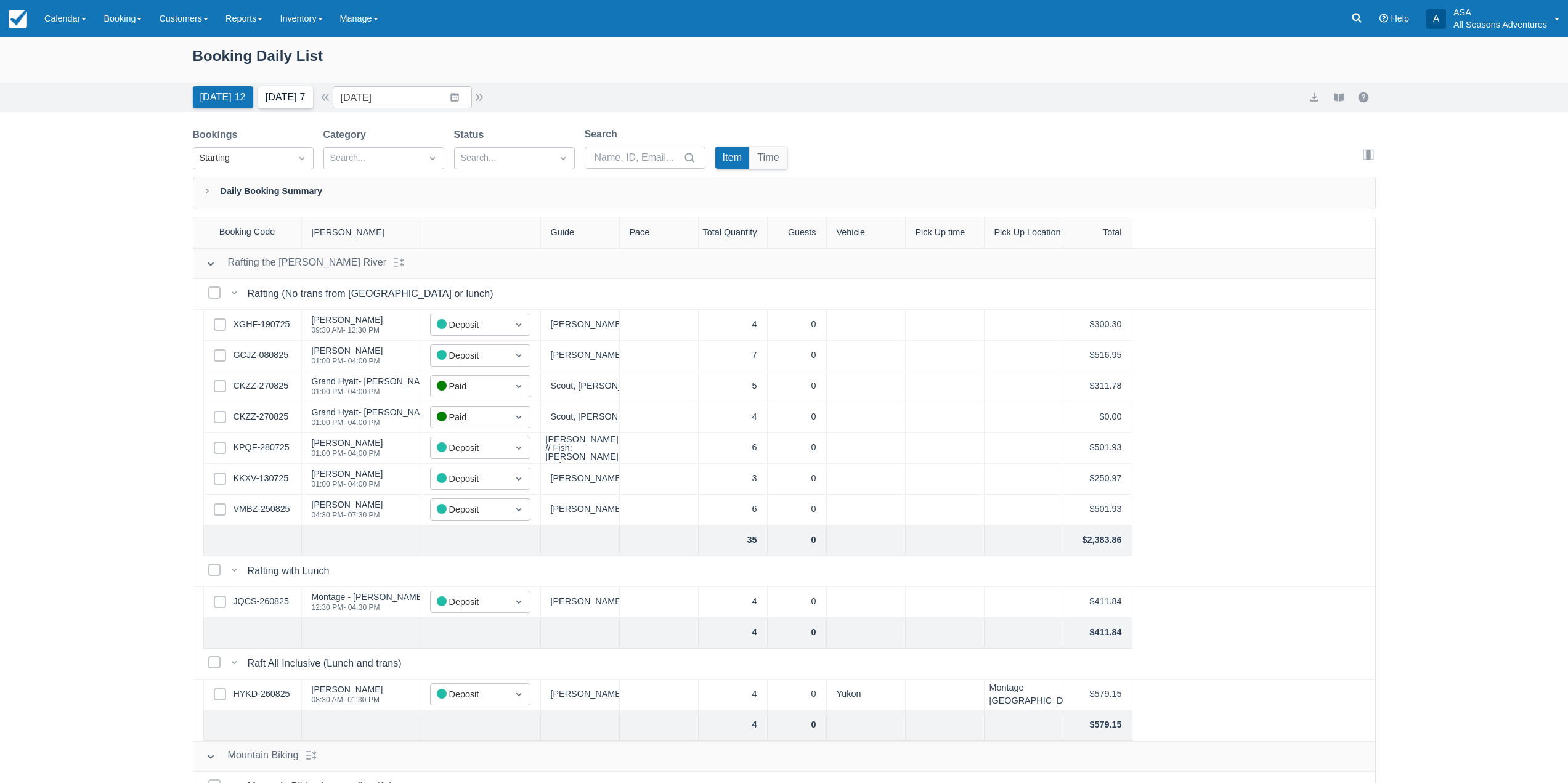
click at [310, 99] on button "[DATE] 7" at bounding box center [286, 97] width 55 height 22
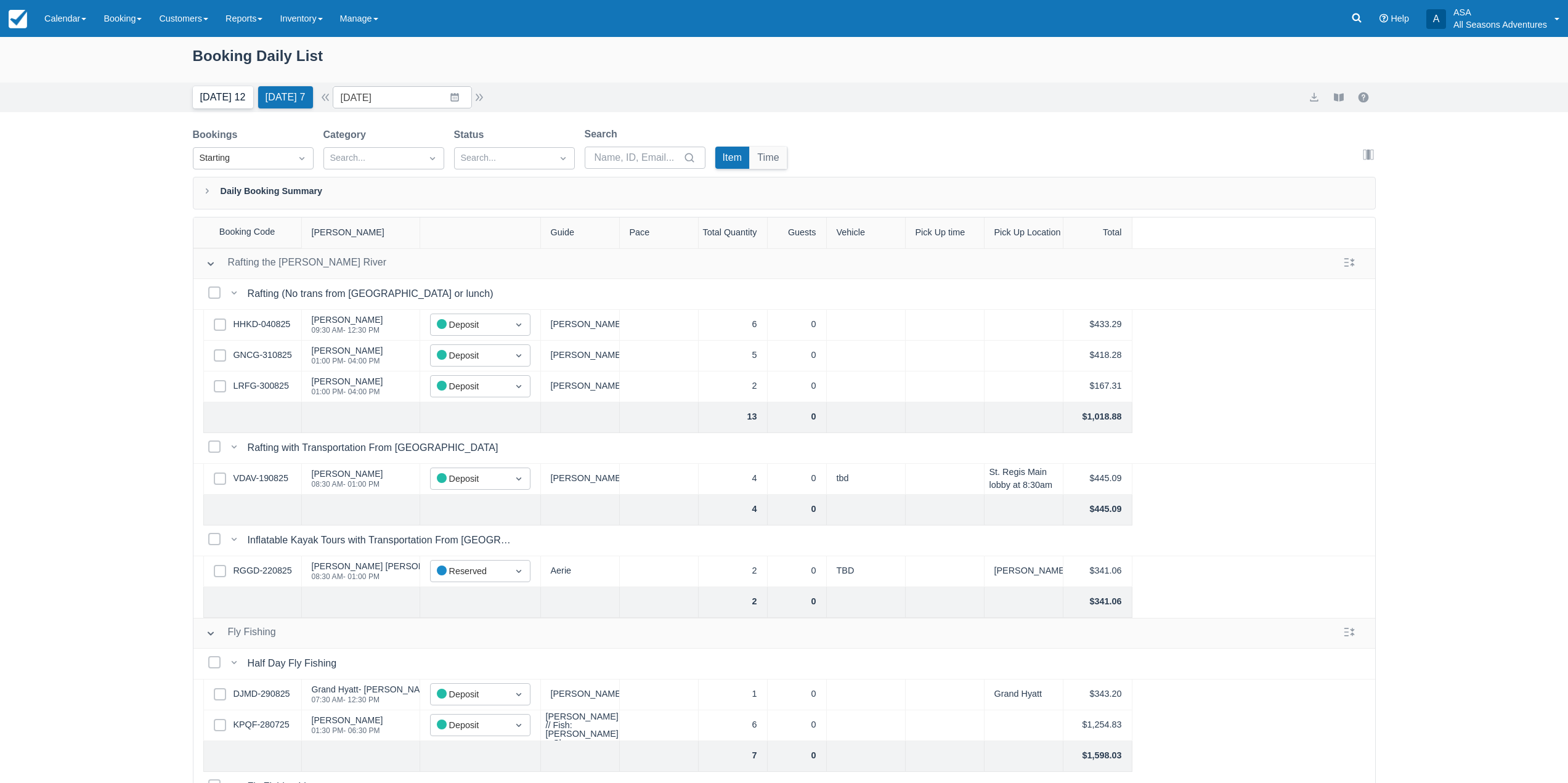
click at [212, 94] on button "[DATE] 12" at bounding box center [223, 97] width 61 height 22
type input "08/31/25"
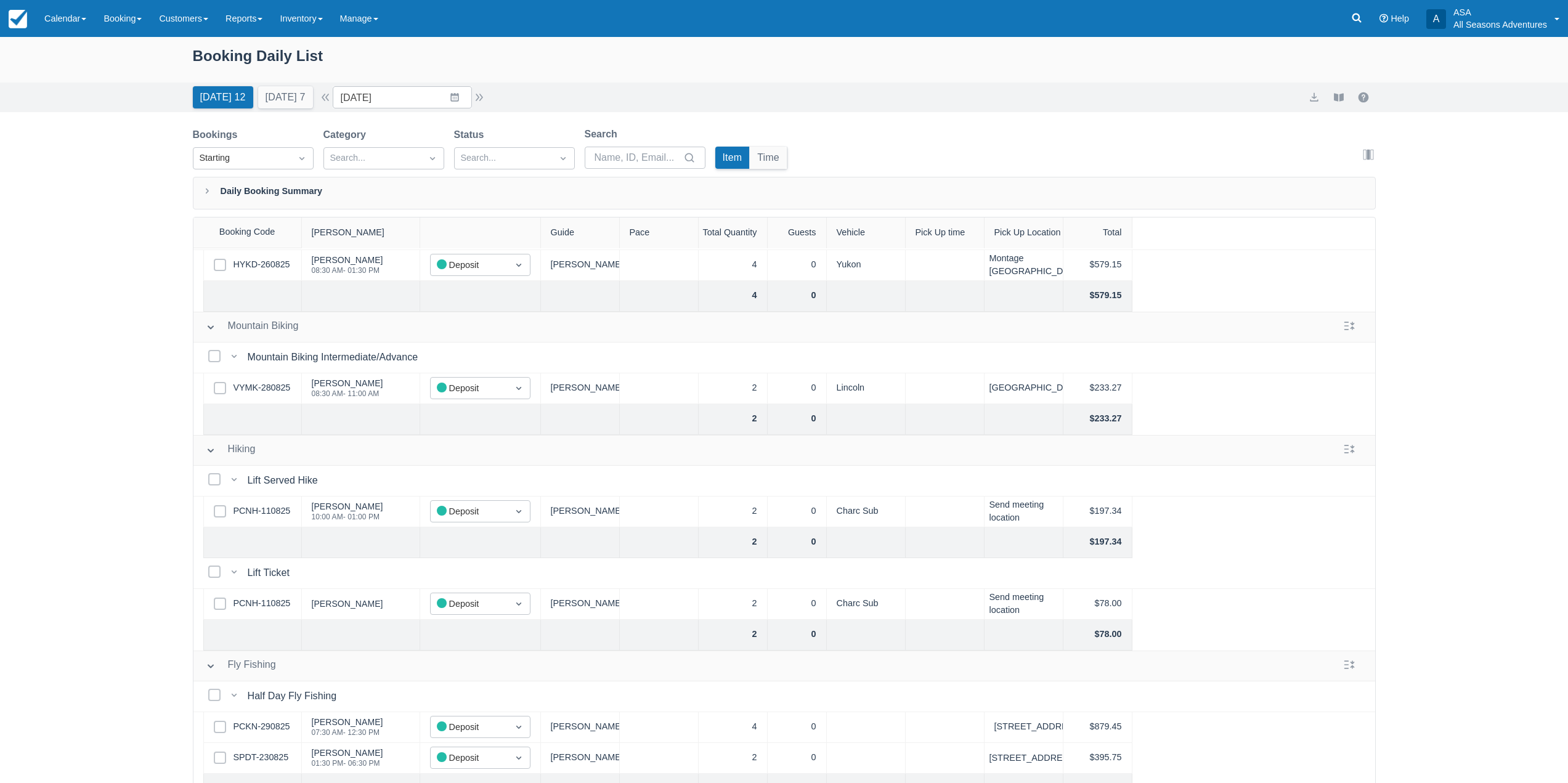
scroll to position [552, 0]
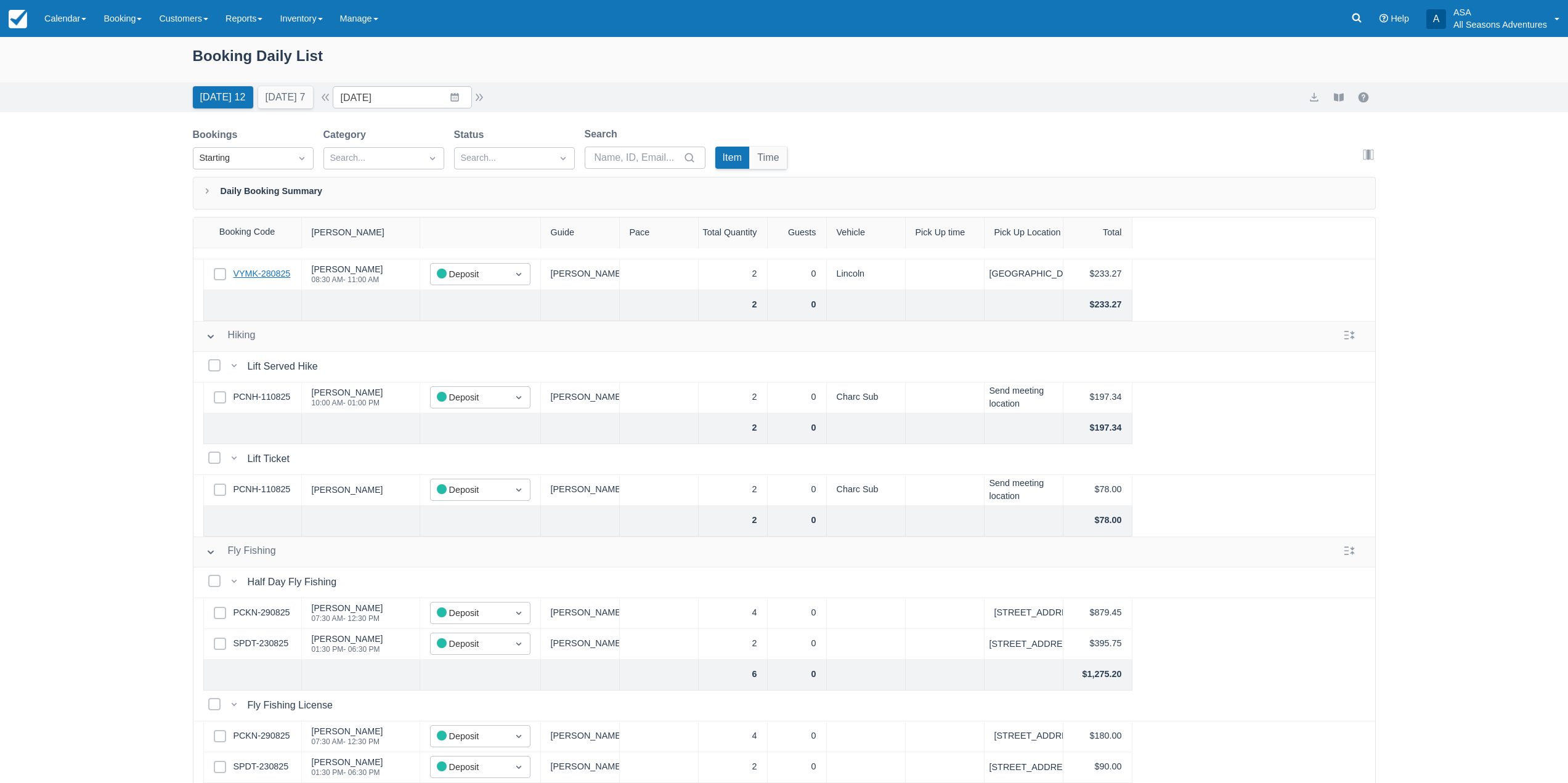
click at [278, 267] on link "VYMK-280825" at bounding box center [262, 274] width 57 height 14
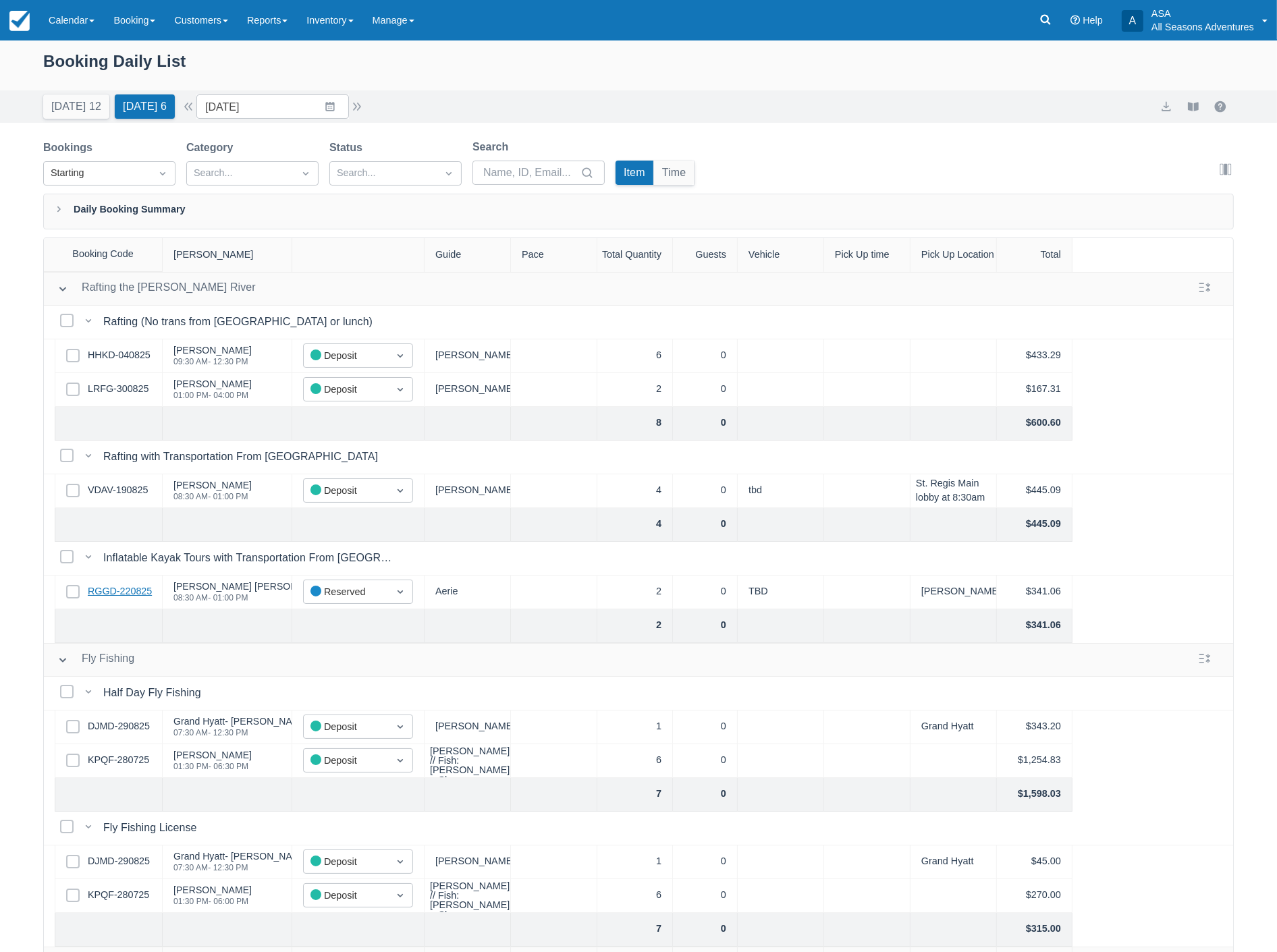
click at [125, 584] on link "RGGD-220825" at bounding box center [120, 592] width 64 height 15
click at [267, 105] on input "[DATE]" at bounding box center [273, 107] width 153 height 24
click at [364, 260] on td "19" at bounding box center [356, 262] width 26 height 26
type input "09/19/25"
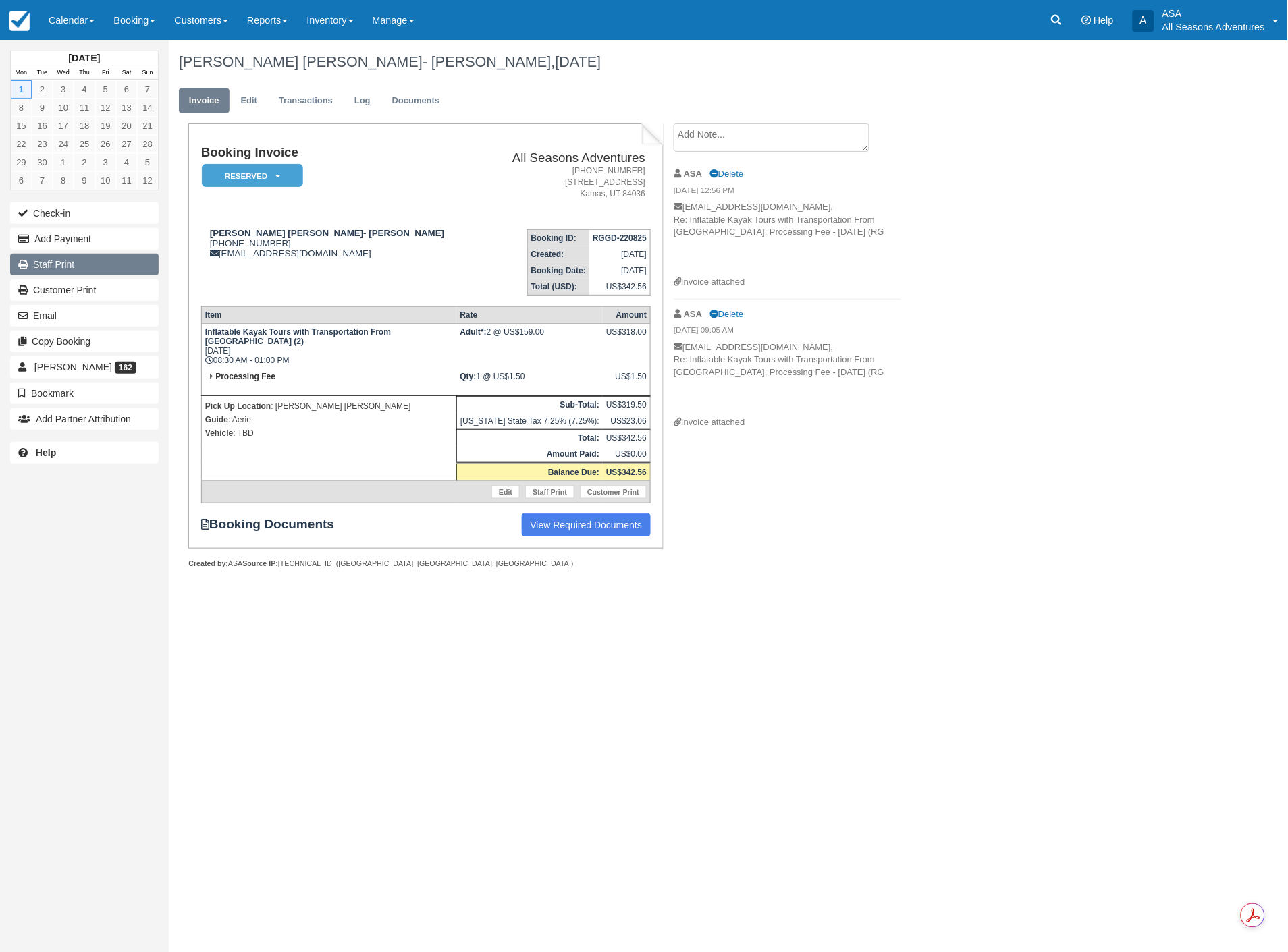
click at [67, 264] on link "Staff Print" at bounding box center [84, 264] width 149 height 22
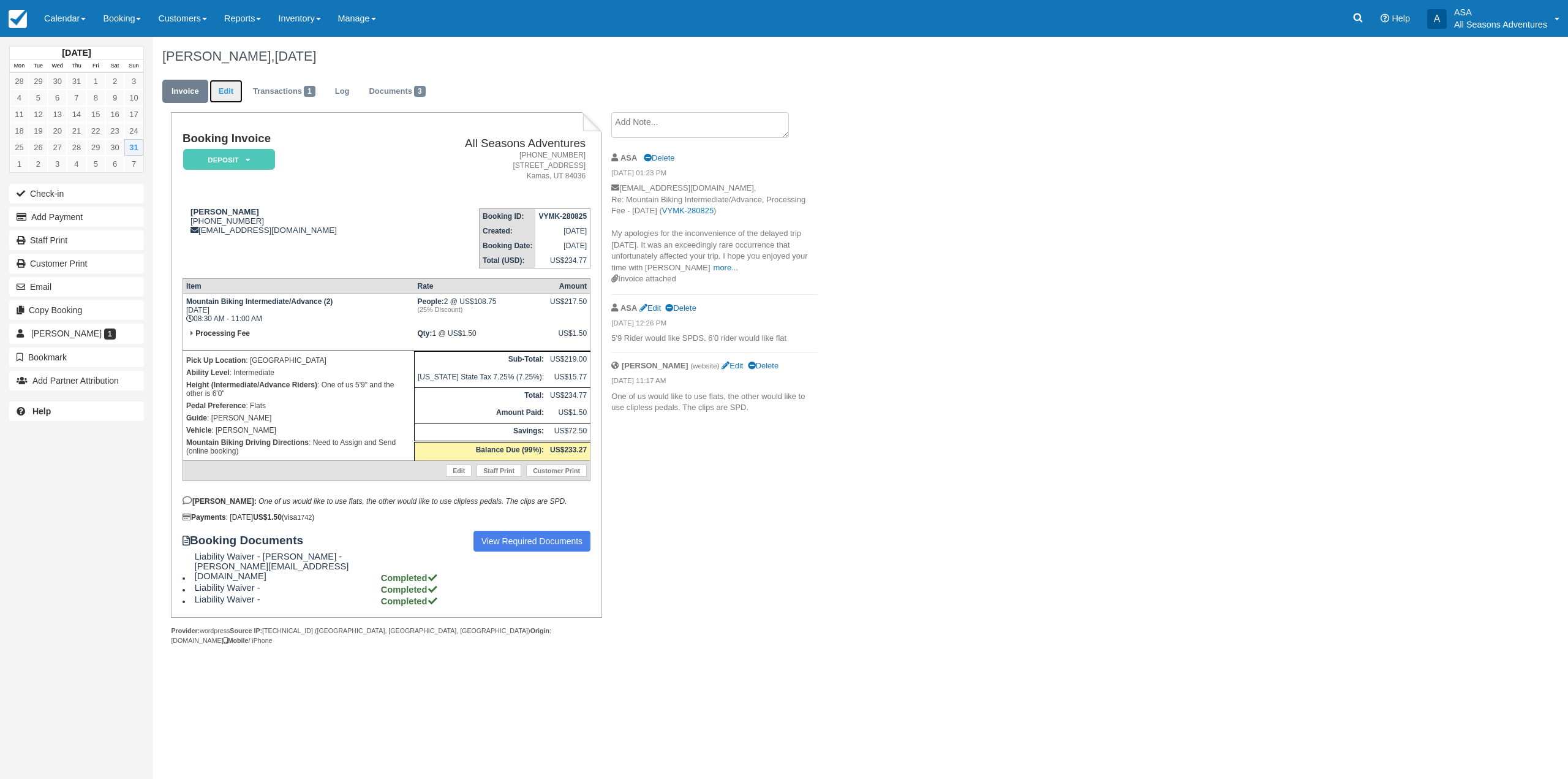
click at [223, 98] on link "Edit" at bounding box center [226, 91] width 33 height 24
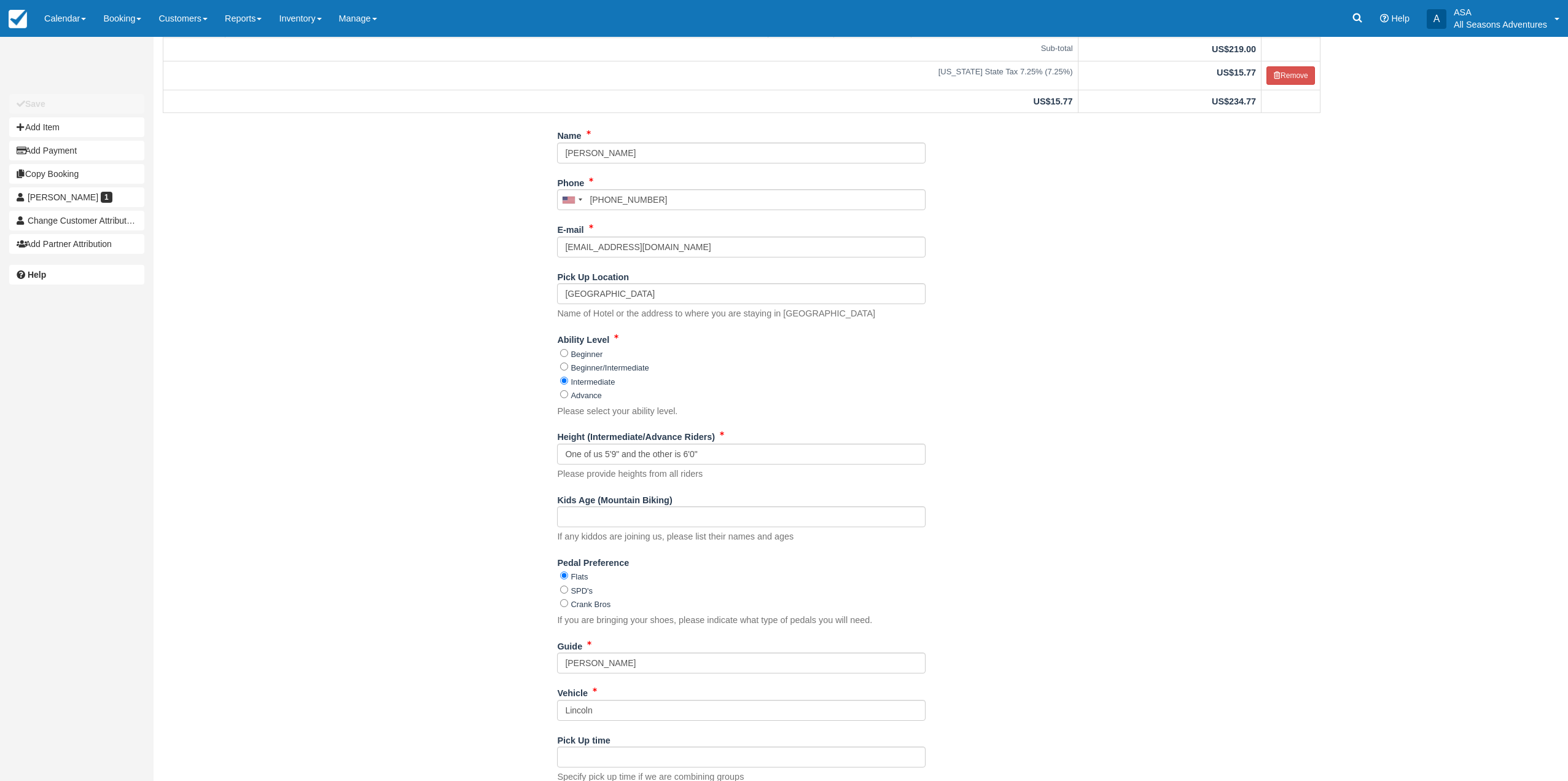
scroll to position [274, 0]
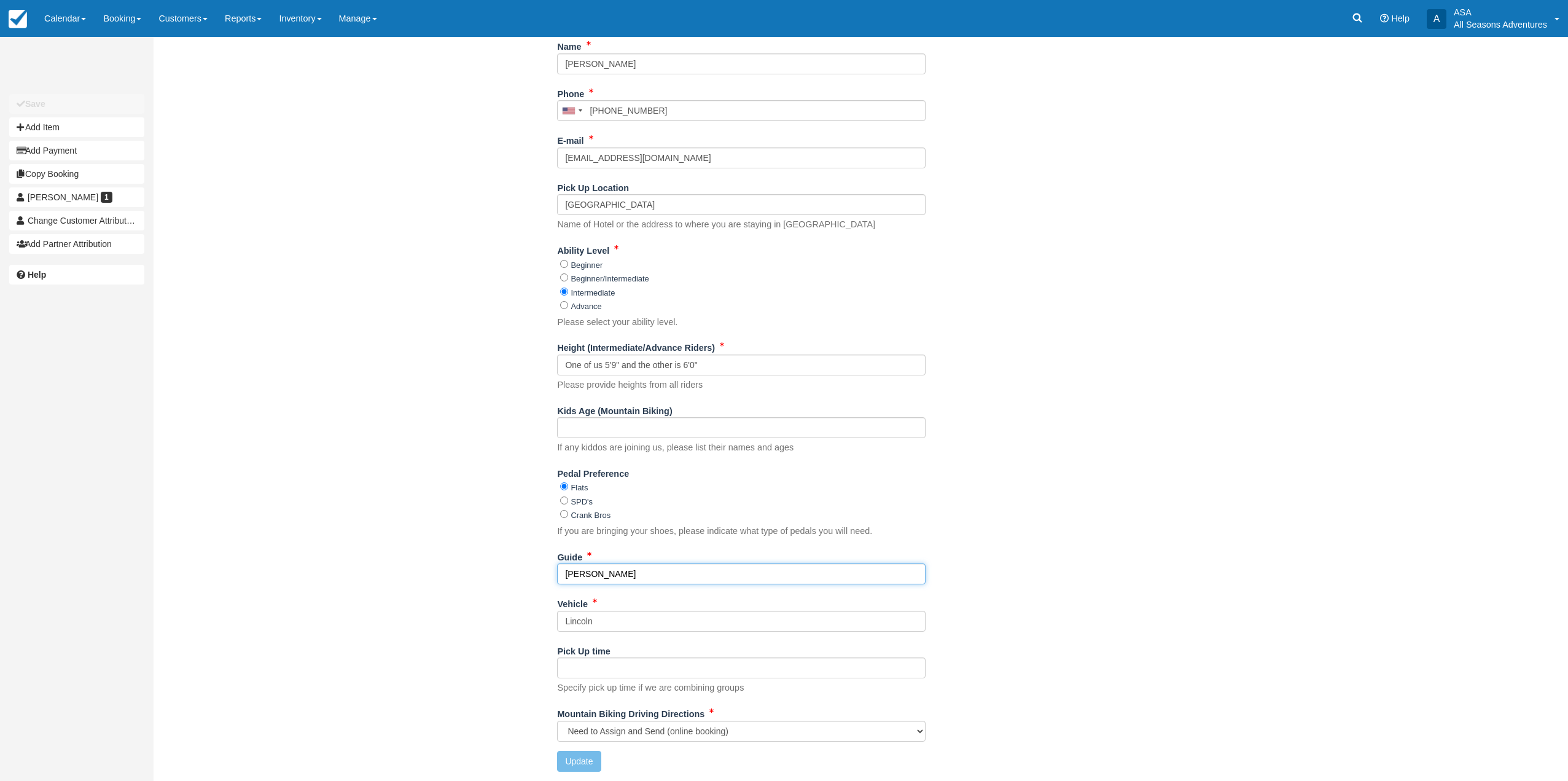
drag, startPoint x: 612, startPoint y: 569, endPoint x: 538, endPoint y: 582, distance: 75.1
click at [538, 582] on div "Name Brian Tanada Phone United States +1 Canada +1 United Kingdom +44 Afghanist…" at bounding box center [742, 408] width 1176 height 744
type input "Chase"
drag, startPoint x: 519, startPoint y: 635, endPoint x: 522, endPoint y: 671, distance: 36.1
click at [519, 635] on div "Name Brian Tanada Phone United States +1 Canada +1 United Kingdom +44 Afghanist…" at bounding box center [742, 408] width 1176 height 744
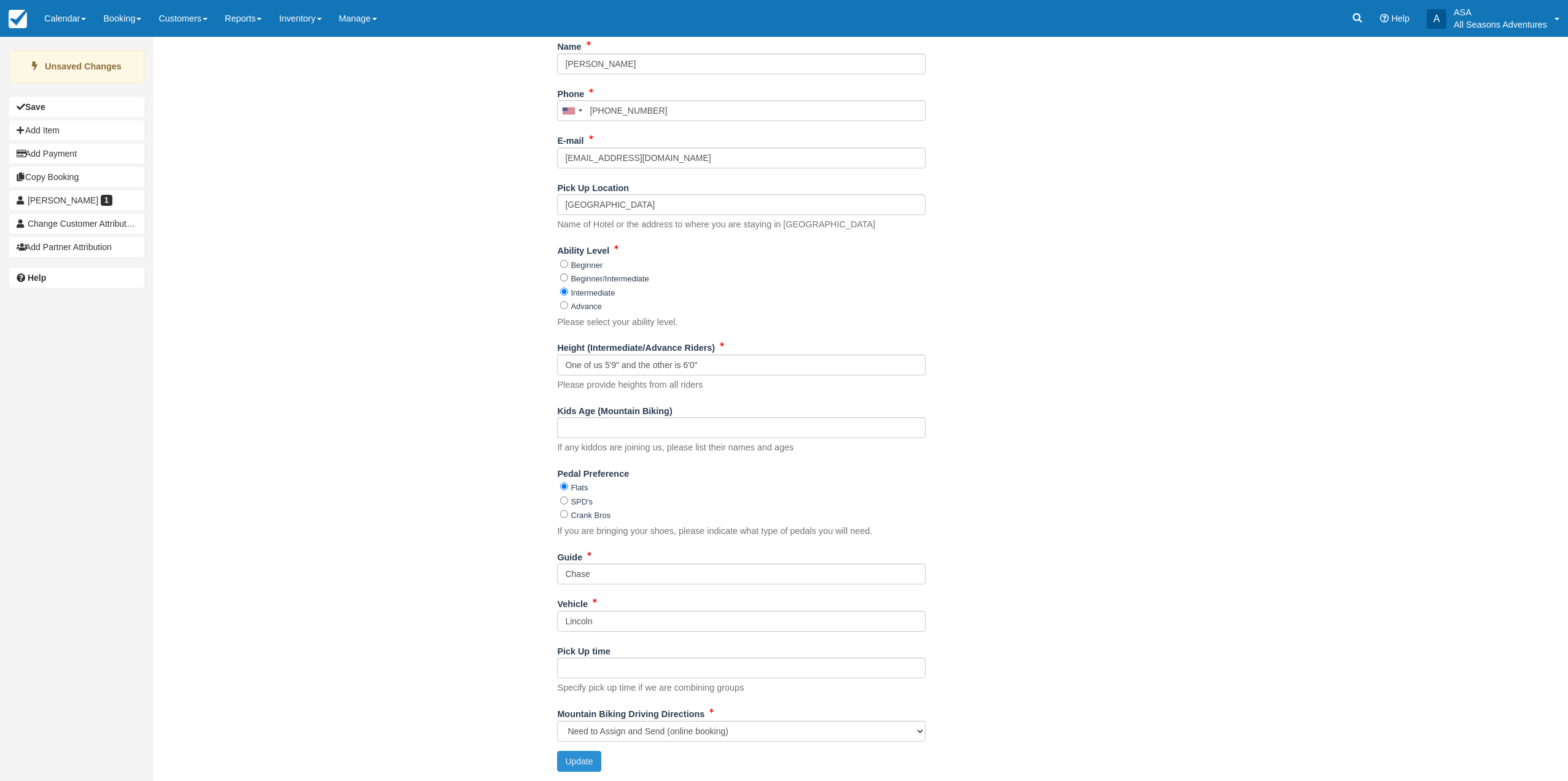
click at [578, 764] on button "Update" at bounding box center [578, 760] width 44 height 21
type input "+19098555870"
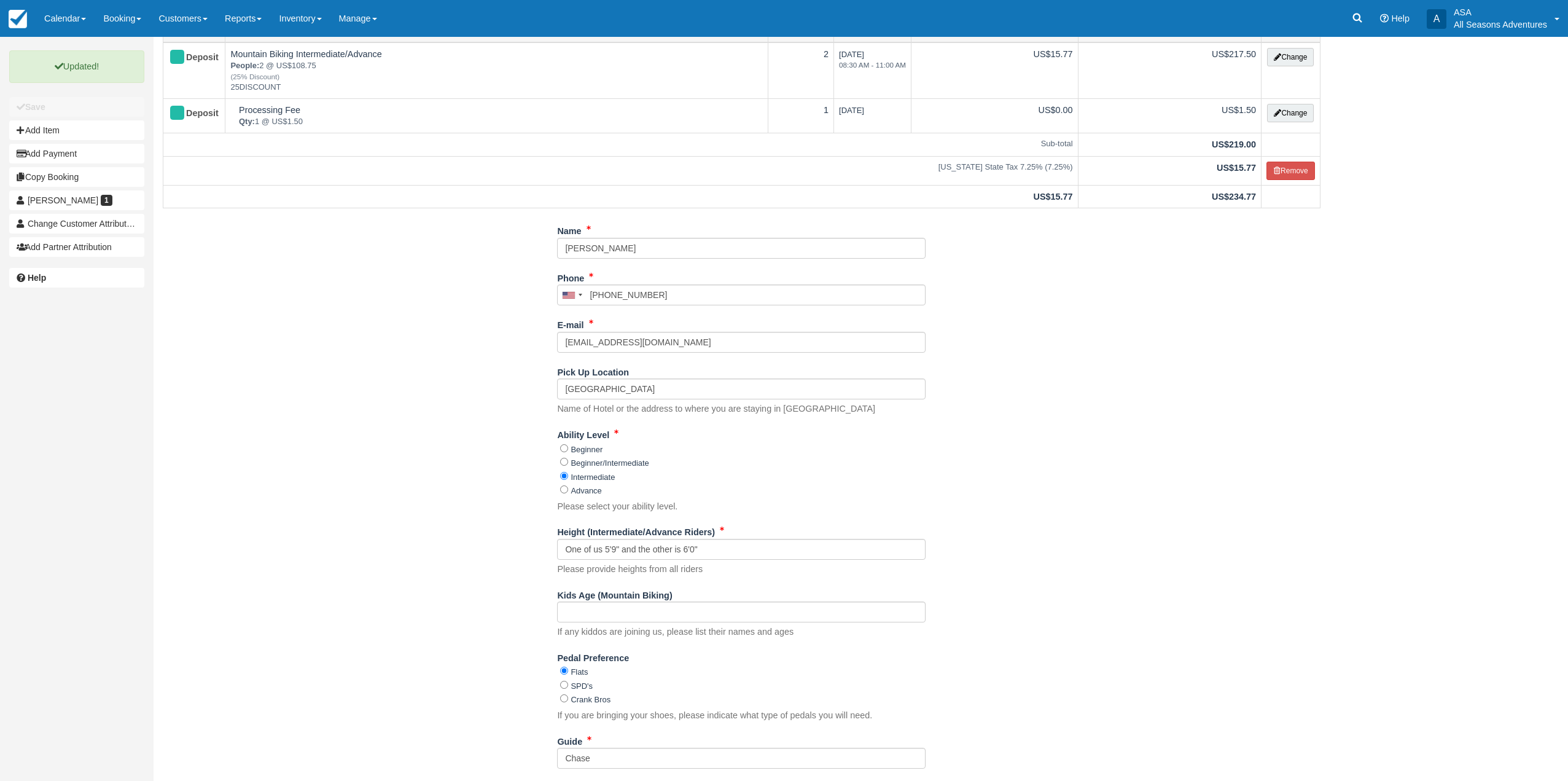
scroll to position [0, 0]
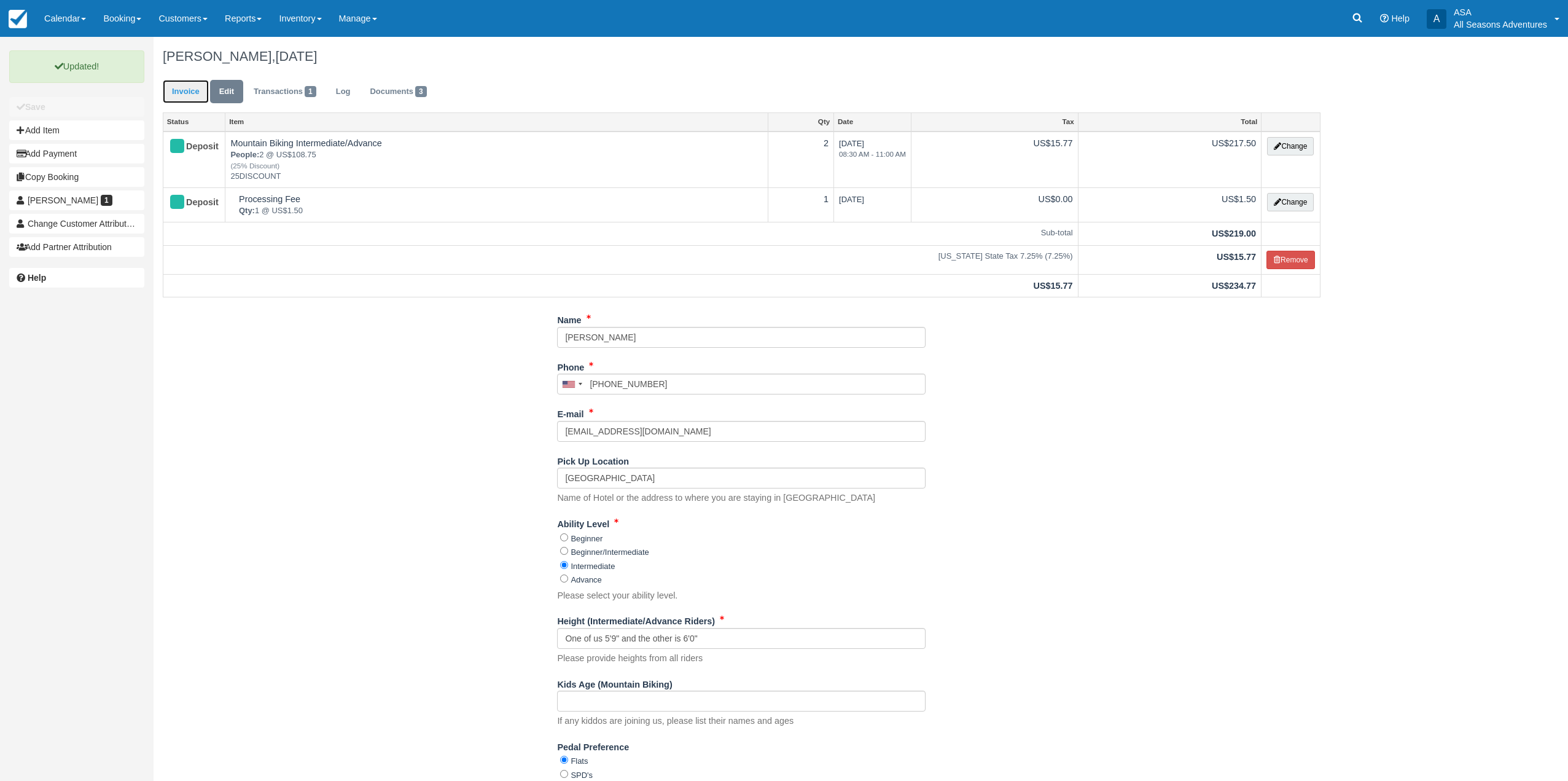
click at [194, 84] on link "Invoice" at bounding box center [186, 92] width 46 height 24
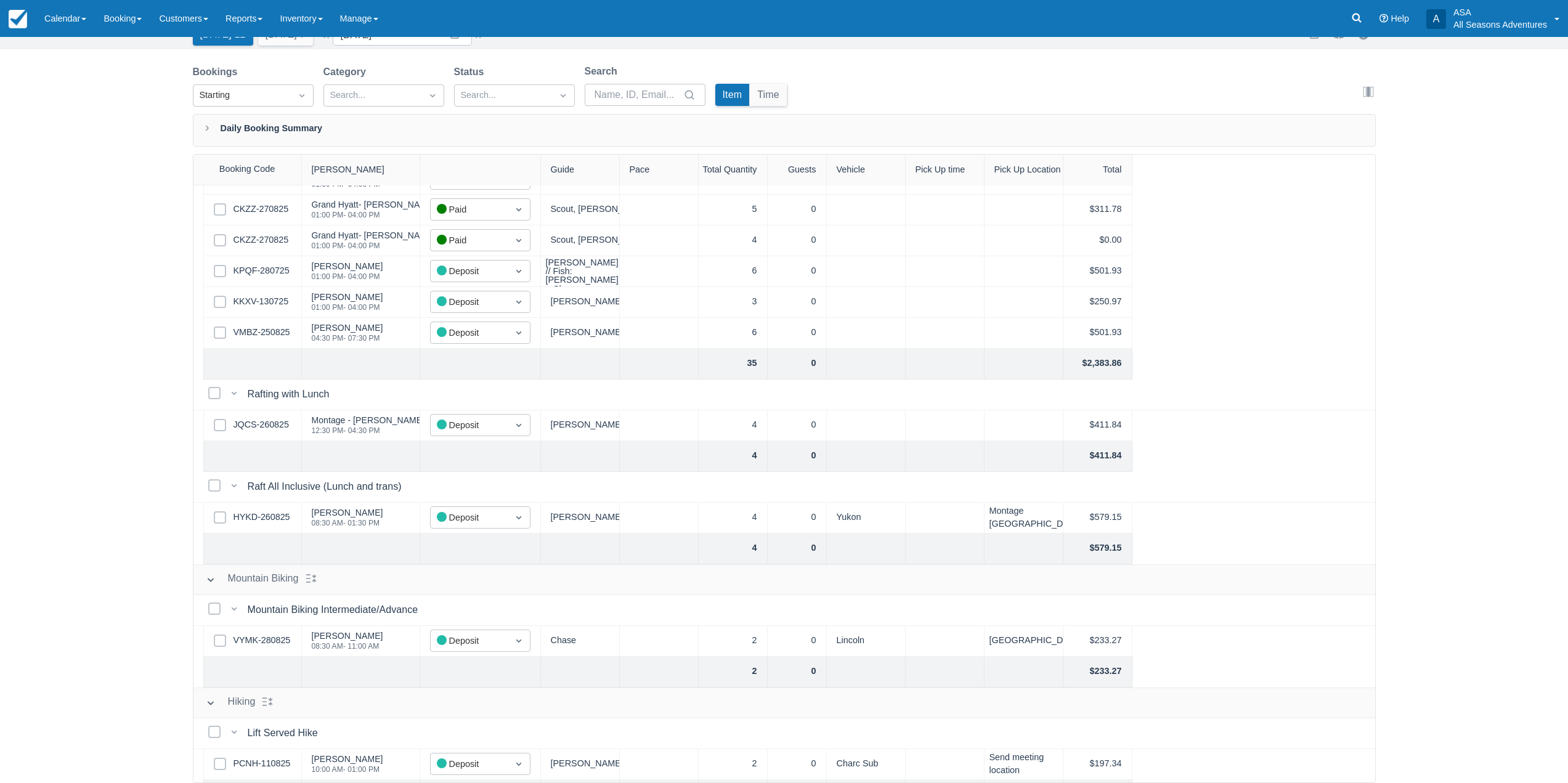
scroll to position [112, 0]
click at [264, 638] on link "VYMK-280825" at bounding box center [262, 643] width 57 height 14
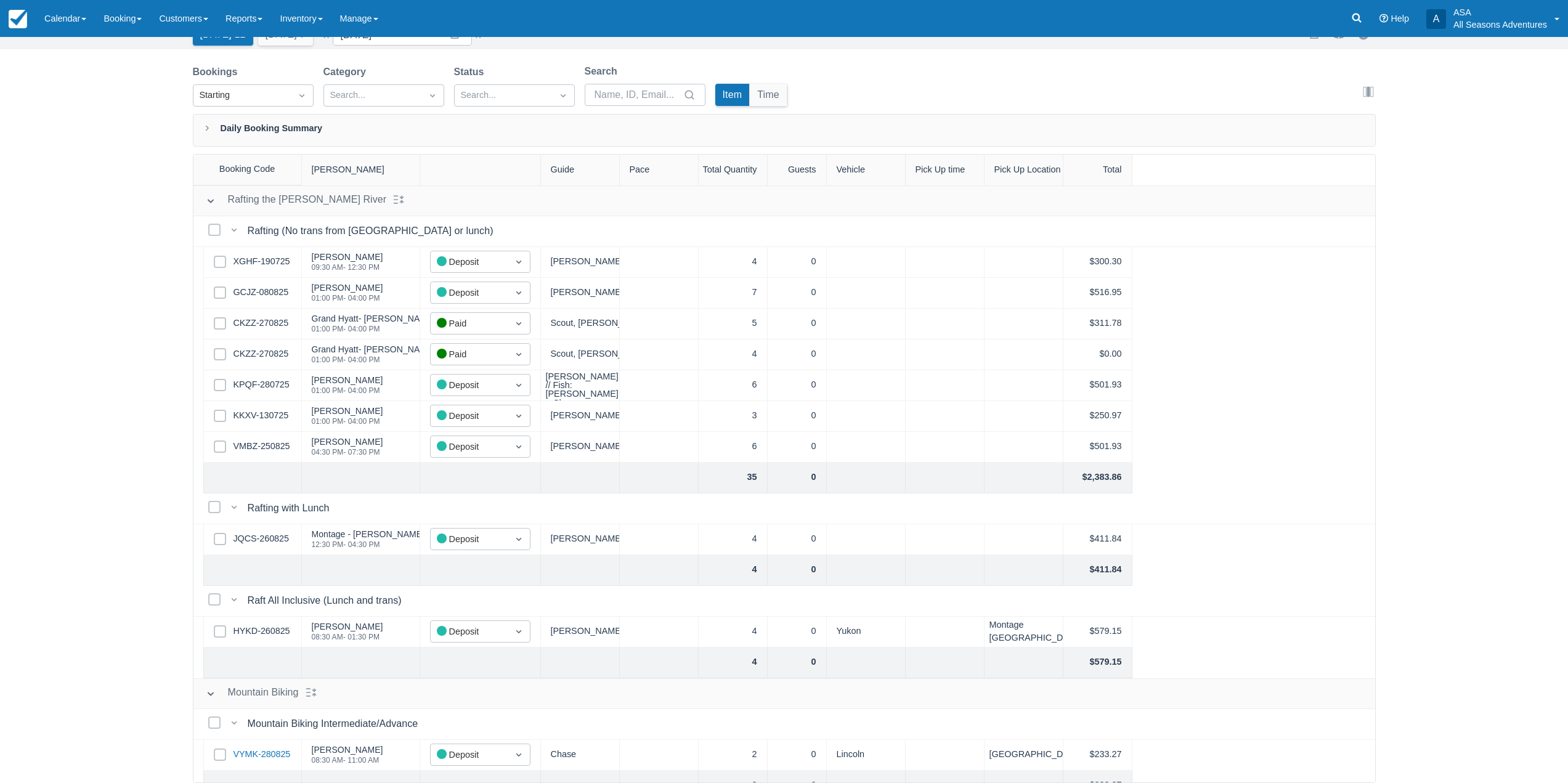
scroll to position [0, 0]
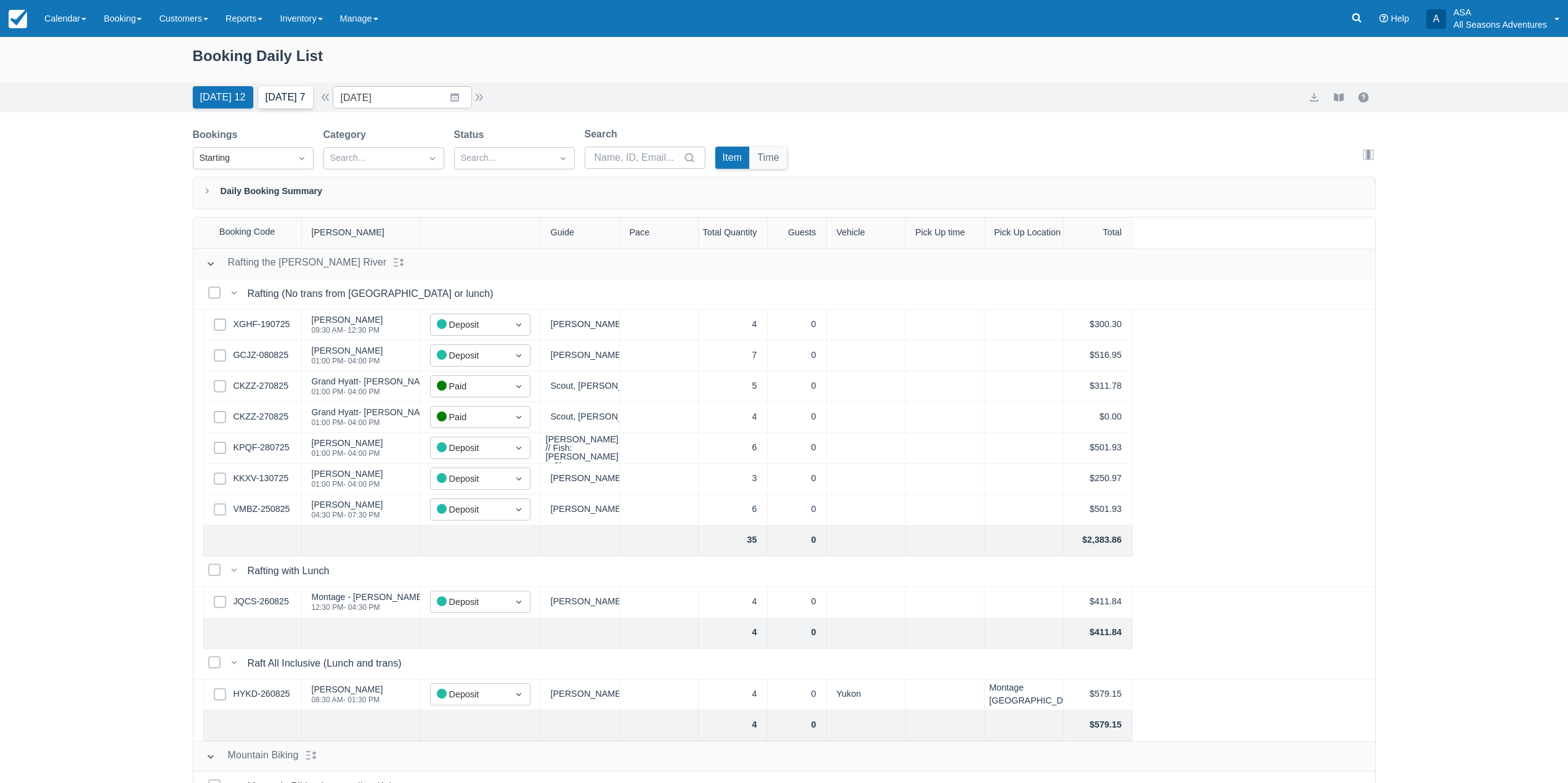
click at [296, 100] on button "Tomorrow 7" at bounding box center [286, 97] width 55 height 22
type input "09/01/25"
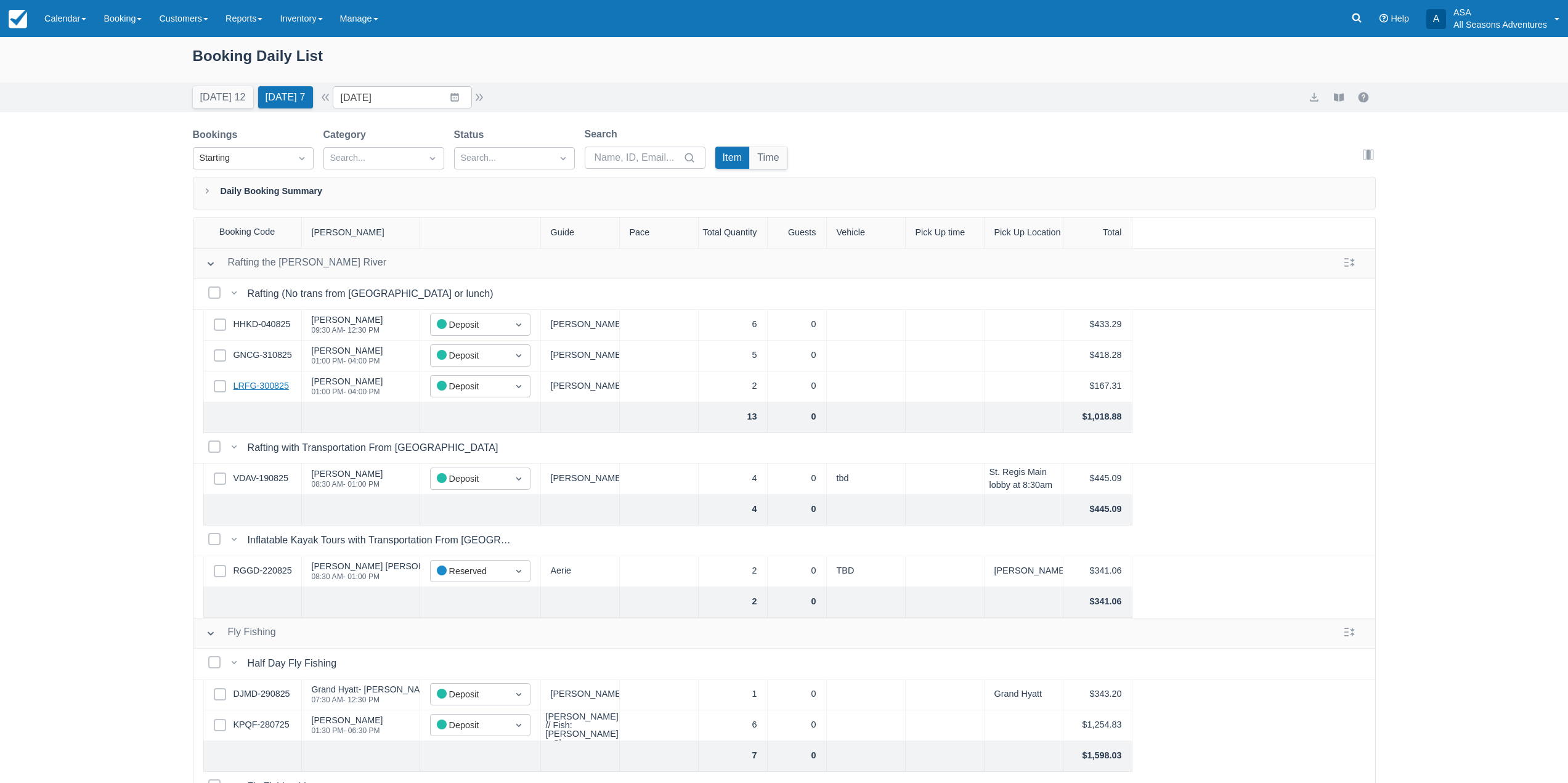
click at [259, 388] on link "LRFG-300825" at bounding box center [261, 386] width 55 height 14
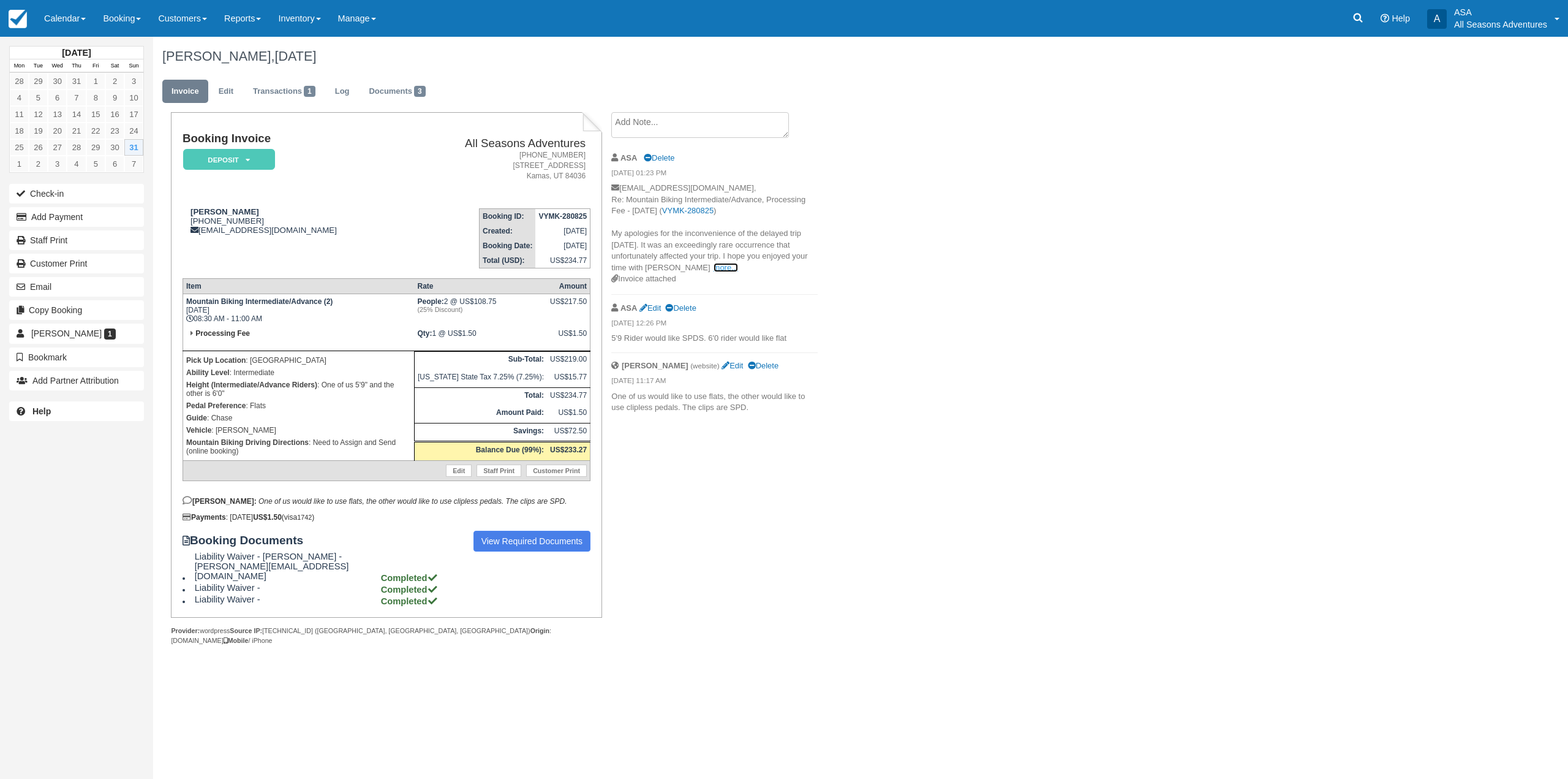
click at [714, 266] on link "more..." at bounding box center [726, 268] width 24 height 9
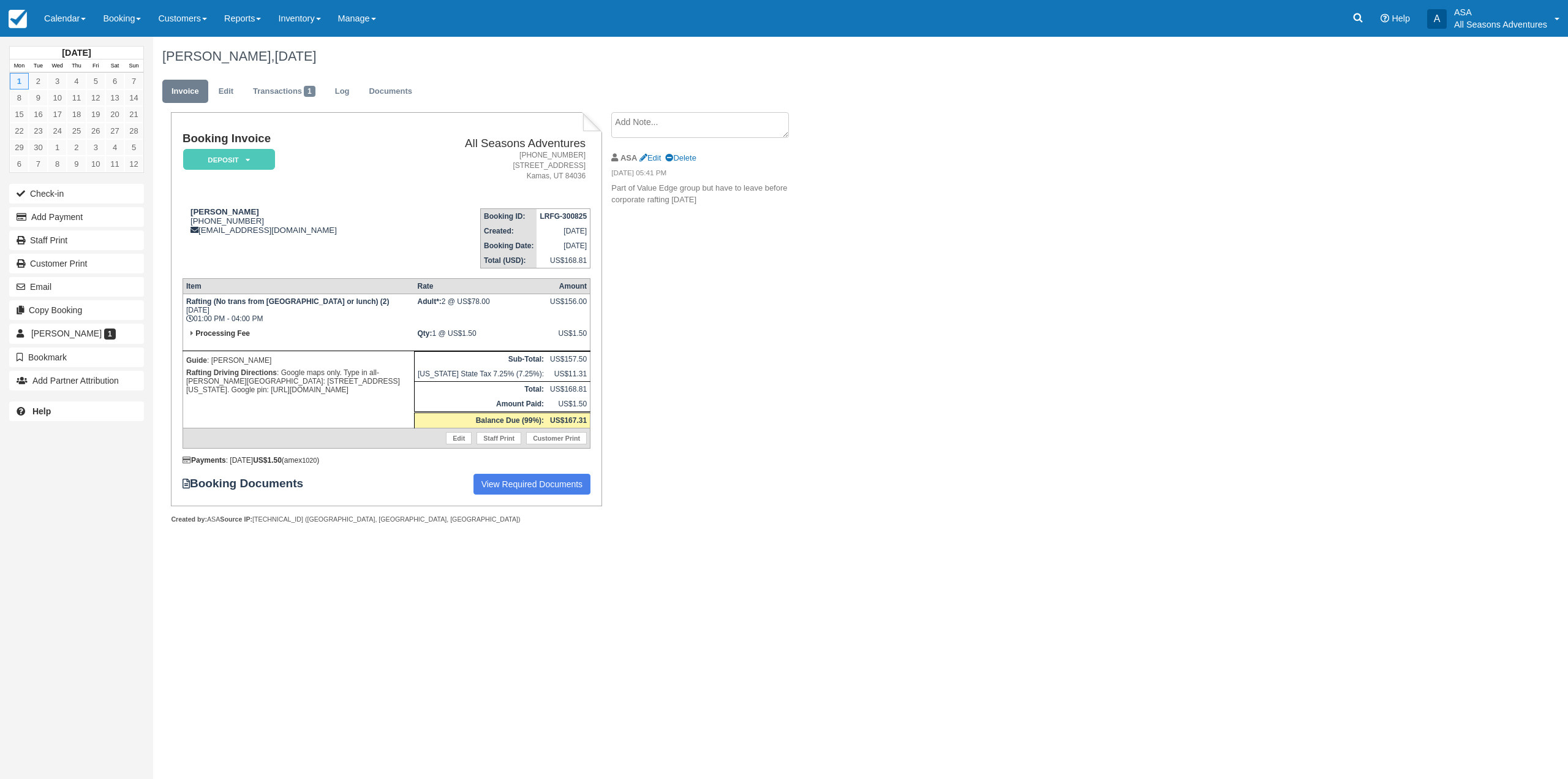
drag, startPoint x: 187, startPoint y: 373, endPoint x: 340, endPoint y: 390, distance: 153.9
click at [340, 390] on p "Rafting Driving Directions : Google maps only. Type in all-[PERSON_NAME][GEOGRA…" at bounding box center [298, 381] width 225 height 30
copy p "Rafting Driving Directions : Google maps only. Type in all-[PERSON_NAME][GEOGRA…"
